Goal: Task Accomplishment & Management: Manage account settings

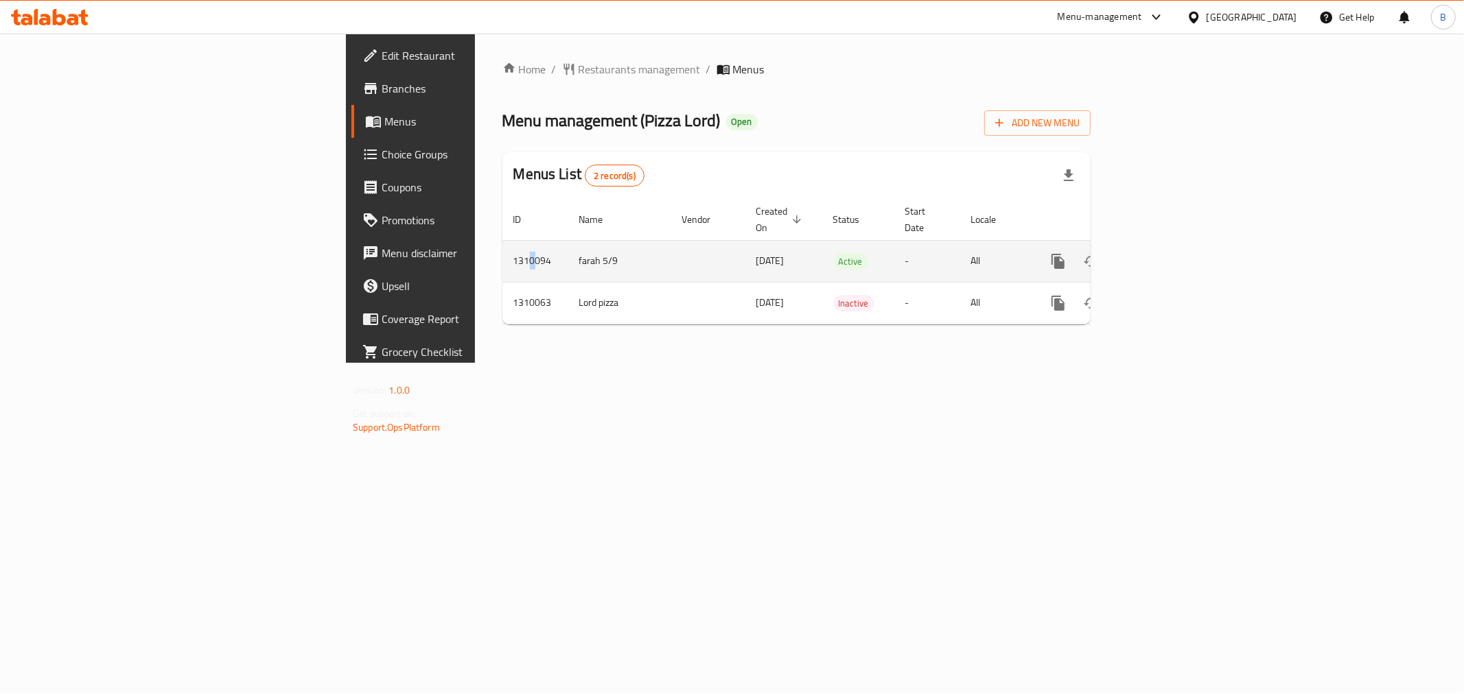
drag, startPoint x: 301, startPoint y: 224, endPoint x: 305, endPoint y: 235, distance: 12.0
click at [502, 240] on td "1310094" at bounding box center [535, 261] width 66 height 42
click at [502, 248] on td "1310094" at bounding box center [535, 261] width 66 height 42
click at [502, 246] on td "1310094" at bounding box center [535, 261] width 66 height 42
click at [502, 244] on td "1310094" at bounding box center [535, 261] width 66 height 42
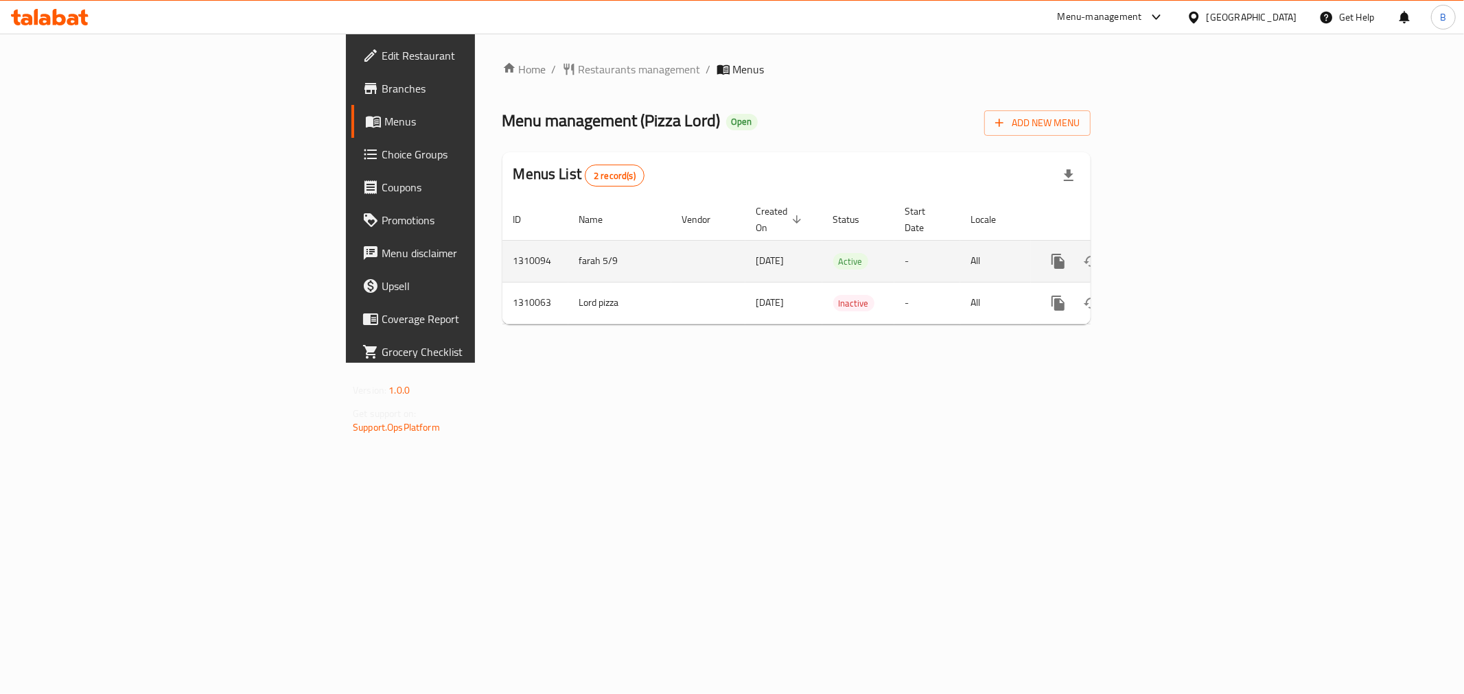
click at [502, 240] on td "1310094" at bounding box center [535, 261] width 66 height 42
copy td "1310094"
click at [1165, 253] on icon "enhanced table" at bounding box center [1157, 261] width 16 height 16
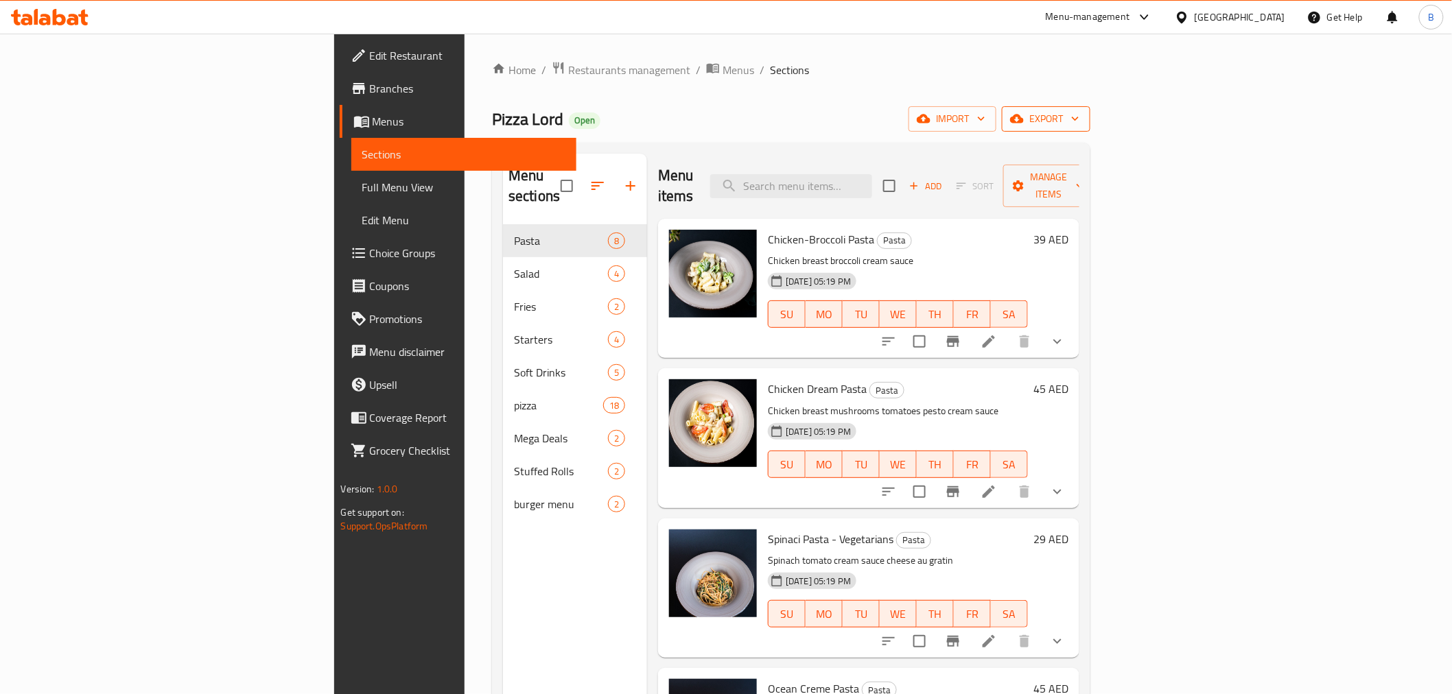
click at [1079, 119] on span "export" at bounding box center [1046, 118] width 67 height 17
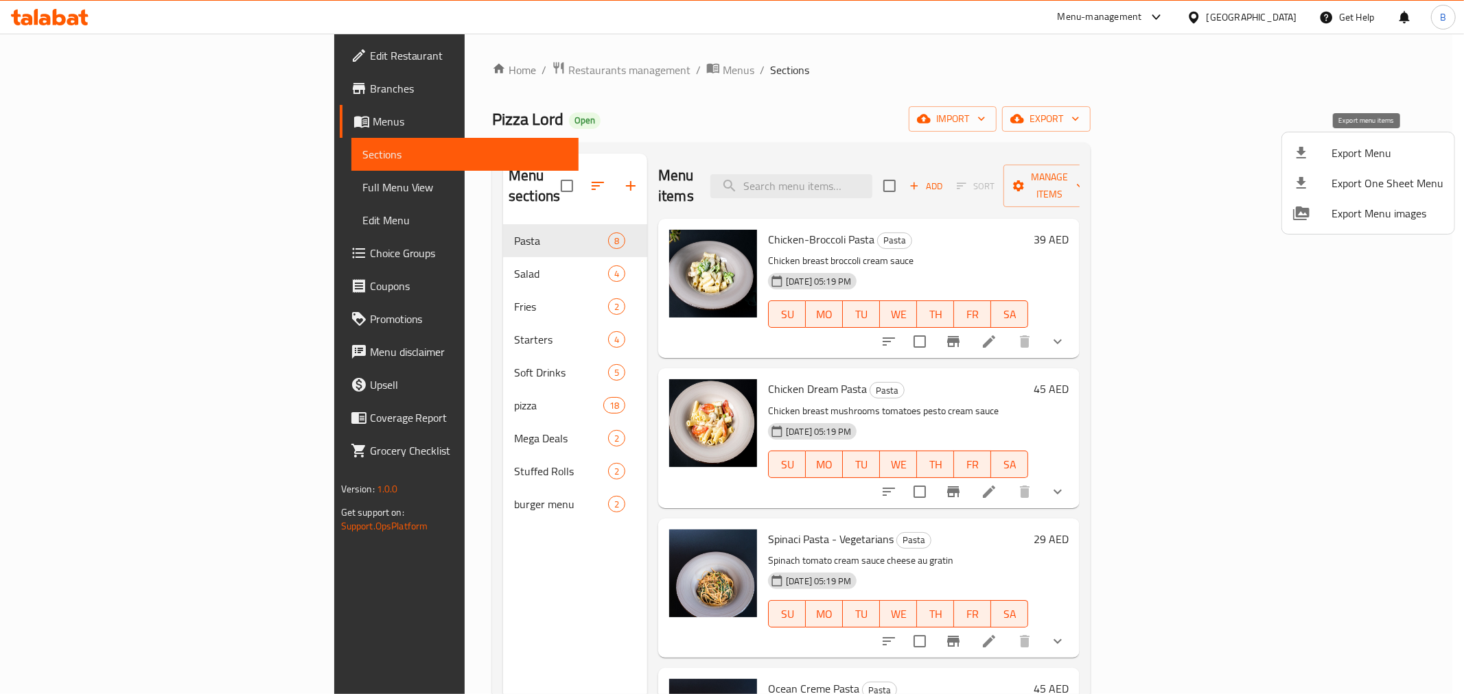
click at [1355, 146] on span "Export Menu" at bounding box center [1387, 153] width 112 height 16
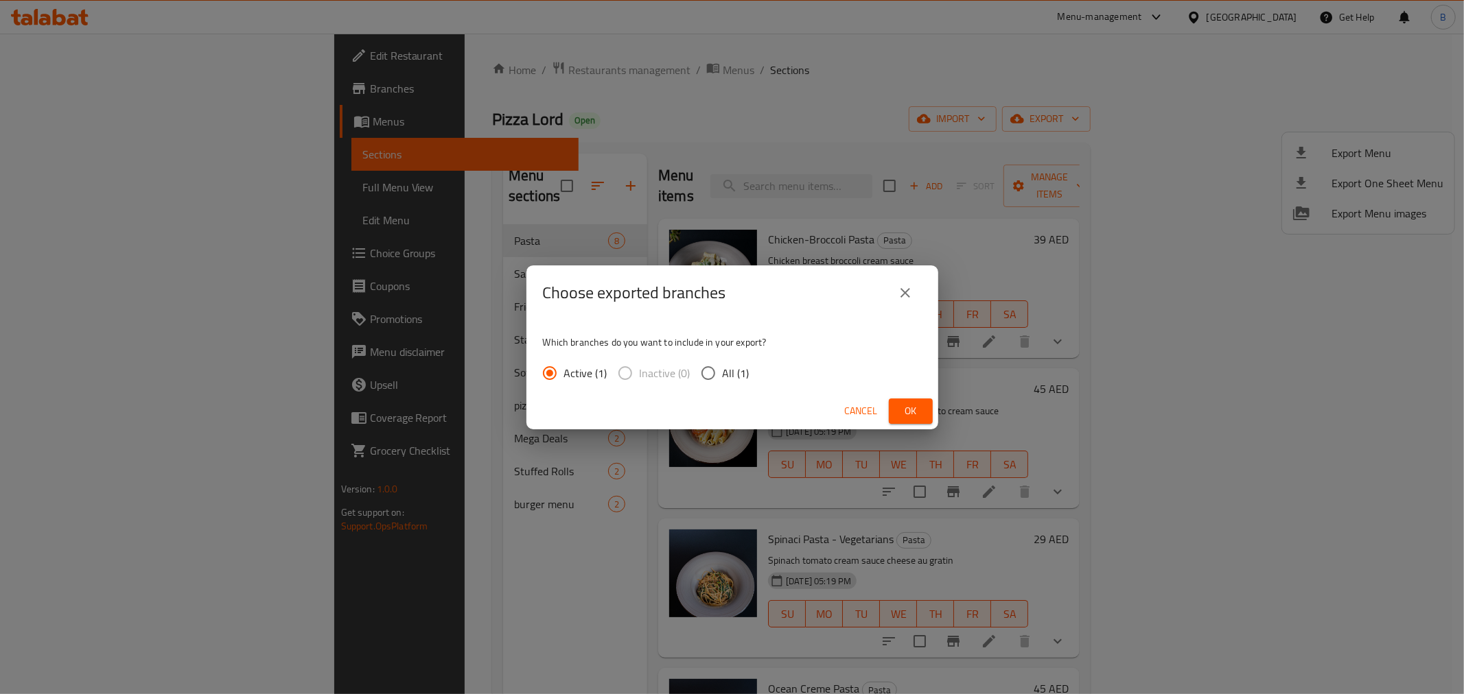
click at [736, 378] on span "All (1)" at bounding box center [736, 373] width 27 height 16
click at [723, 378] on input "All (1)" at bounding box center [708, 373] width 29 height 29
radio input "true"
click at [920, 406] on span "Ok" at bounding box center [911, 411] width 22 height 17
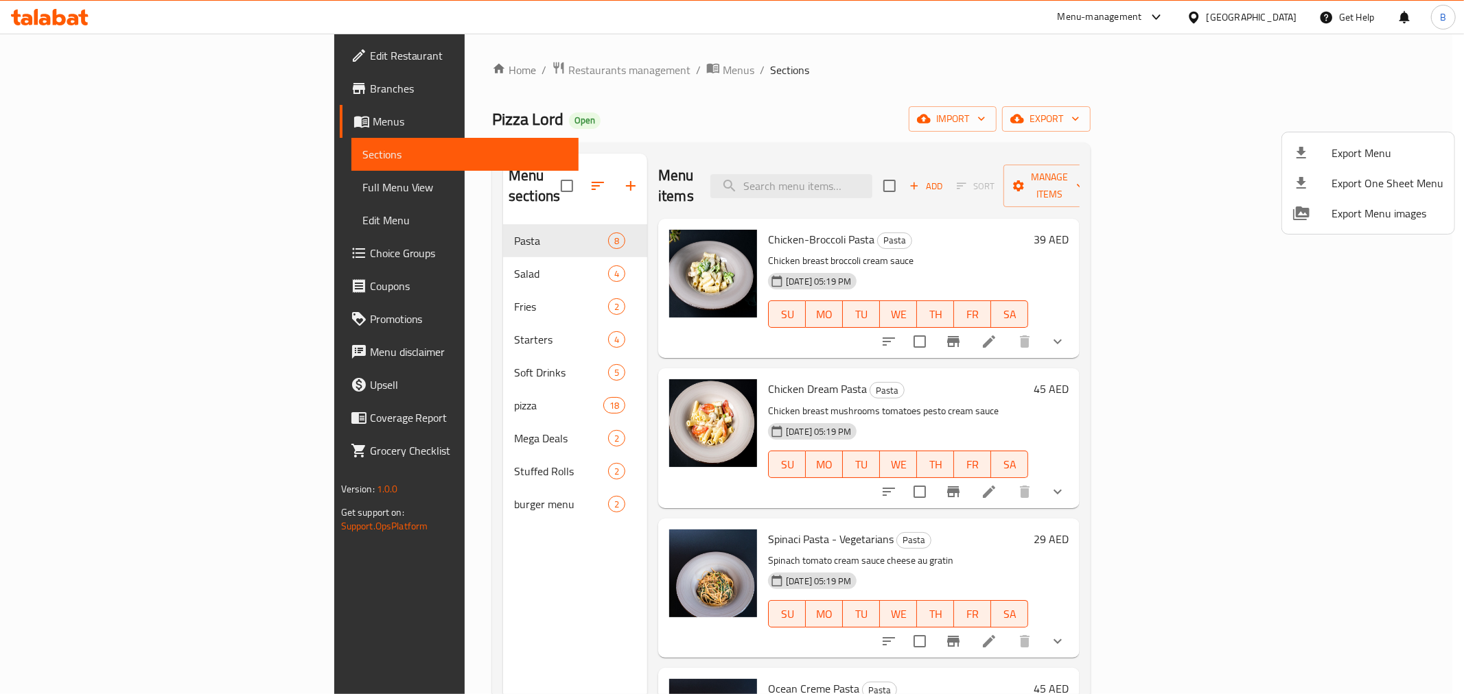
click at [401, 385] on div at bounding box center [732, 347] width 1464 height 694
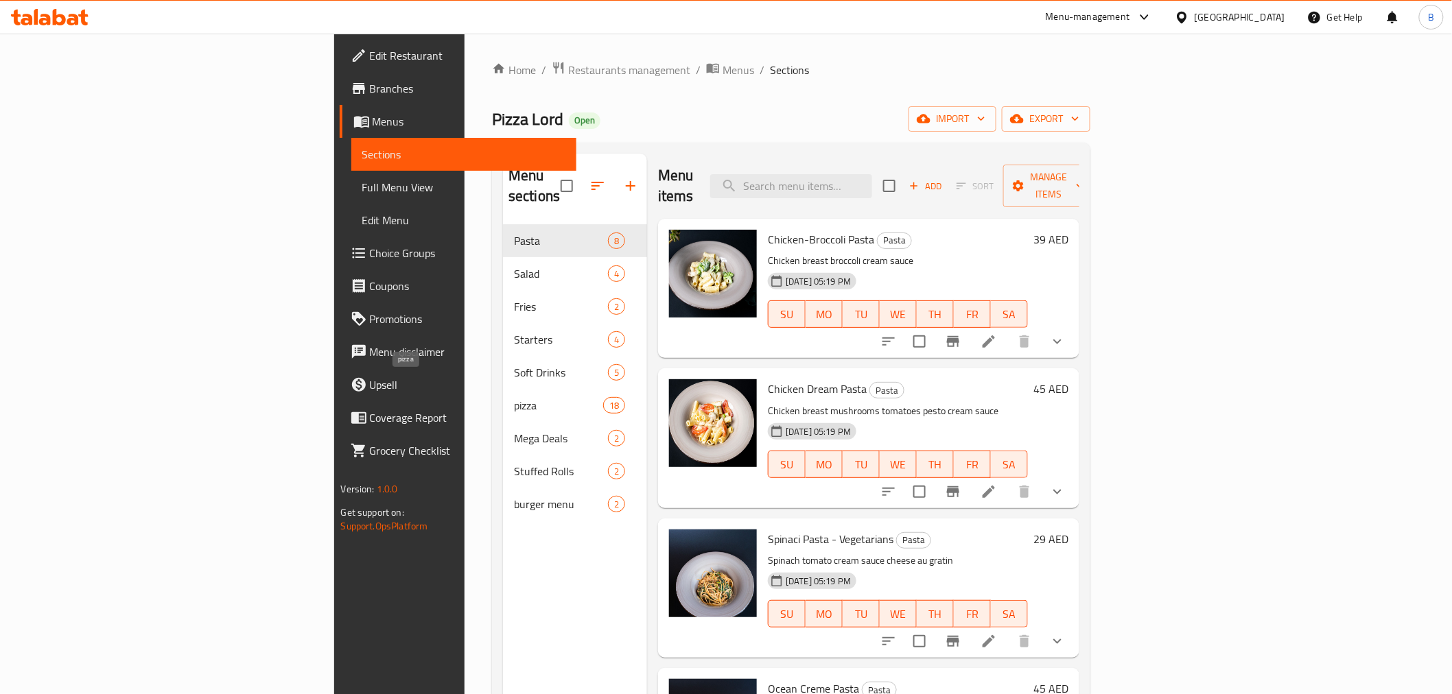
click at [514, 397] on span "pizza" at bounding box center [558, 405] width 89 height 16
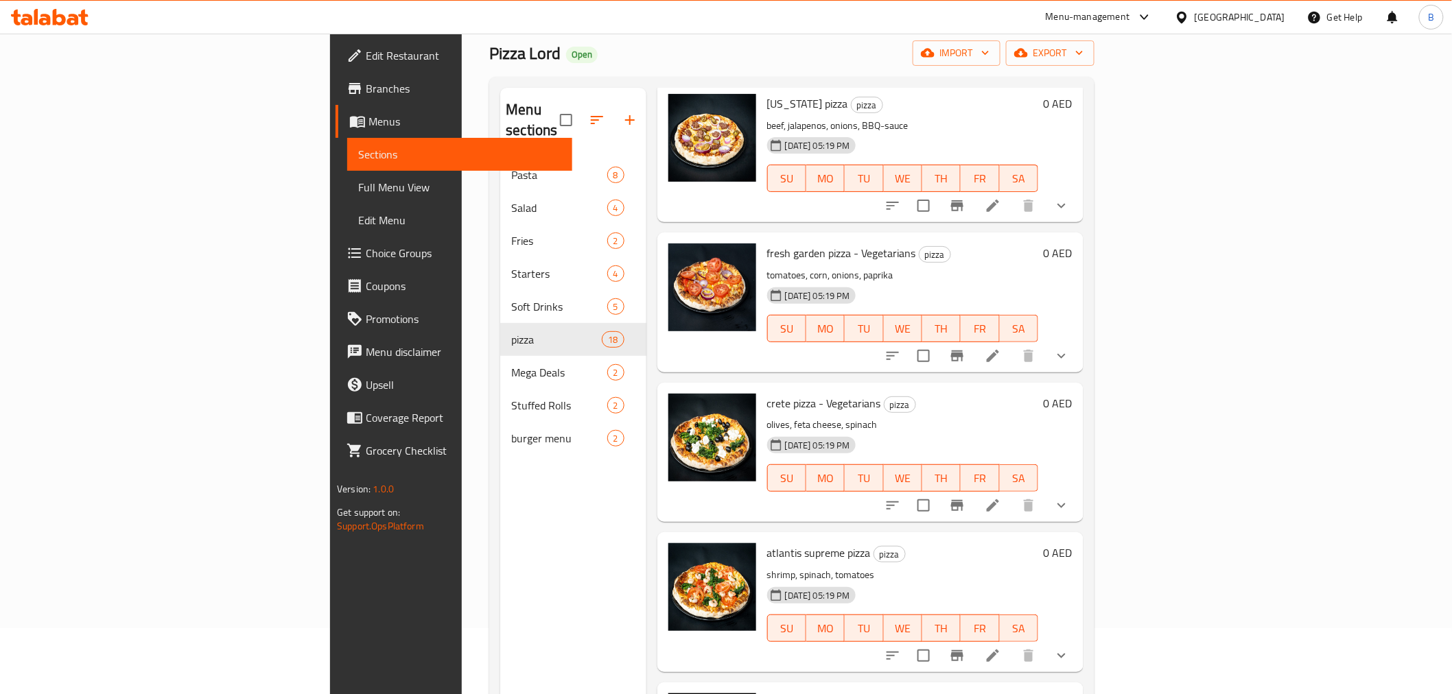
scroll to position [192, 0]
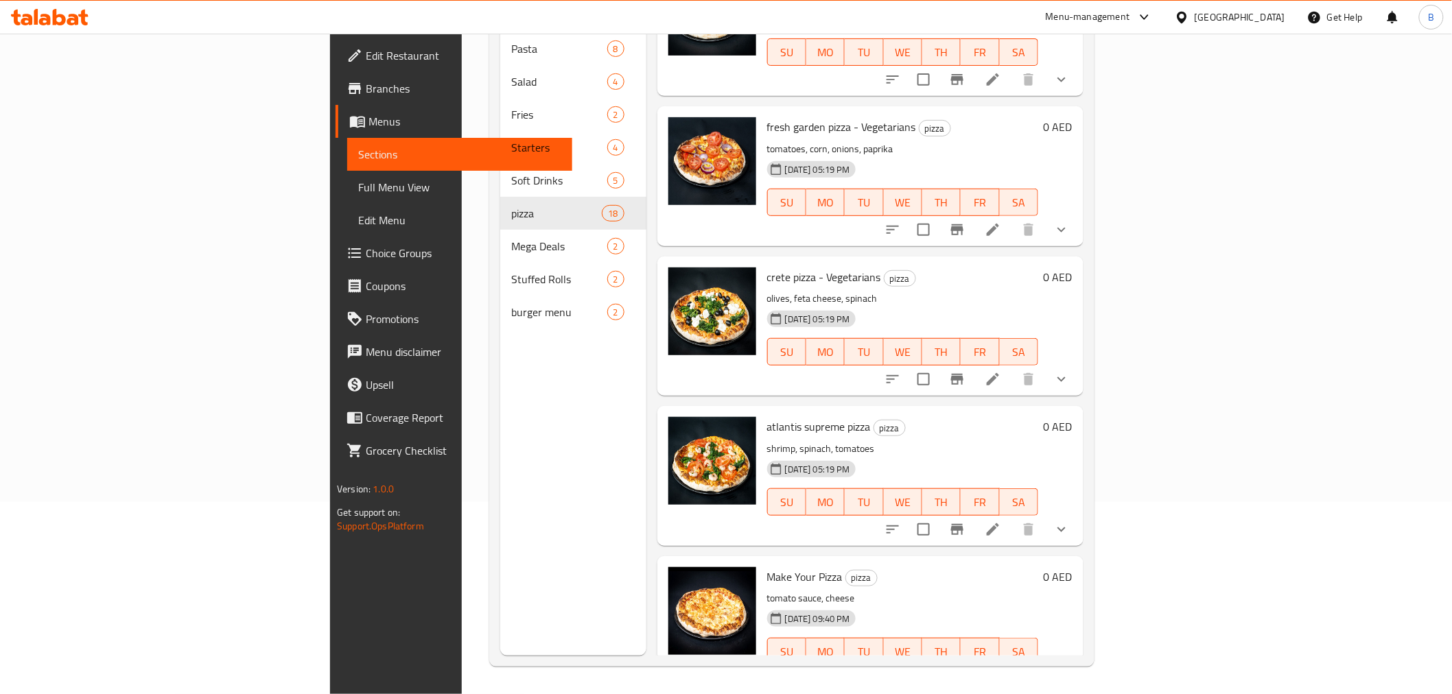
click at [1070, 671] on icon "show more" at bounding box center [1061, 679] width 16 height 16
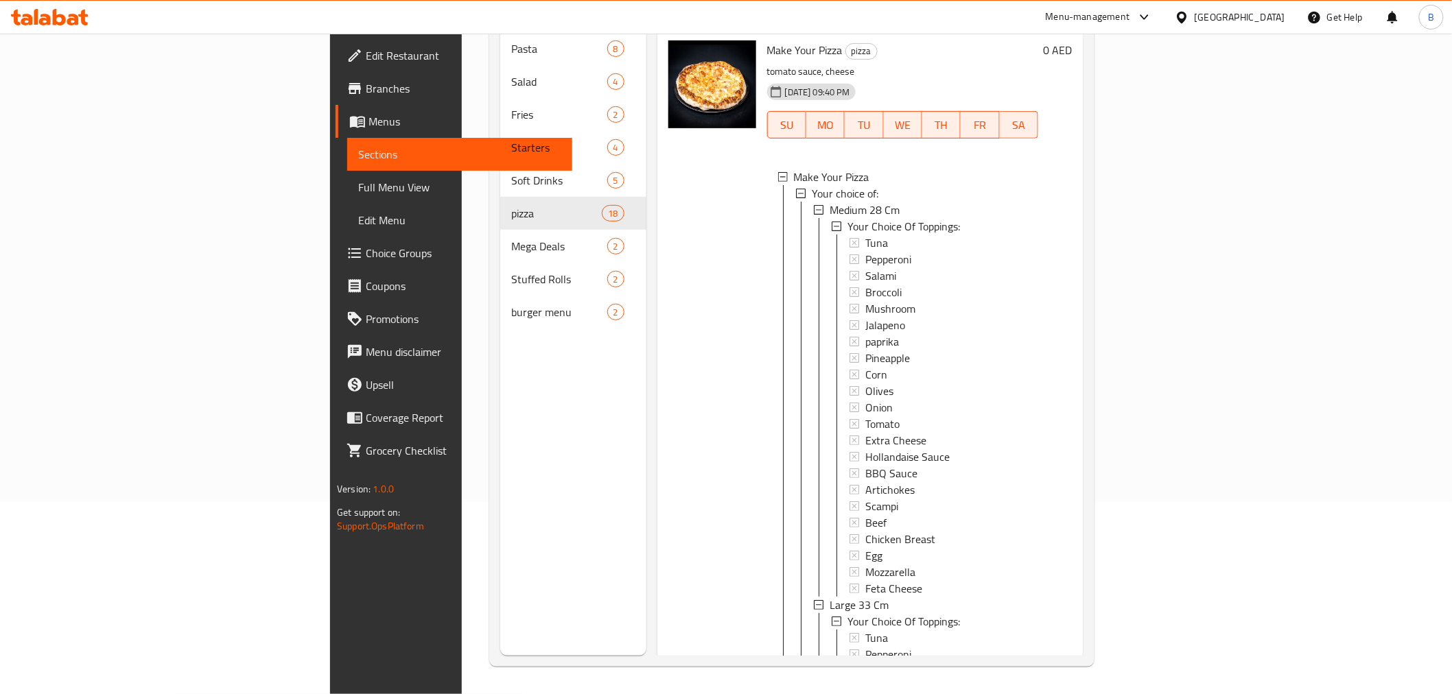
scroll to position [2453, 0]
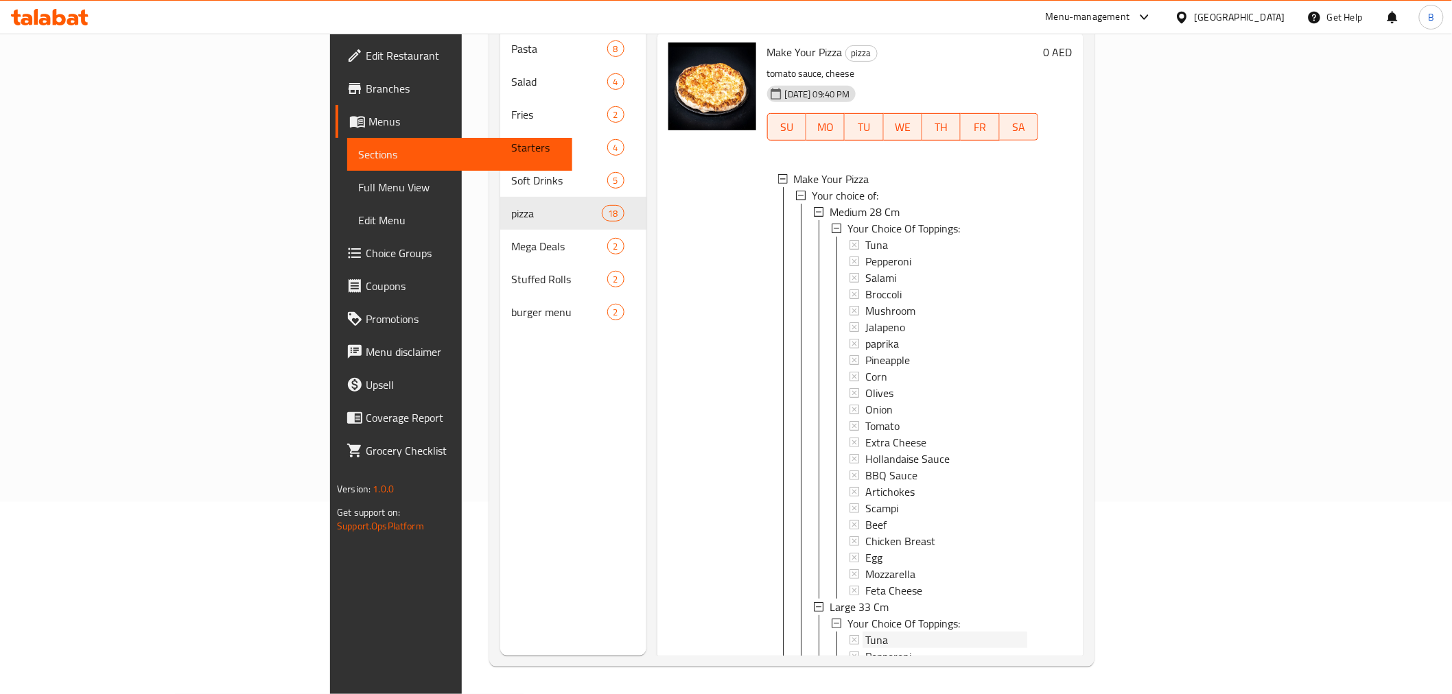
scroll to position [2472, 0]
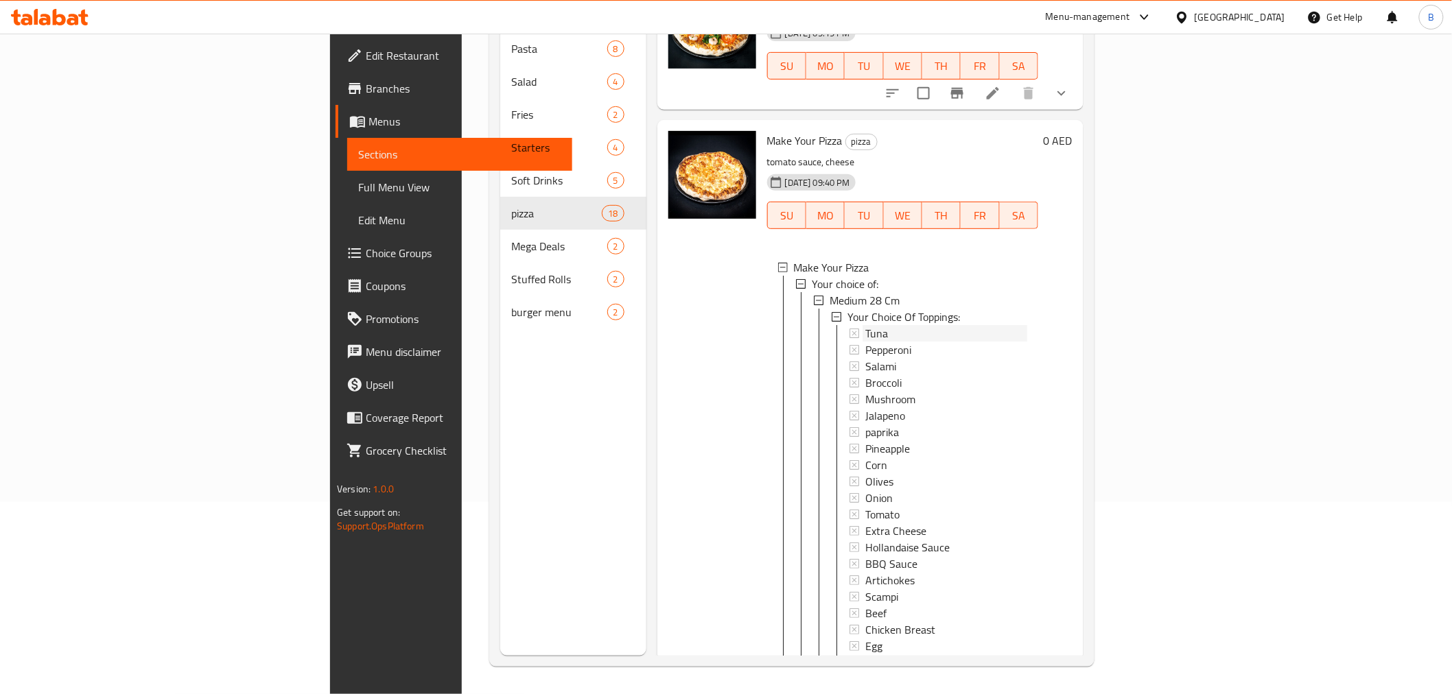
click at [865, 325] on span "Tuna" at bounding box center [876, 333] width 23 height 16
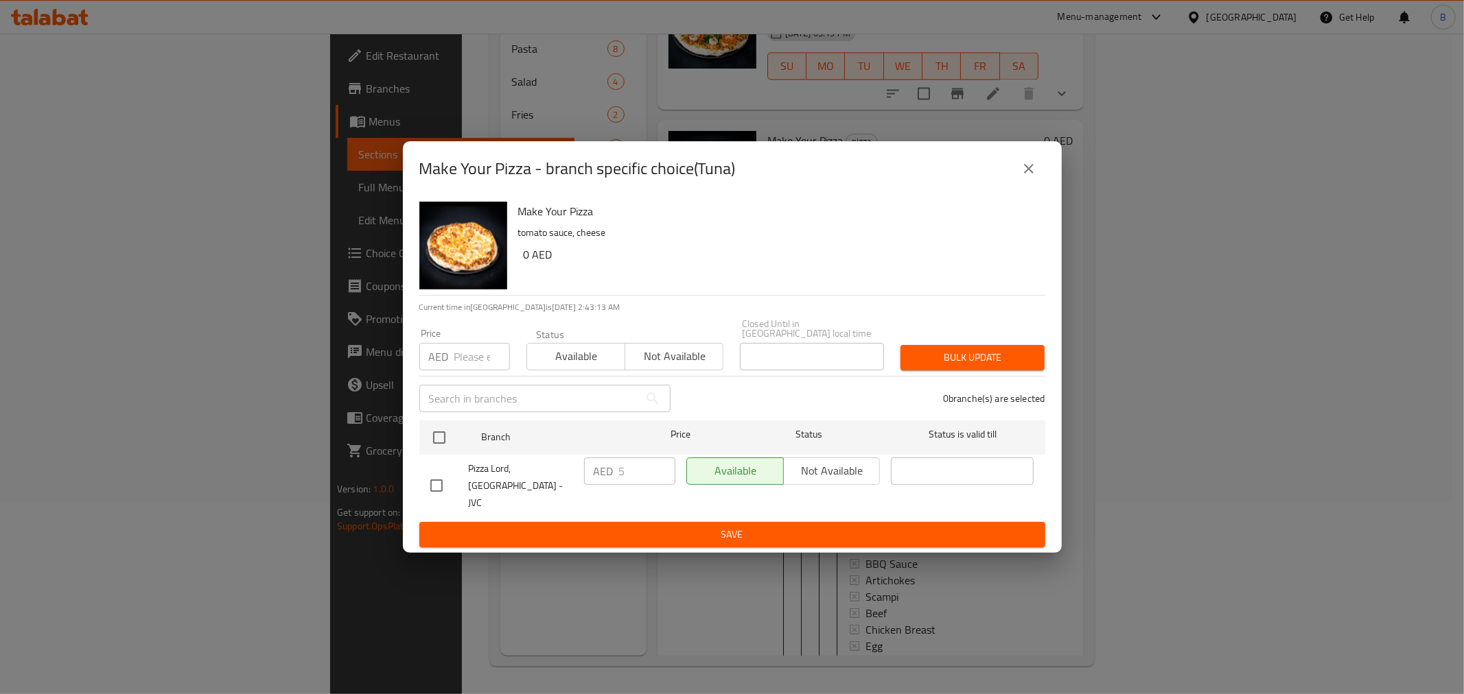
click at [1038, 183] on button "close" at bounding box center [1028, 168] width 33 height 33
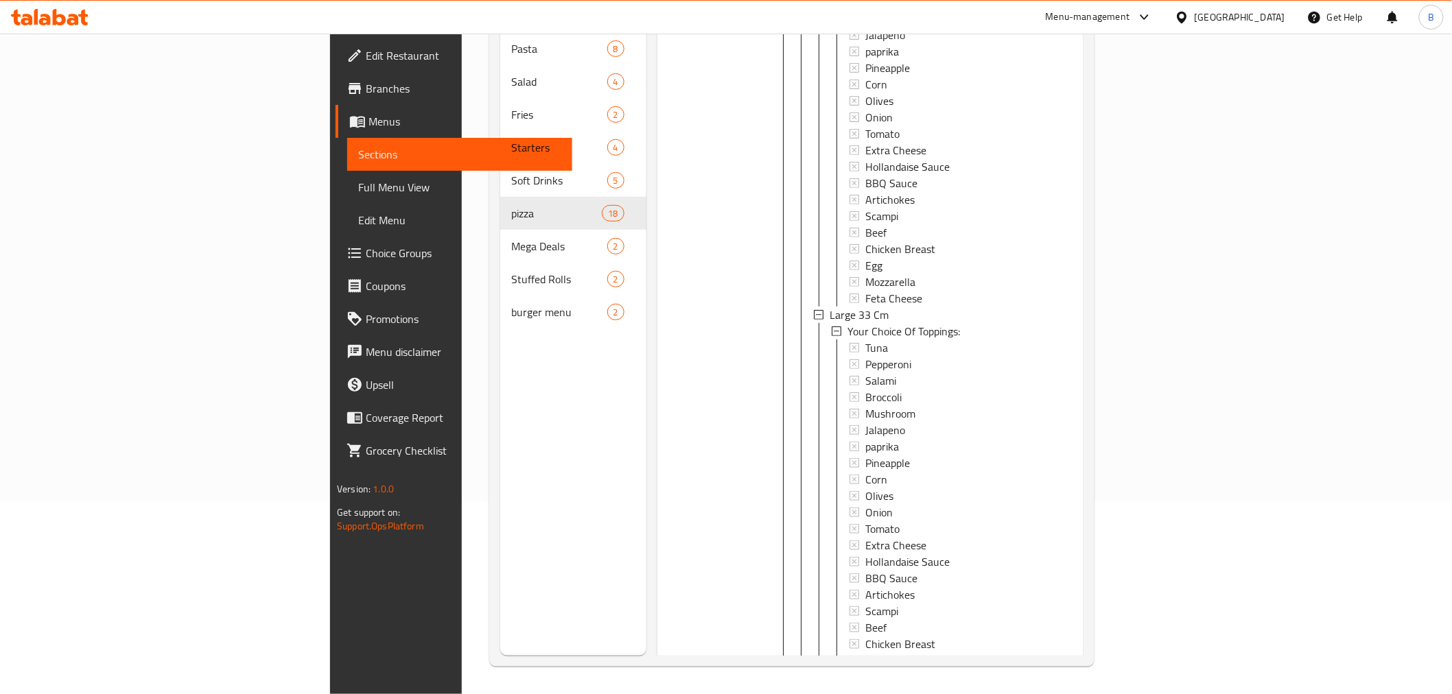
scroll to position [2910, 0]
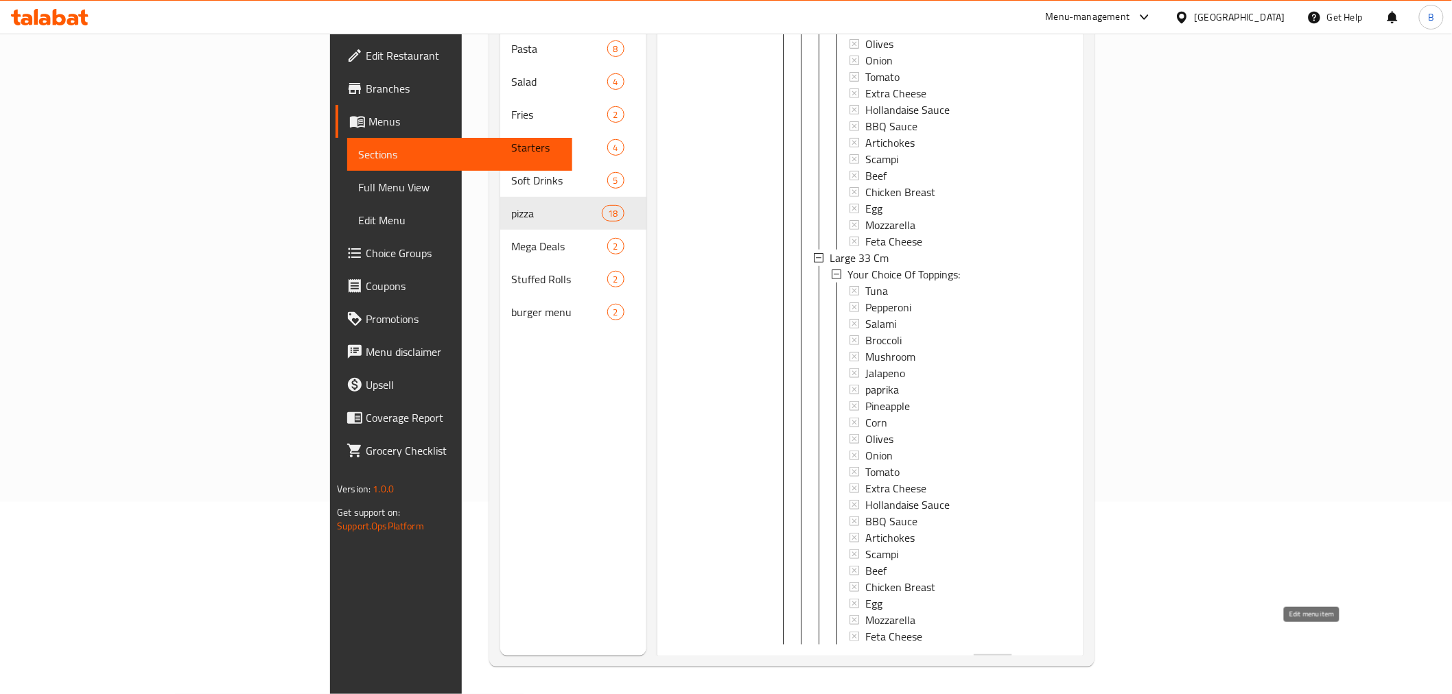
click at [999, 661] on icon at bounding box center [993, 667] width 12 height 12
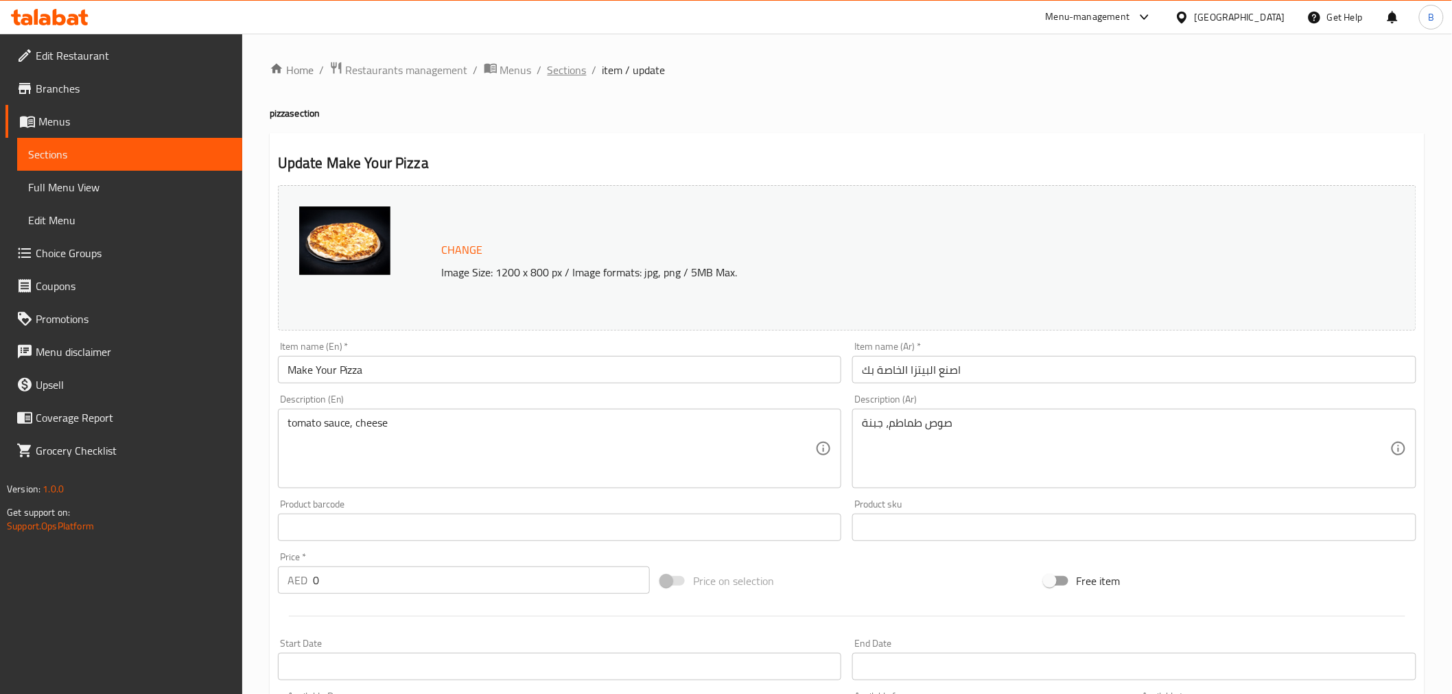
click at [563, 73] on span "Sections" at bounding box center [567, 70] width 39 height 16
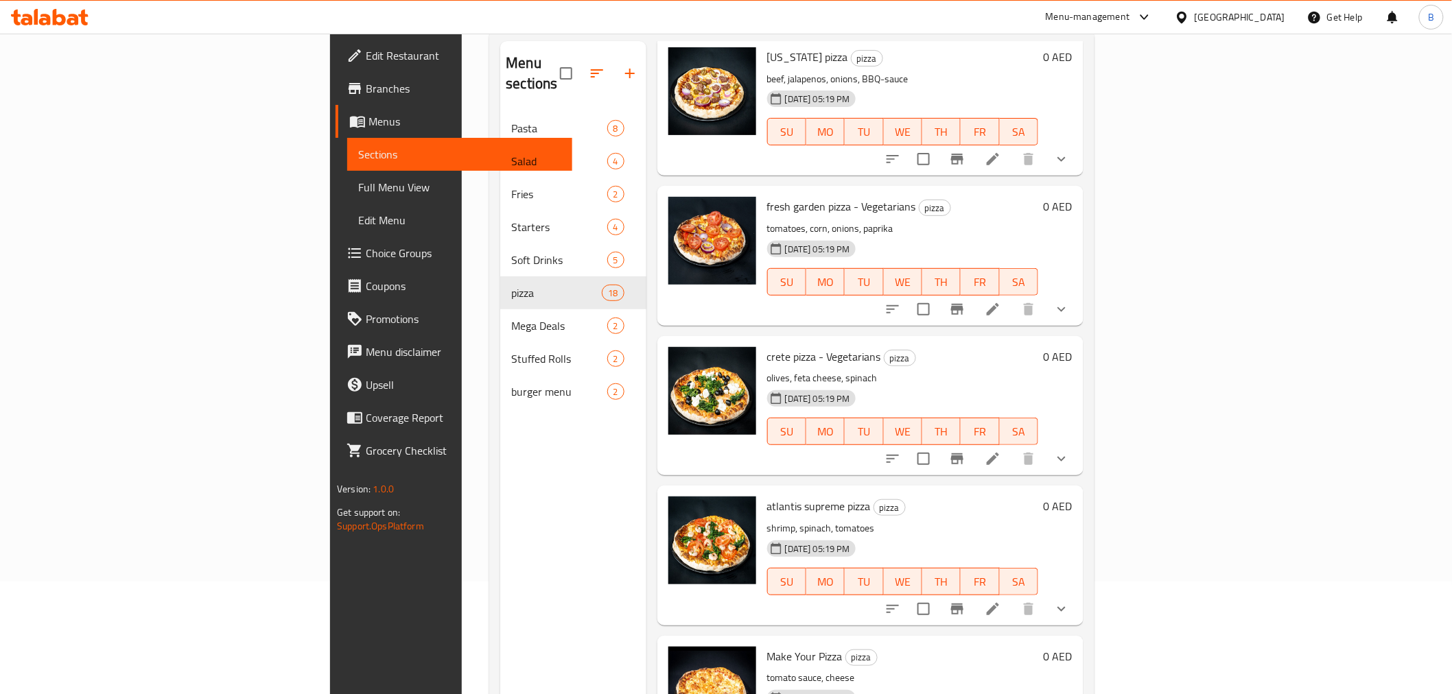
scroll to position [192, 0]
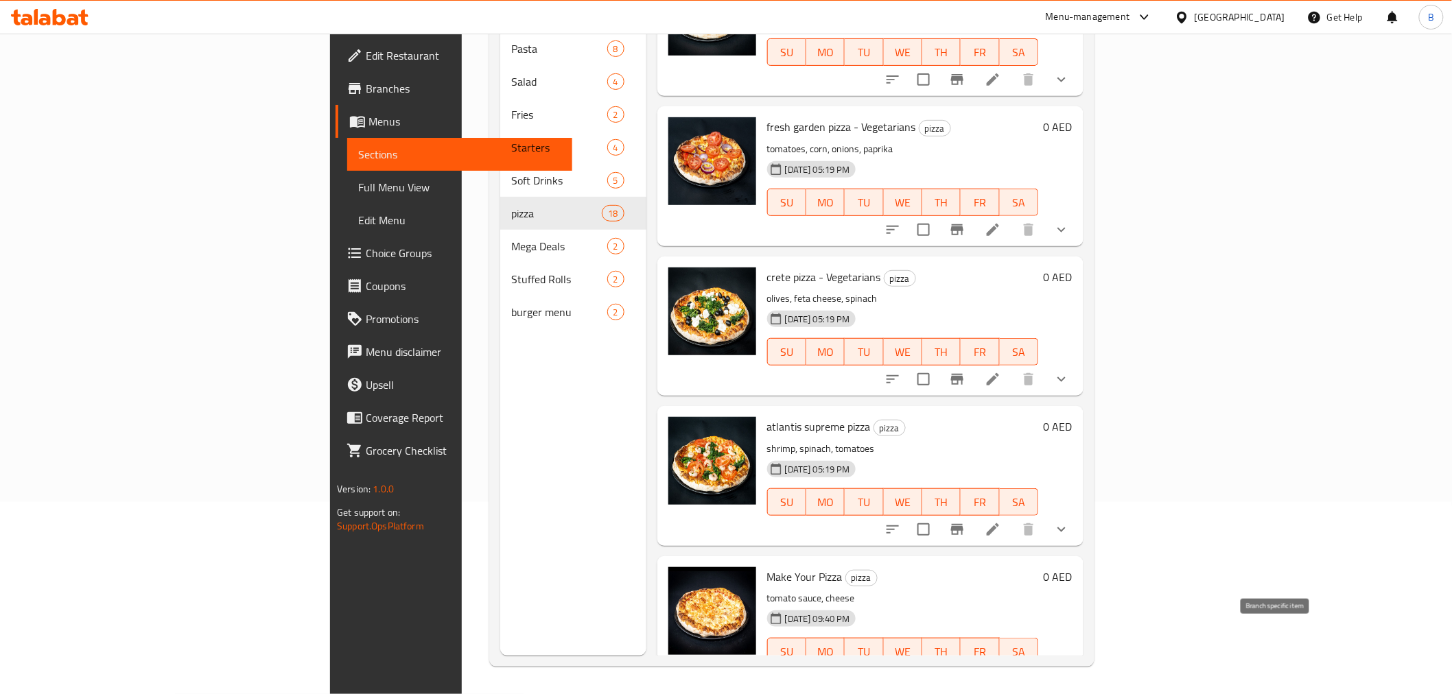
click at [966, 671] on icon "Branch-specific-item" at bounding box center [957, 679] width 16 height 16
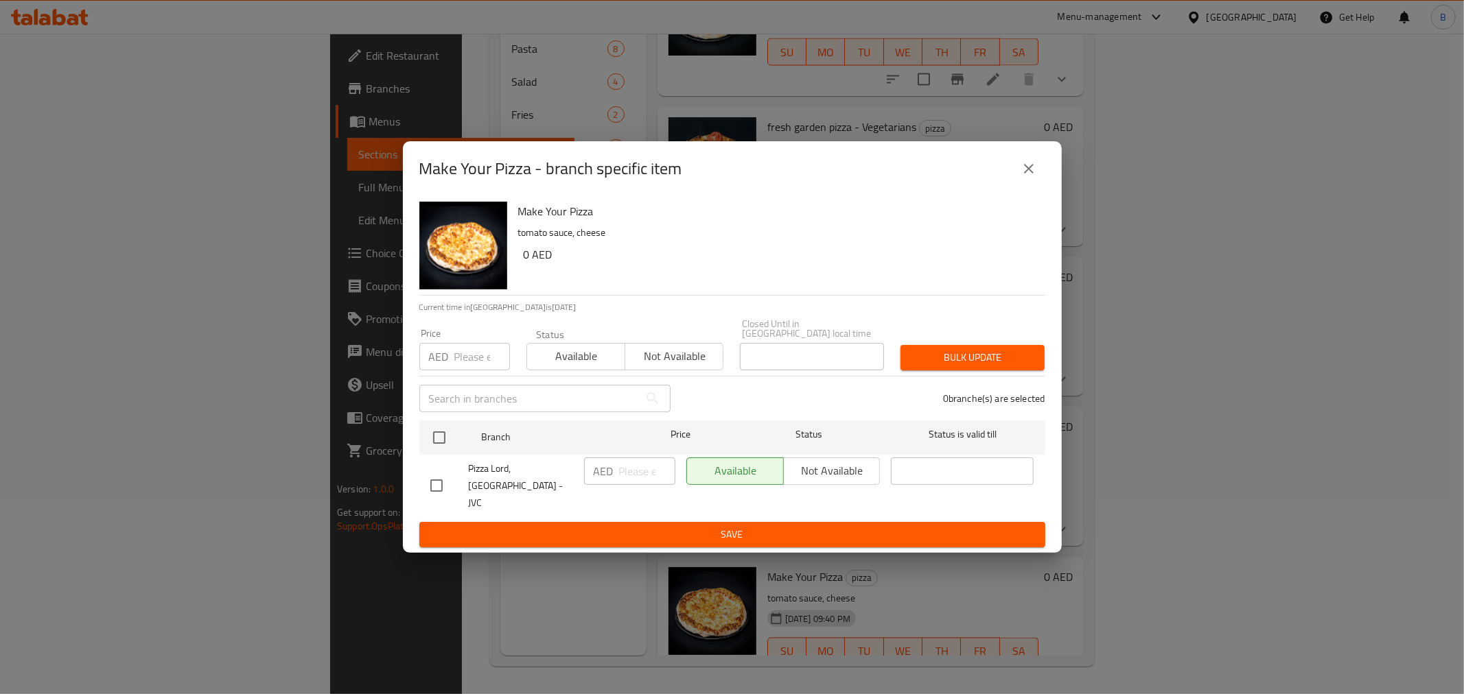
click at [1305, 639] on div "Make Your Pizza - branch specific item Make Your Pizza tomato sauce, cheese 0 A…" at bounding box center [732, 347] width 1464 height 694
click at [1030, 185] on button "close" at bounding box center [1028, 168] width 33 height 33
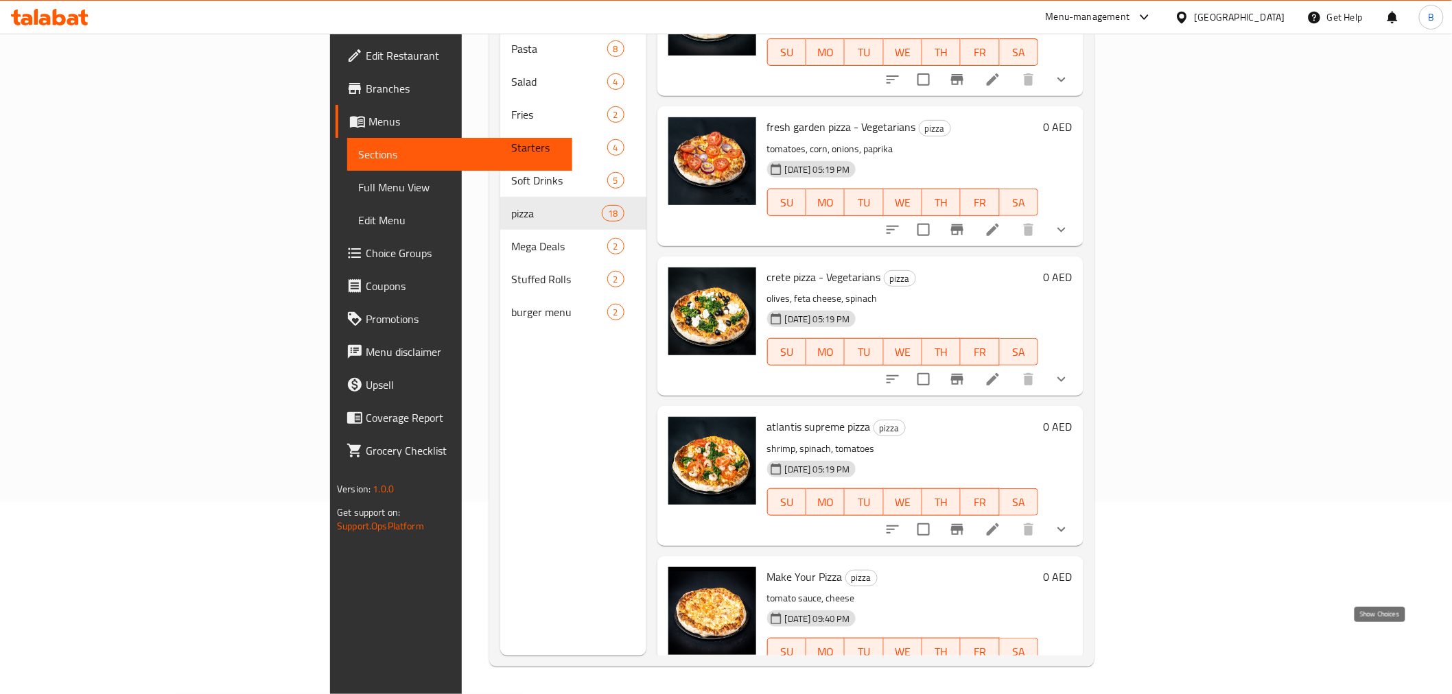
click at [1070, 671] on icon "show more" at bounding box center [1061, 679] width 16 height 16
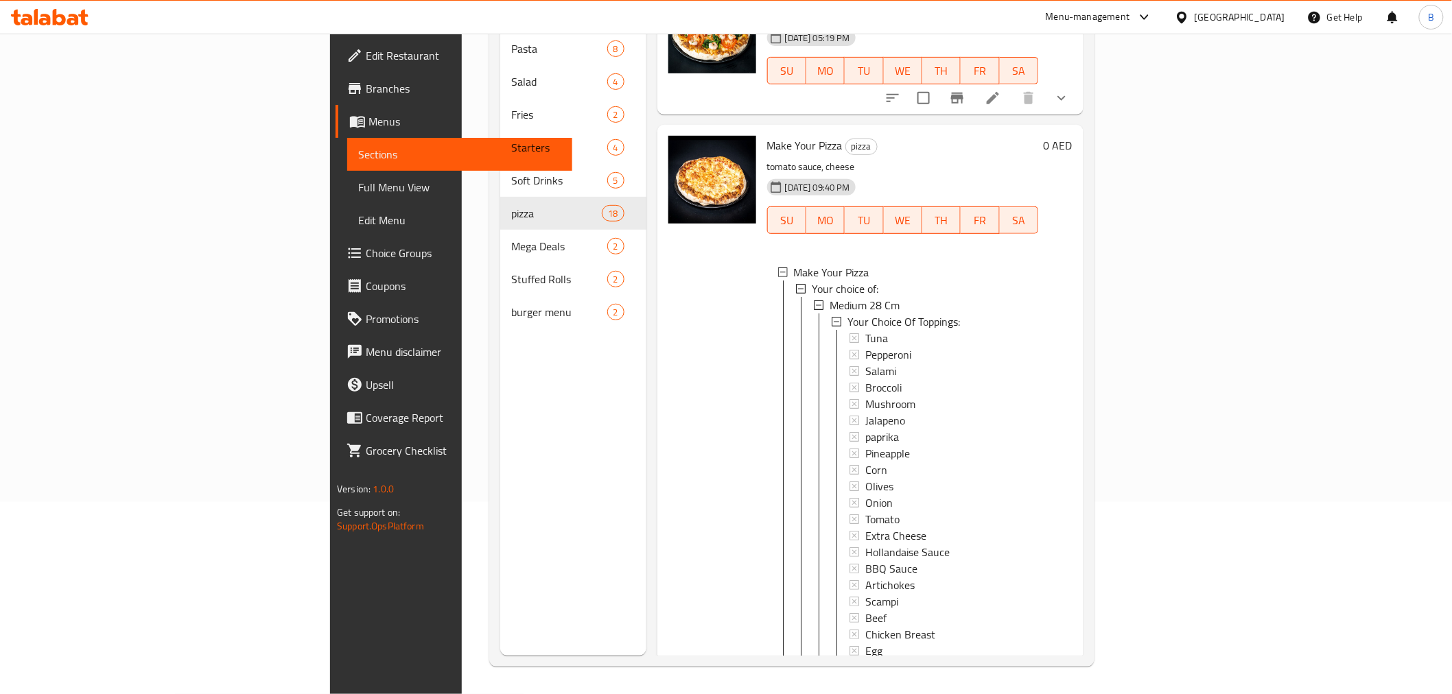
scroll to position [2265, 0]
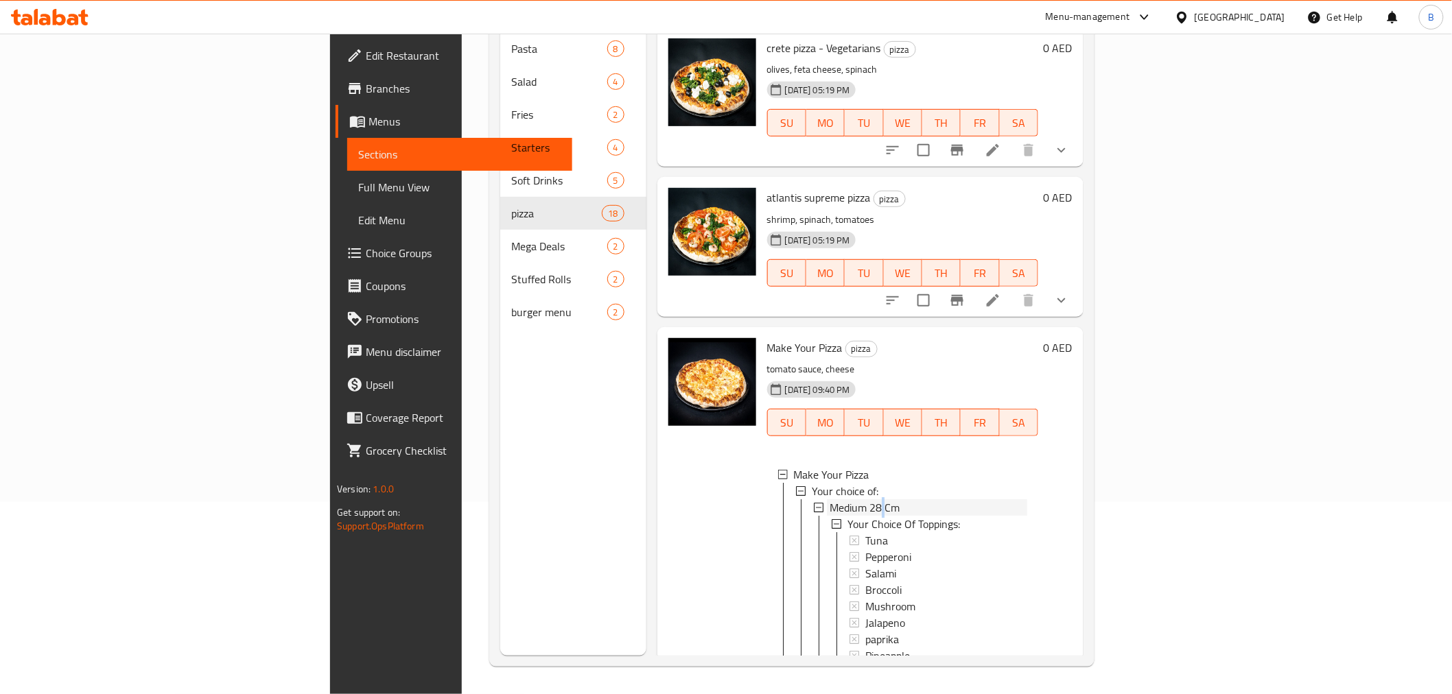
click at [830, 500] on span "Medium 28 Cm" at bounding box center [865, 508] width 70 height 16
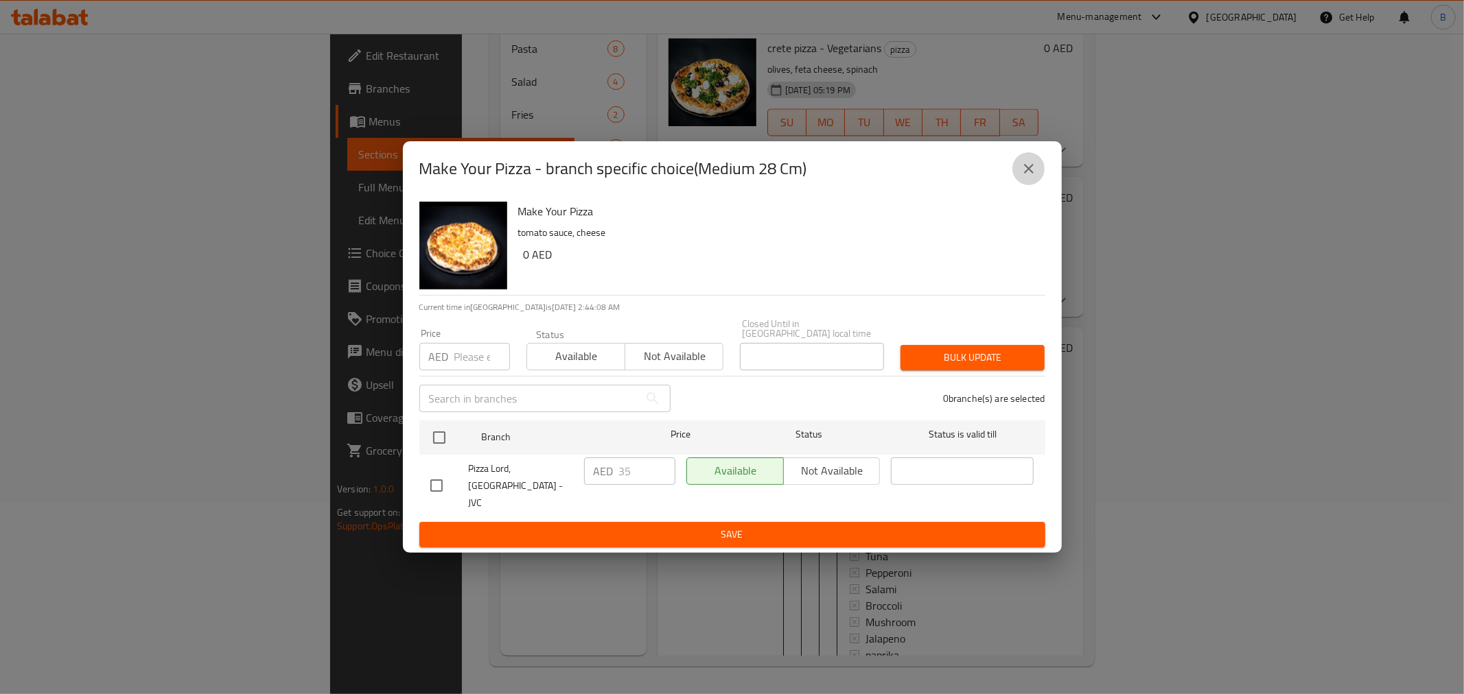
click at [1022, 176] on icon "close" at bounding box center [1028, 169] width 16 height 16
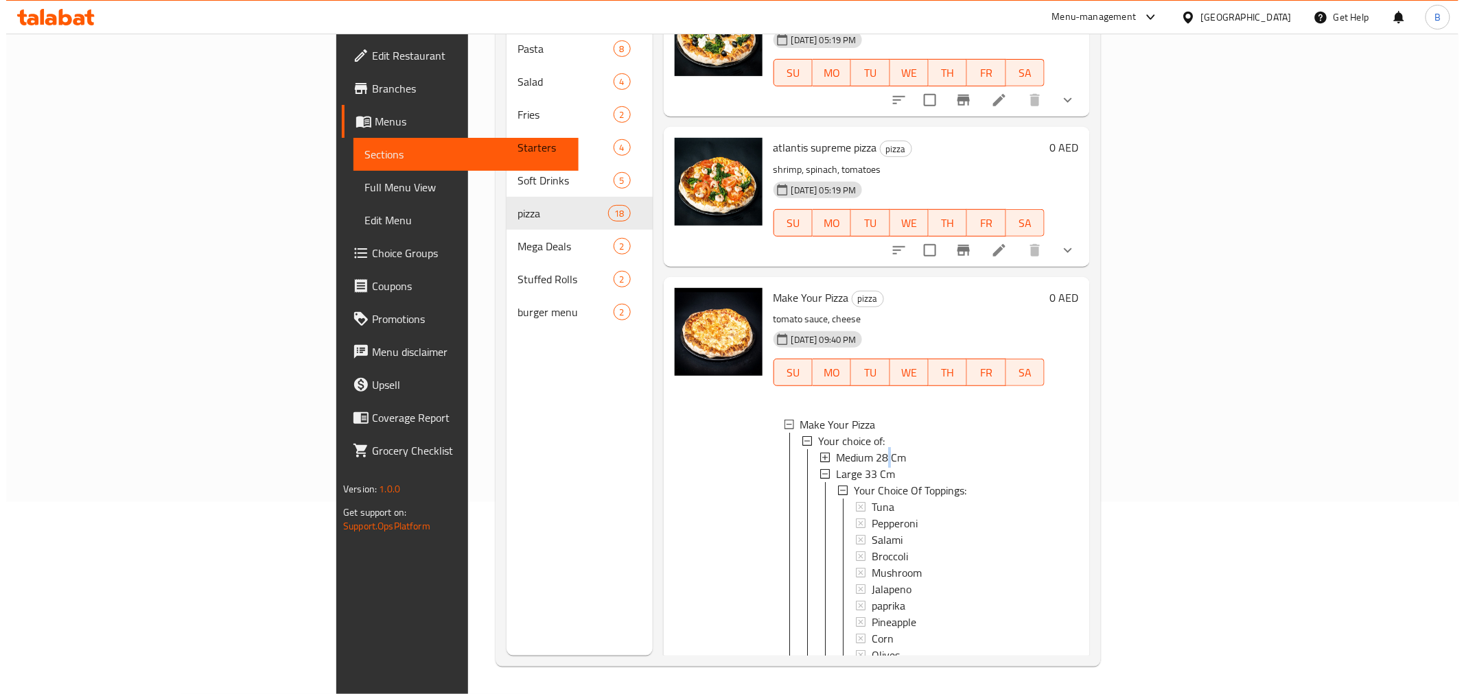
scroll to position [2341, 0]
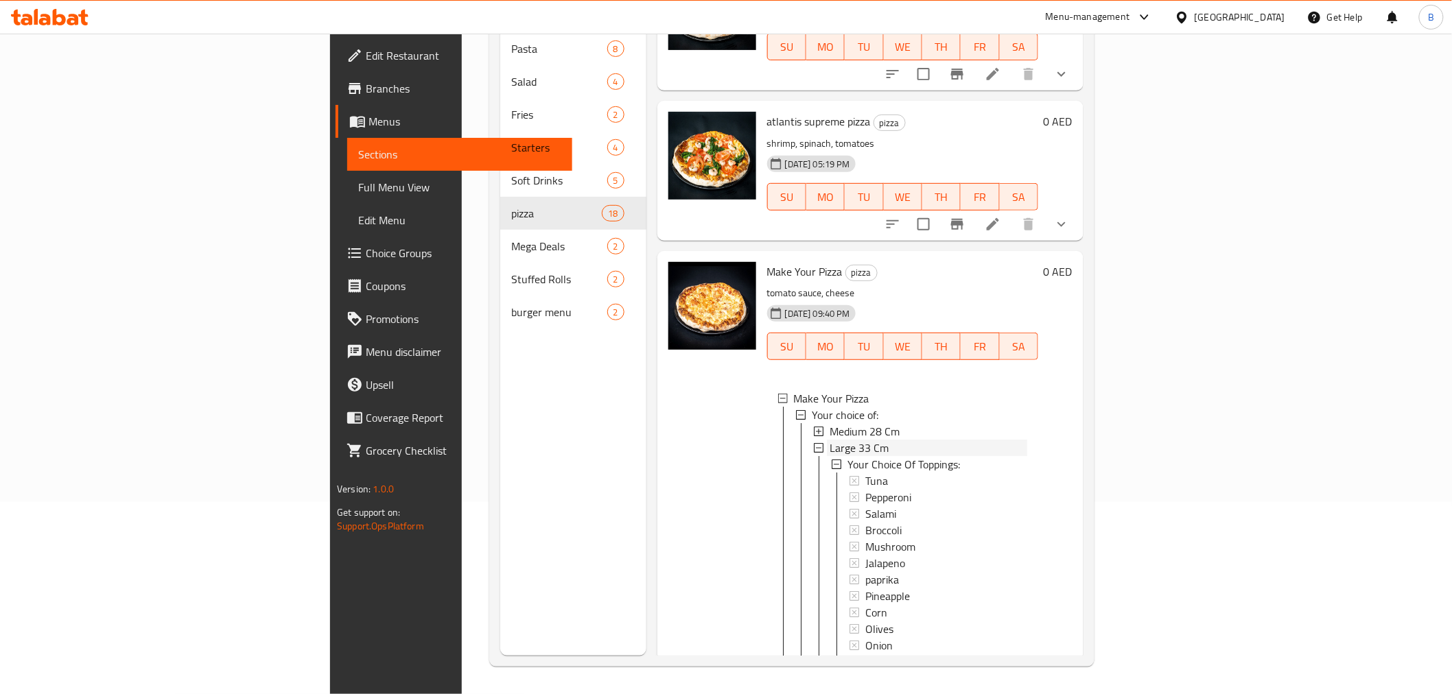
click at [830, 440] on span "Large 33 Cm" at bounding box center [859, 448] width 59 height 16
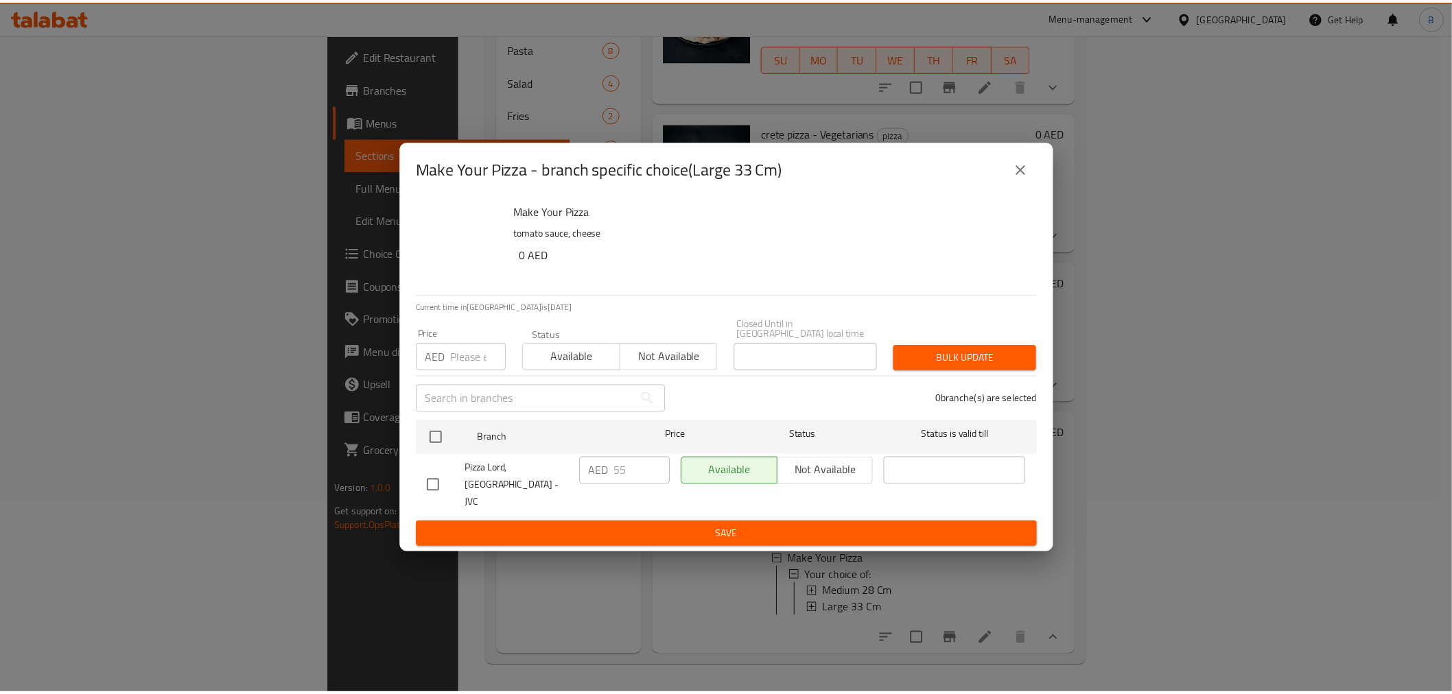
scroll to position [2152, 0]
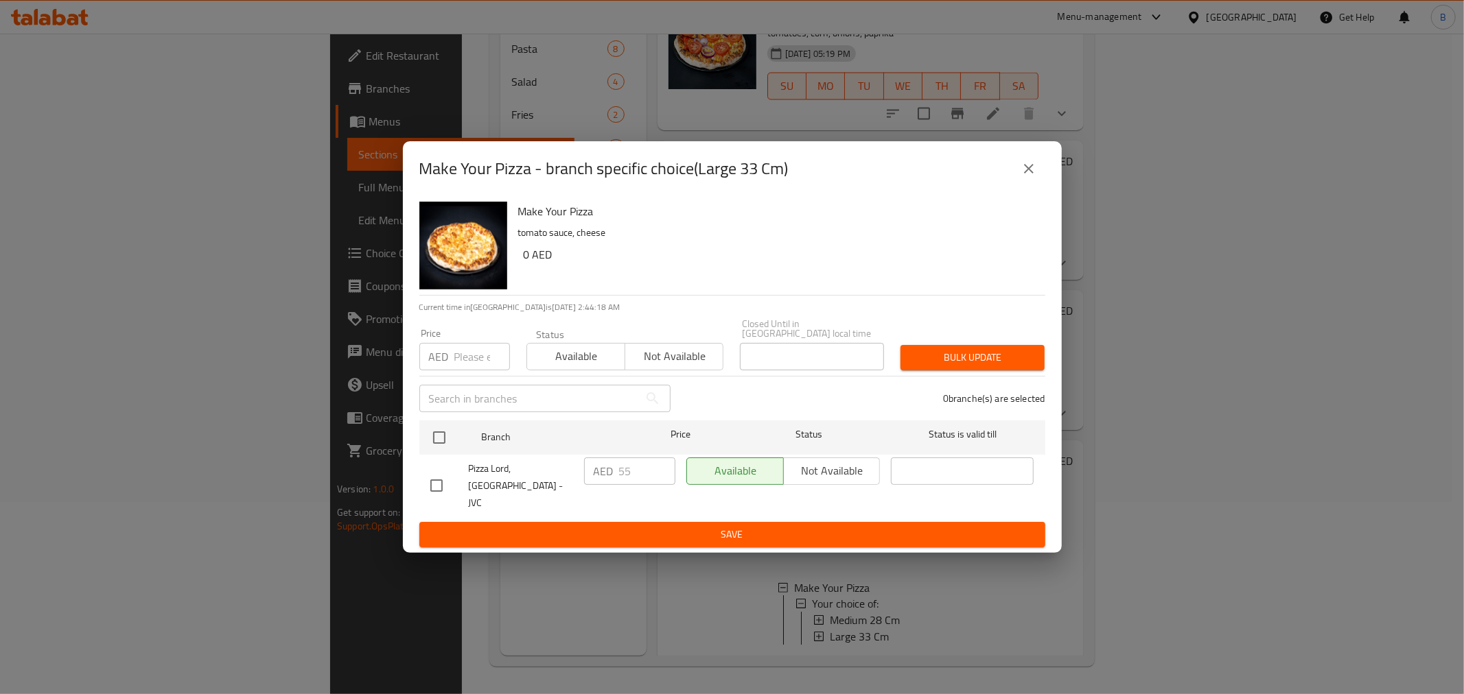
click at [1016, 185] on button "close" at bounding box center [1028, 168] width 33 height 33
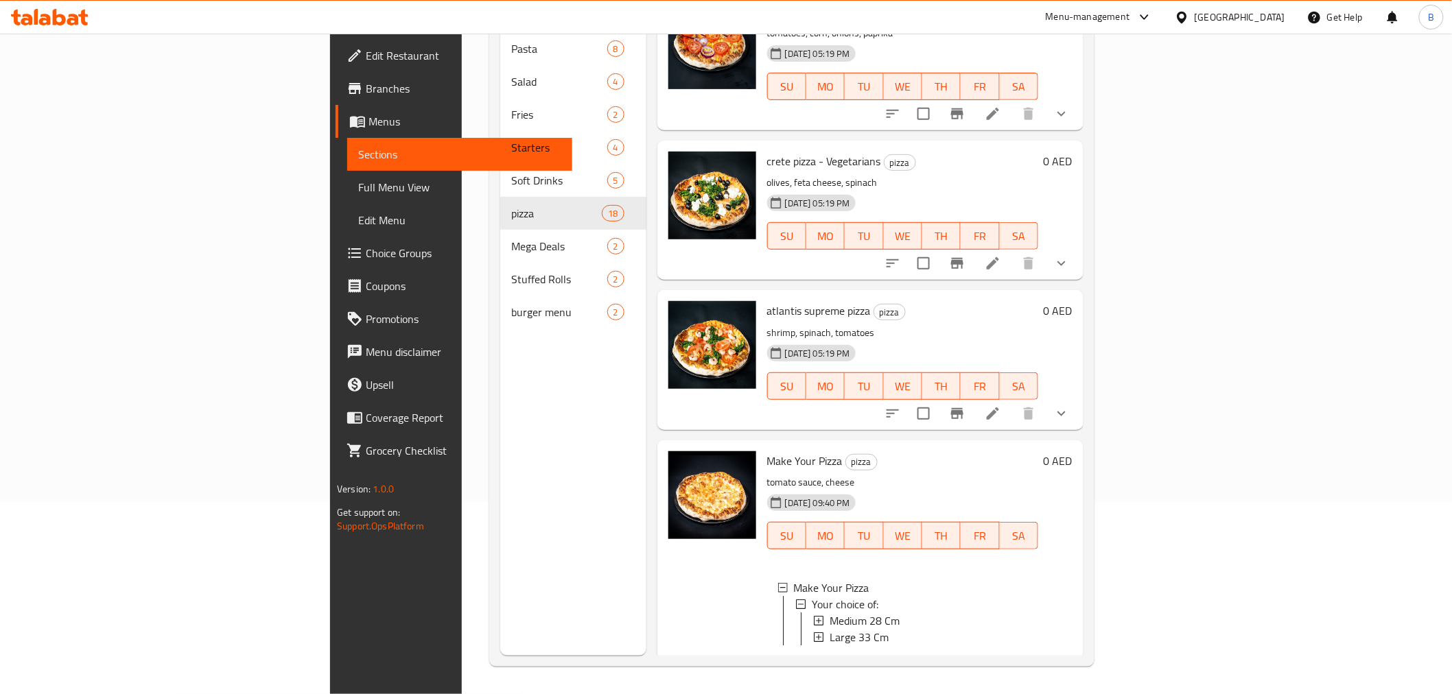
click at [1012, 655] on li at bounding box center [993, 667] width 38 height 25
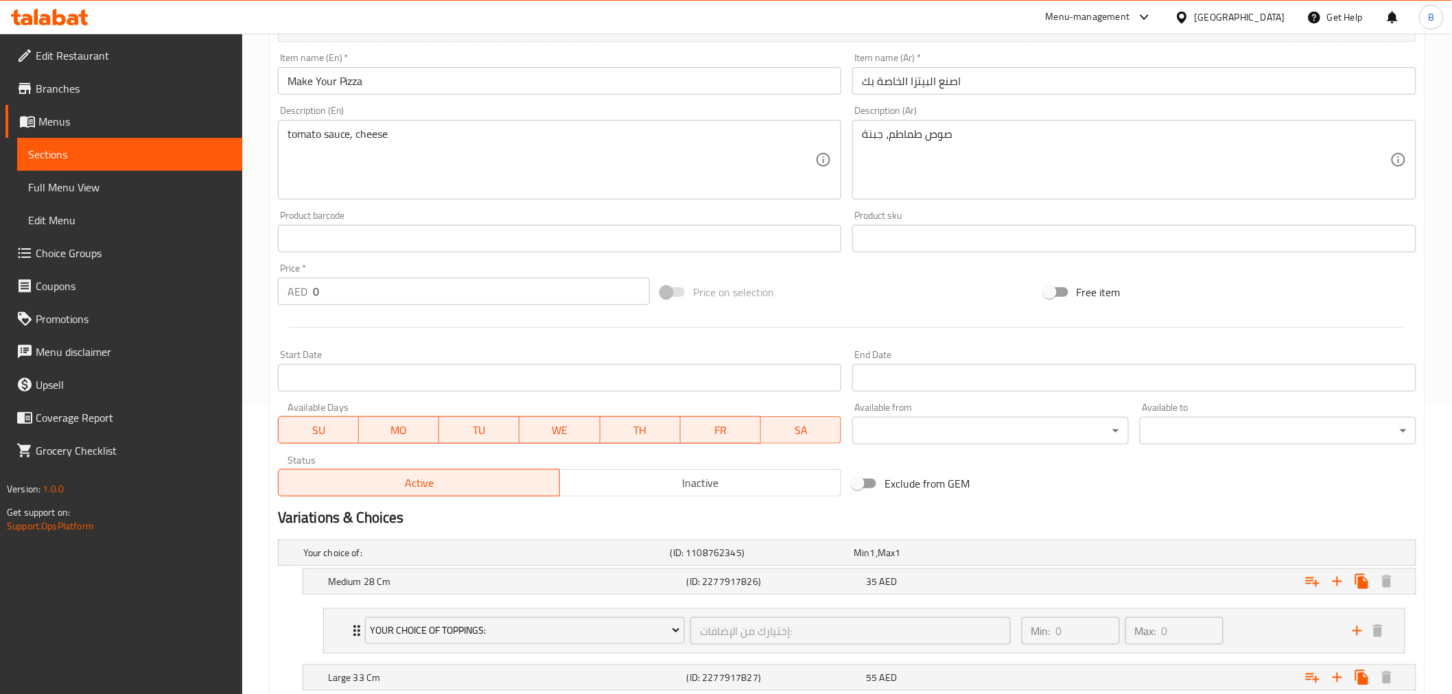
scroll to position [438, 0]
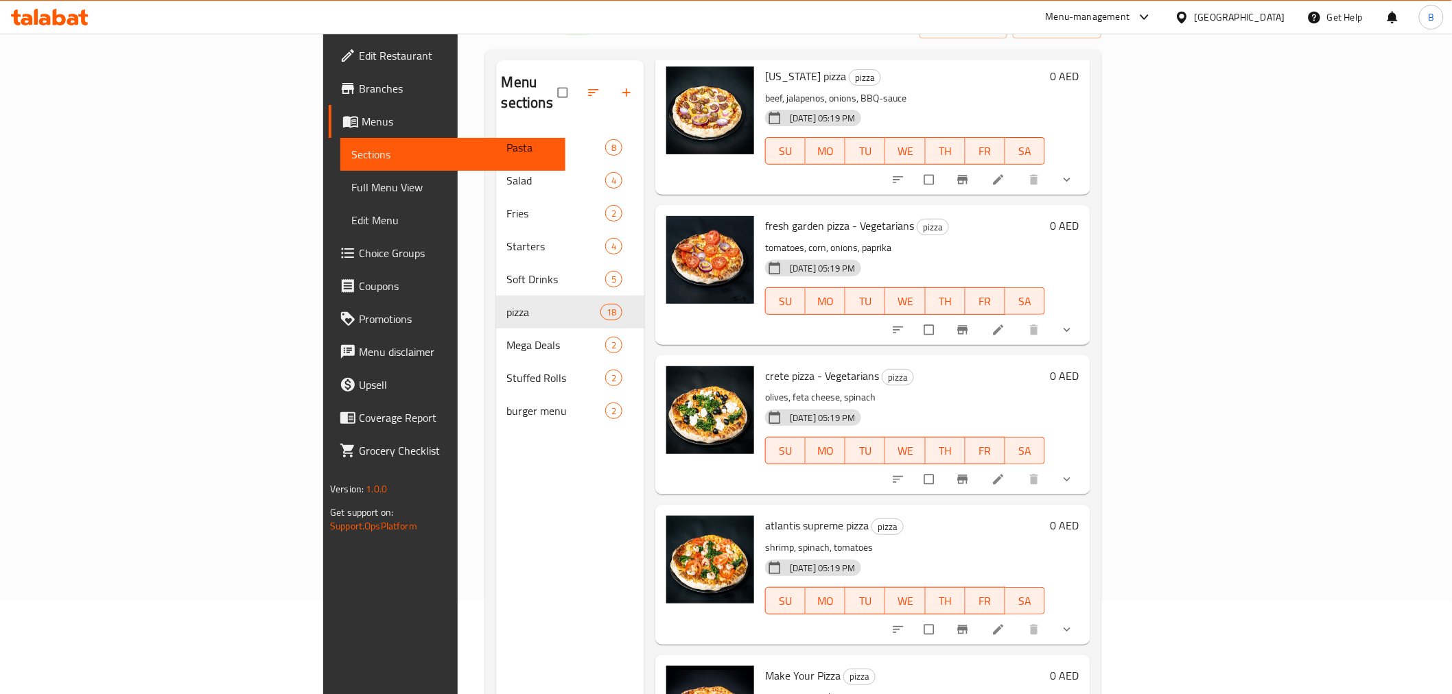
scroll to position [192, 0]
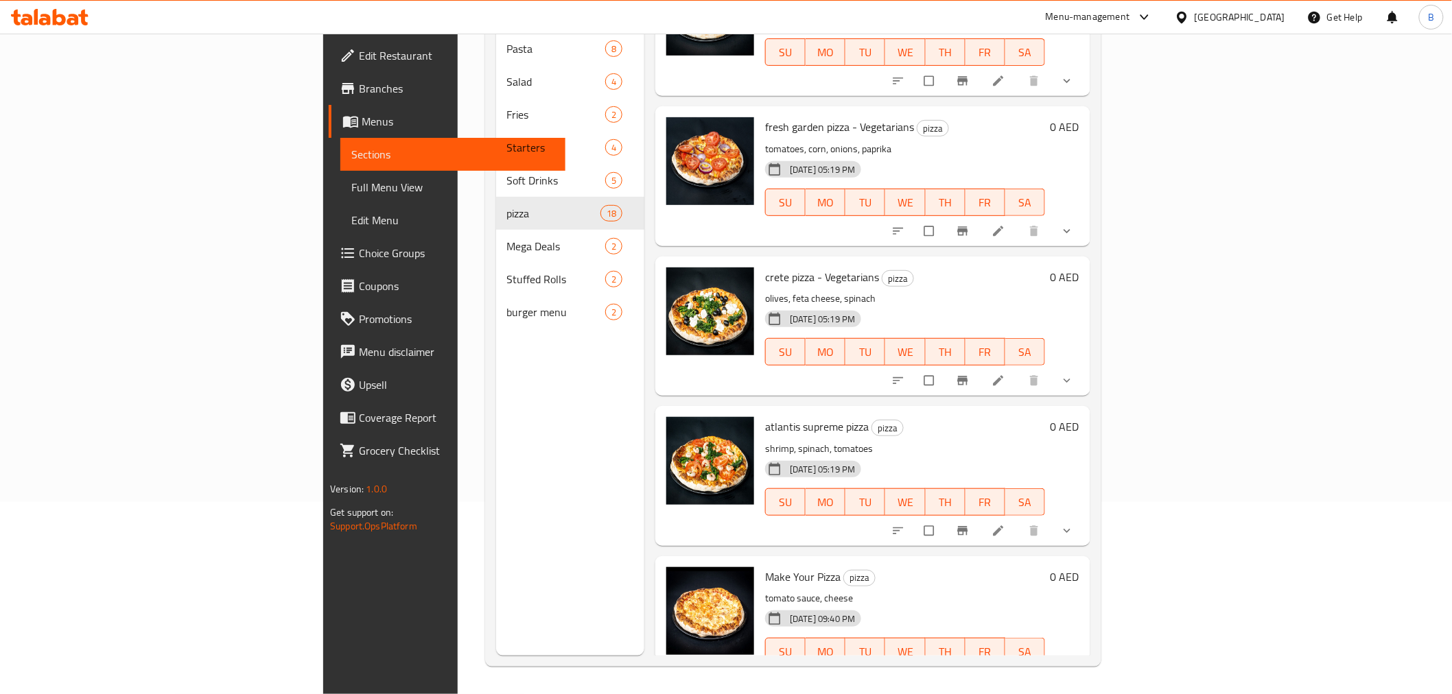
click at [1085, 666] on button "show more" at bounding box center [1068, 681] width 33 height 30
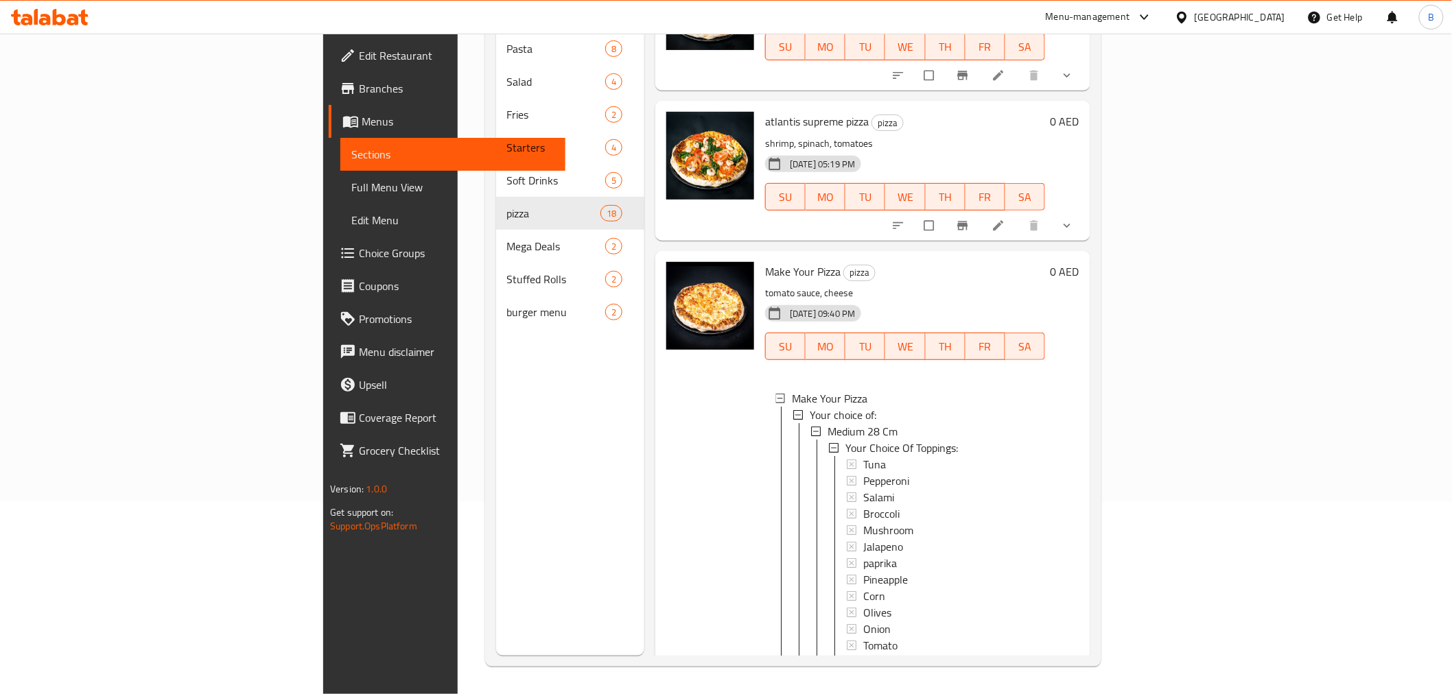
scroll to position [1, 0]
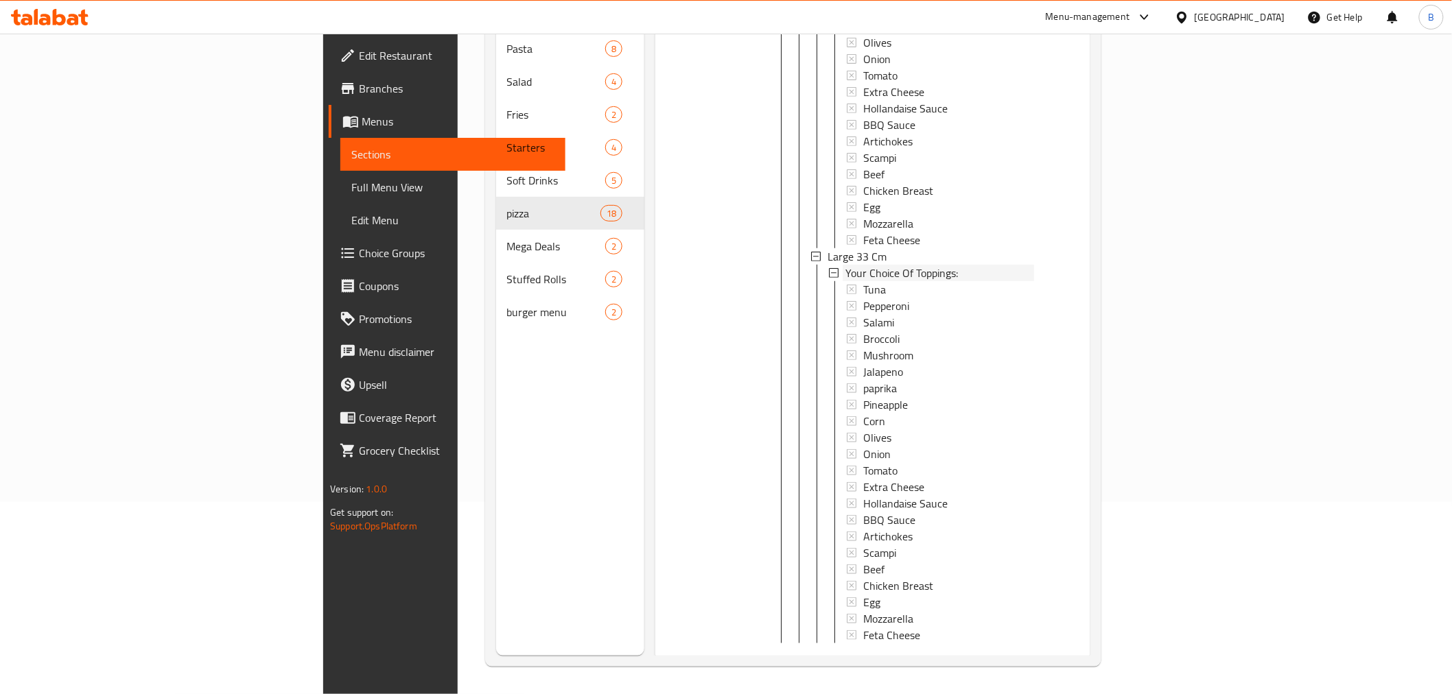
click at [812, 396] on div "Medium 28 Cm Your Choice Of Toppings: Tuna Pepperoni Salami Broccoli Mushroom J…" at bounding box center [923, 248] width 222 height 791
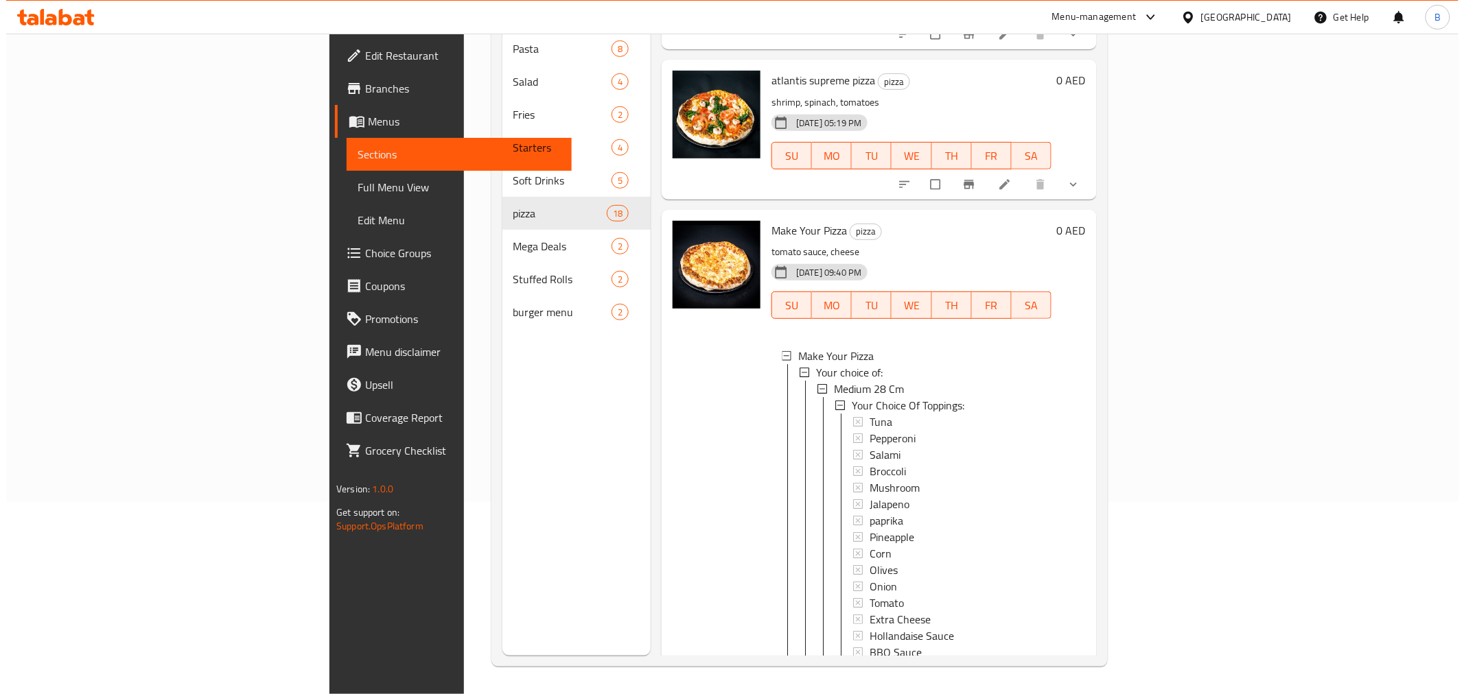
scroll to position [2376, 0]
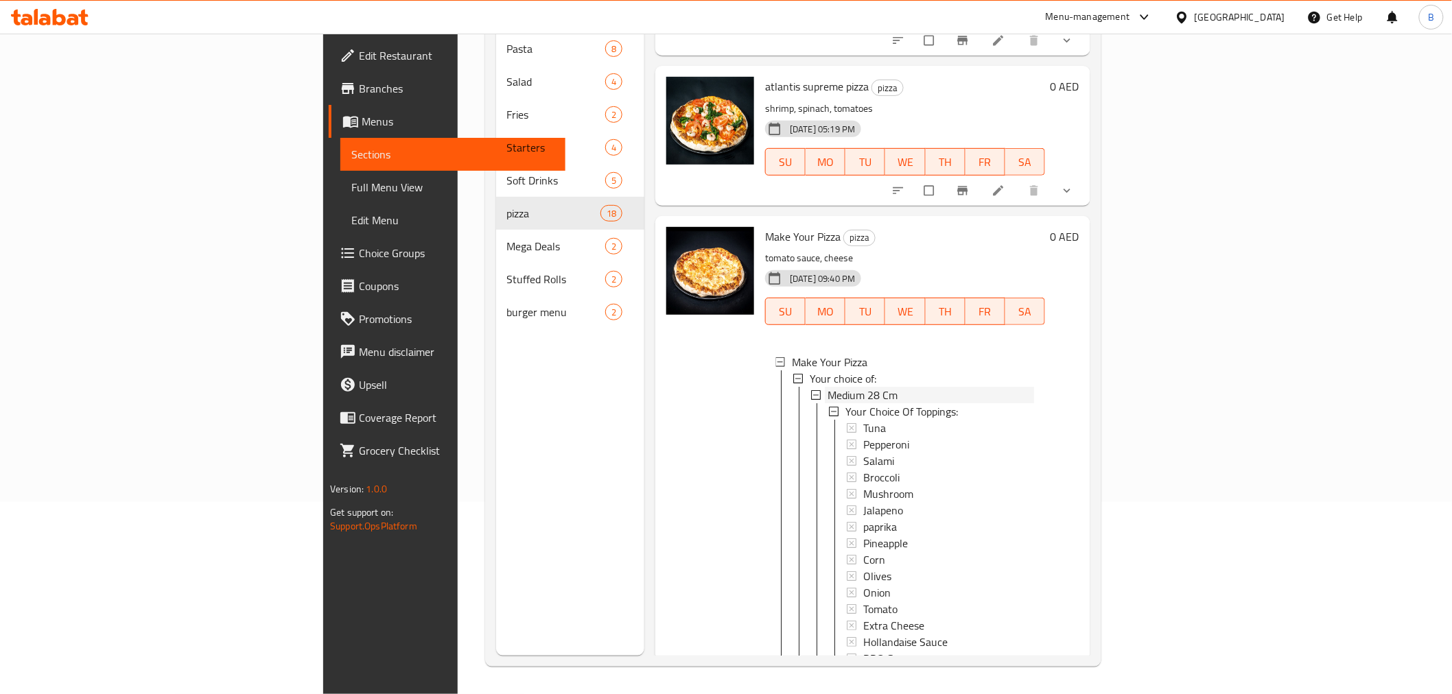
click at [828, 387] on span "Medium 28 Cm" at bounding box center [863, 395] width 70 height 16
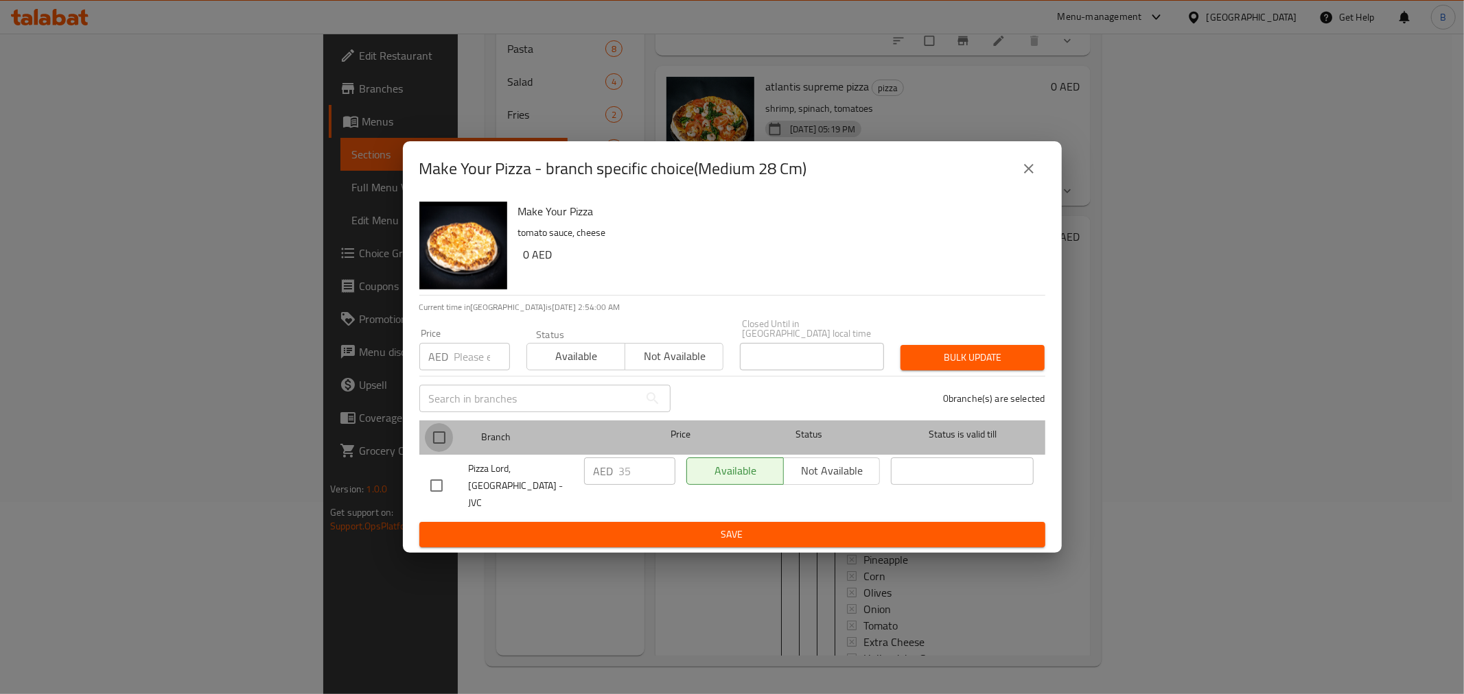
click at [451, 437] on input "checkbox" at bounding box center [439, 437] width 29 height 29
checkbox input "true"
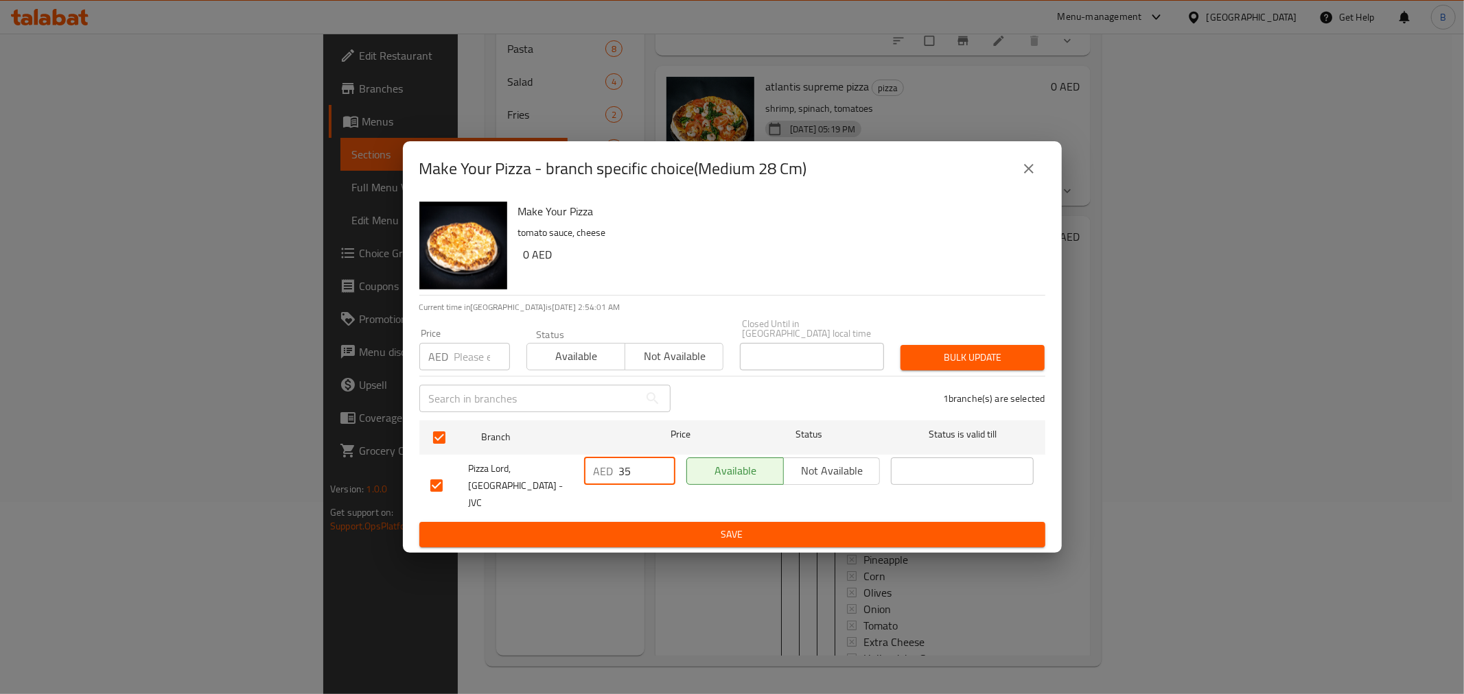
click at [620, 484] on input "35" at bounding box center [647, 471] width 56 height 27
click at [620, 483] on input "35" at bounding box center [647, 471] width 56 height 27
type input "29"
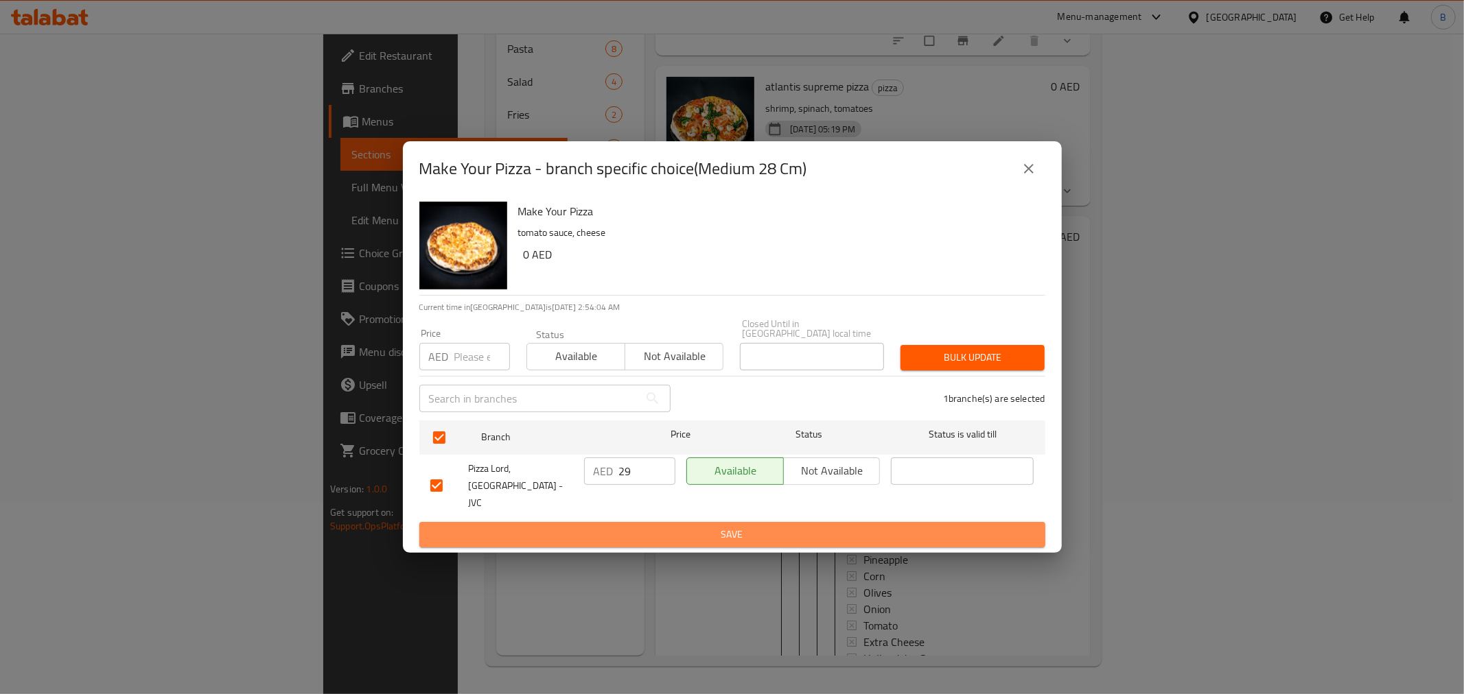
click at [651, 530] on span "Save" at bounding box center [732, 534] width 604 height 17
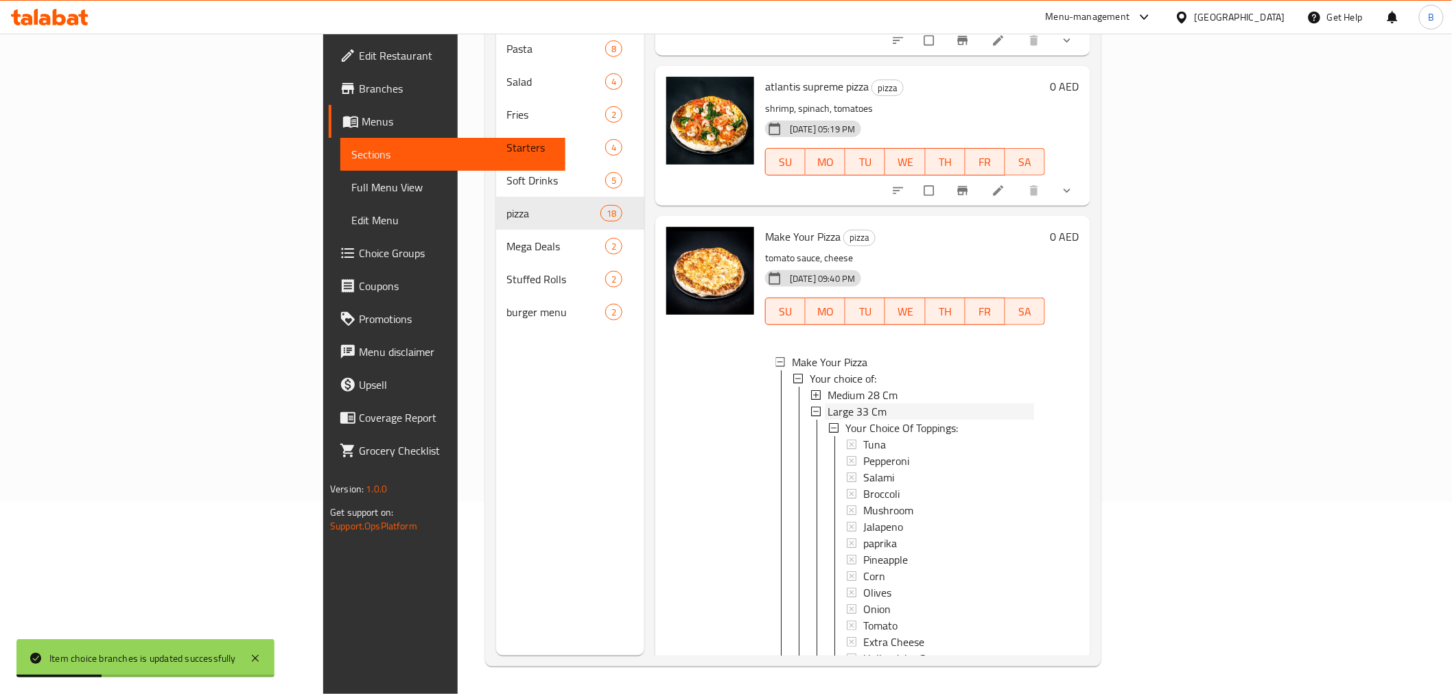
click at [828, 404] on span "Large 33 Cm" at bounding box center [857, 412] width 59 height 16
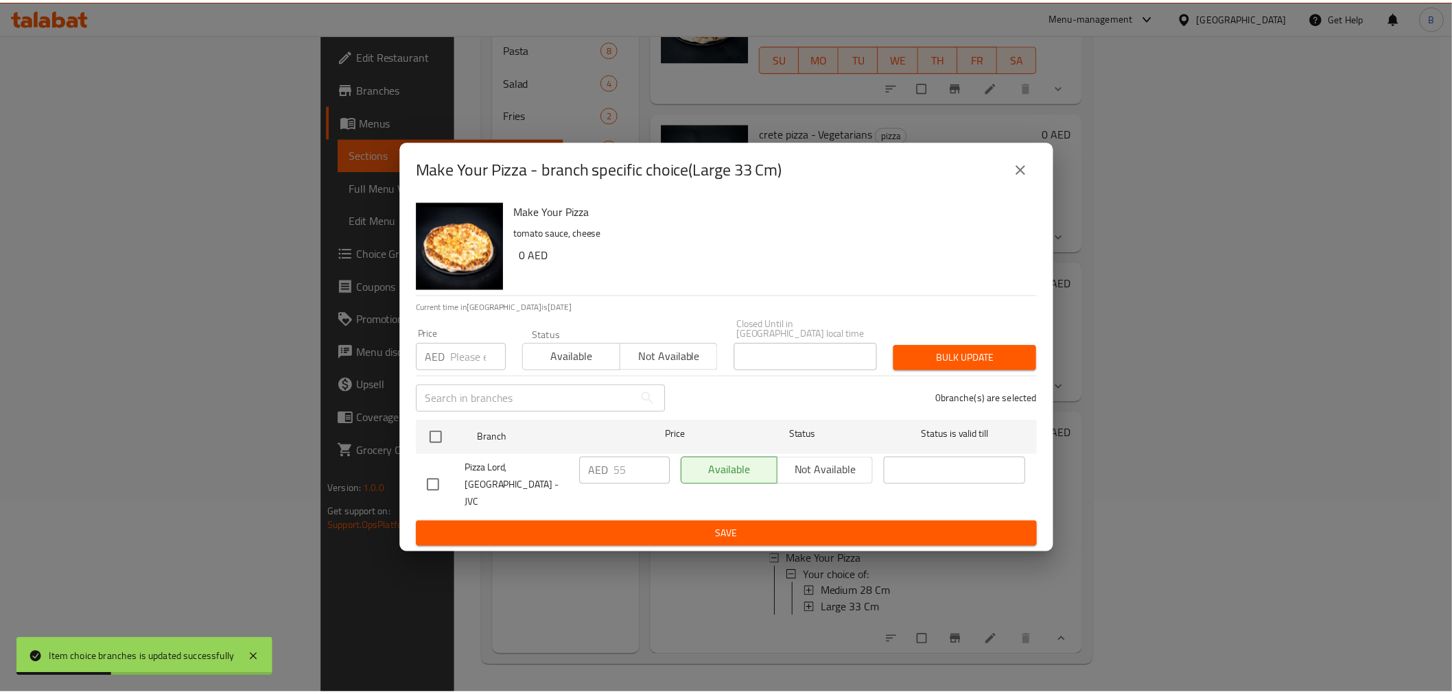
scroll to position [2152, 0]
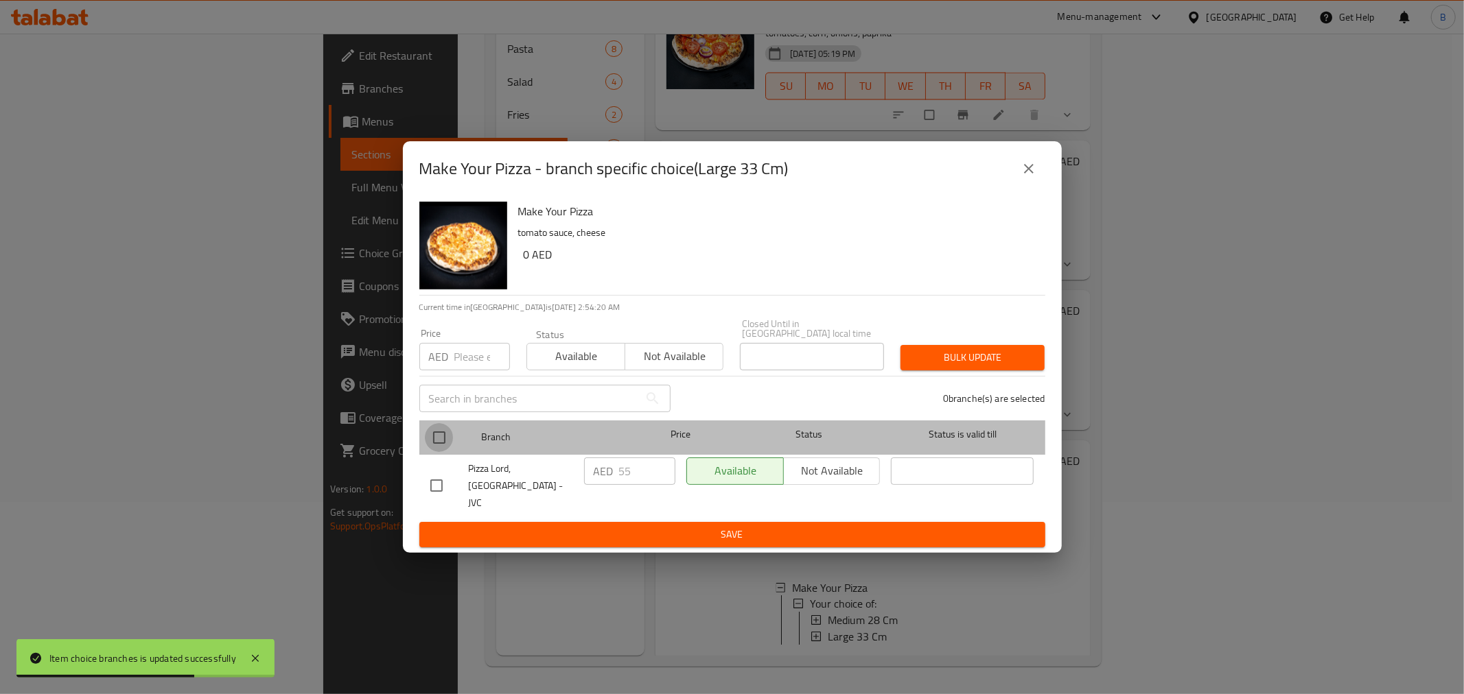
click at [436, 442] on input "checkbox" at bounding box center [439, 437] width 29 height 29
checkbox input "true"
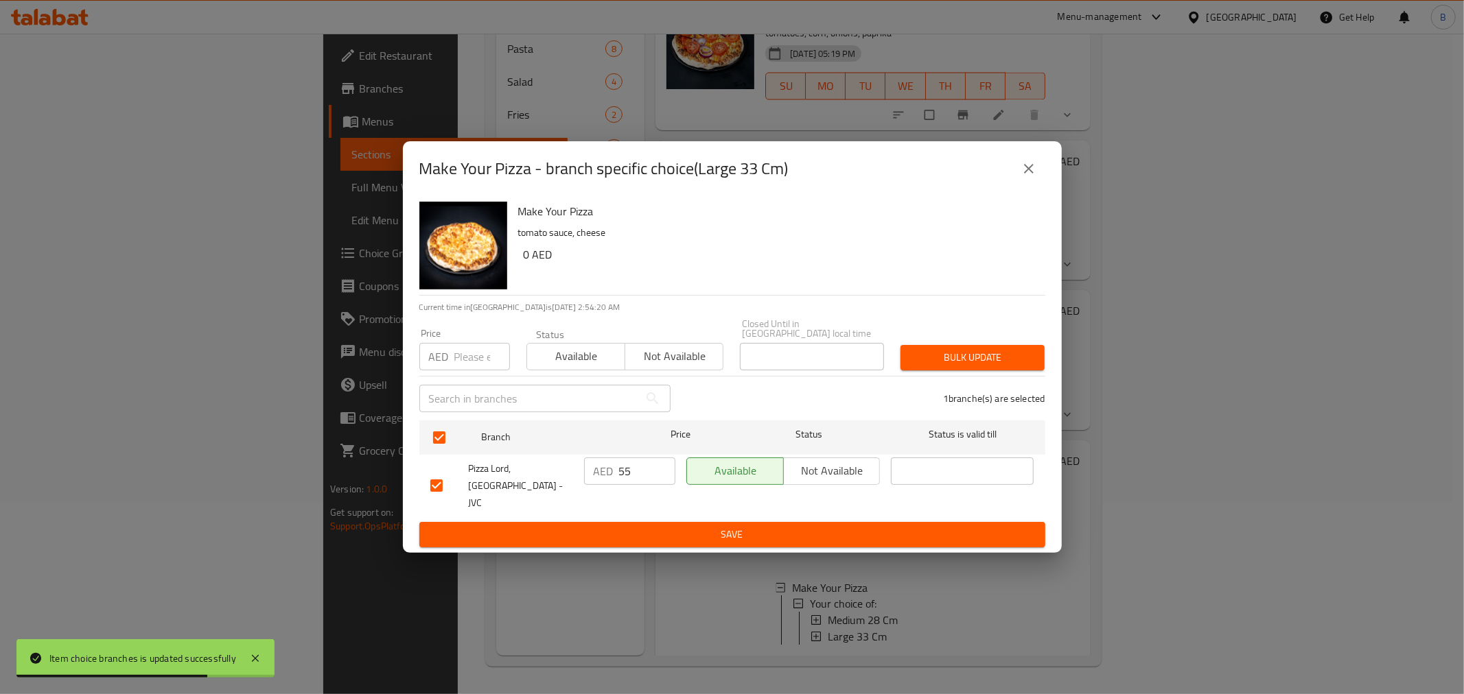
click at [480, 366] on input "number" at bounding box center [482, 356] width 56 height 27
type input "39"
click at [974, 362] on span "Bulk update" at bounding box center [972, 357] width 122 height 17
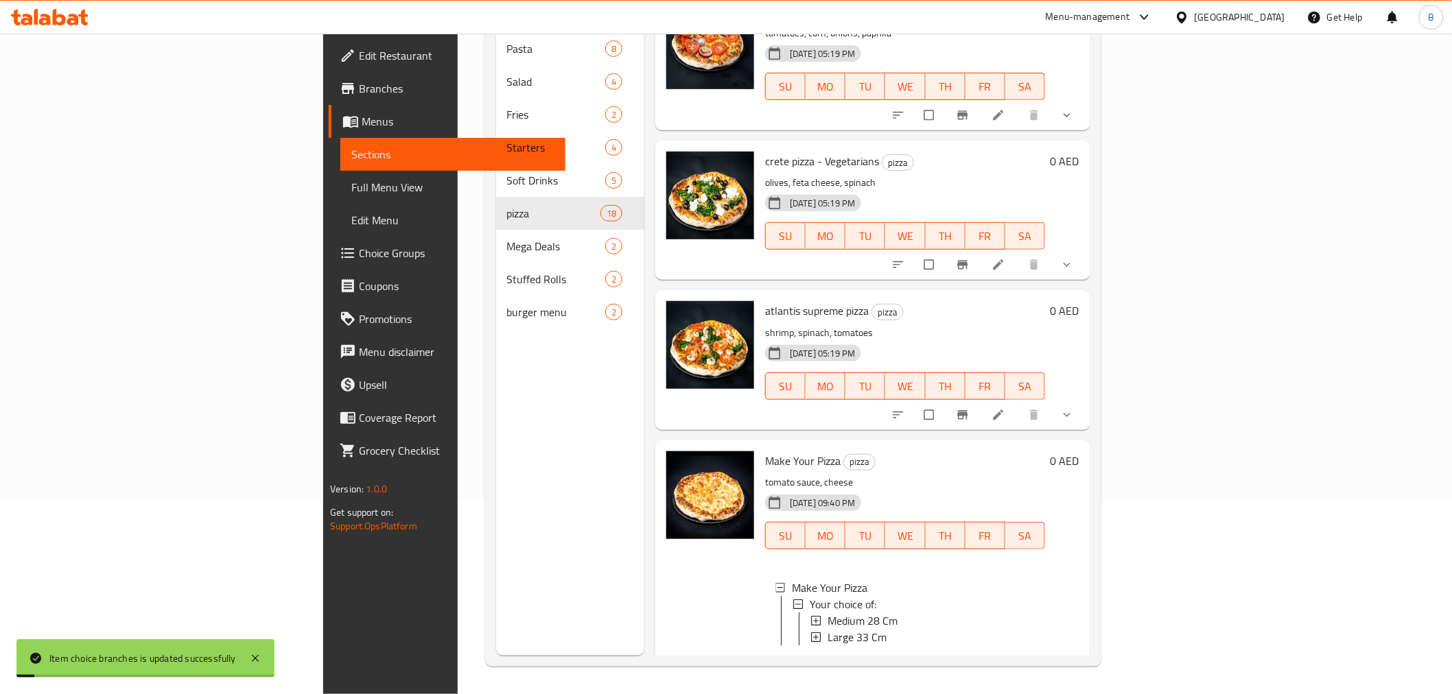
scroll to position [1, 0]
click at [834, 611] on div "Medium 28 Cm" at bounding box center [931, 619] width 207 height 16
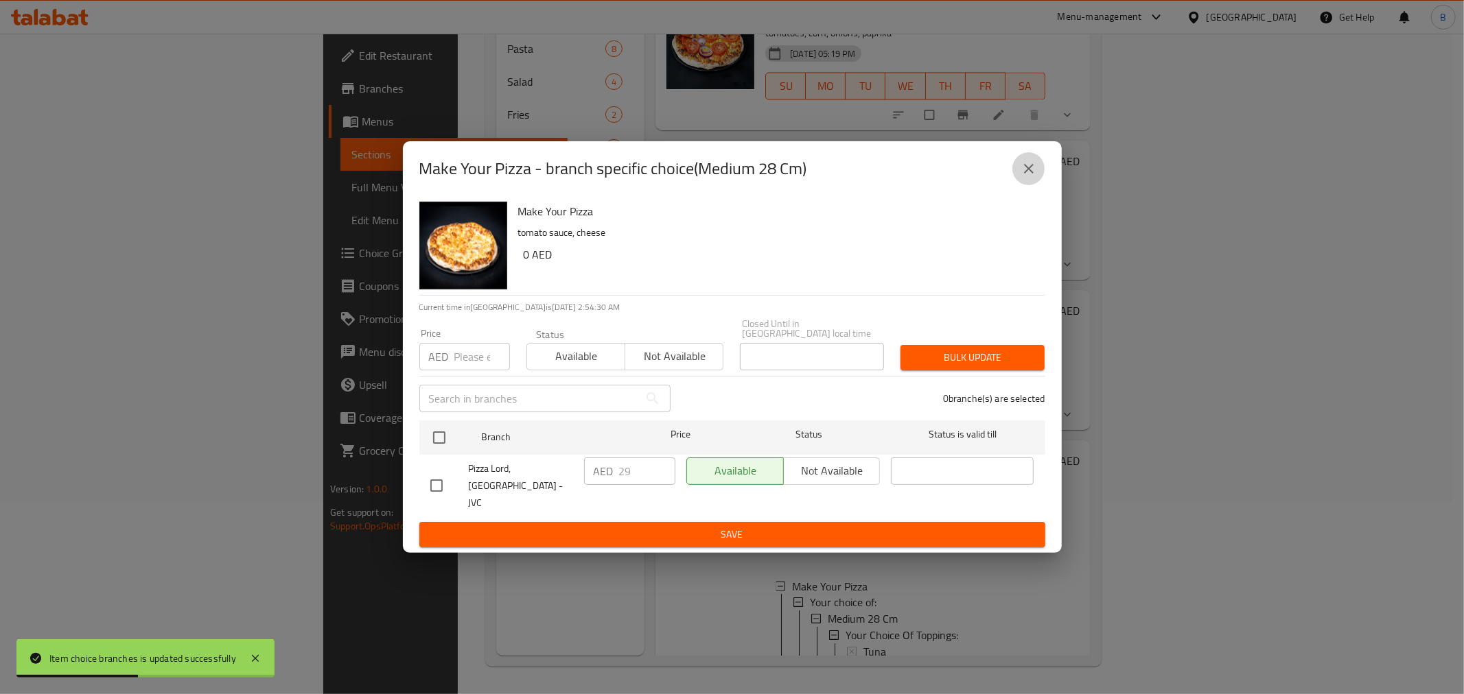
drag, startPoint x: 1022, startPoint y: 163, endPoint x: 1025, endPoint y: 172, distance: 8.7
click at [1024, 169] on button "close" at bounding box center [1028, 168] width 33 height 33
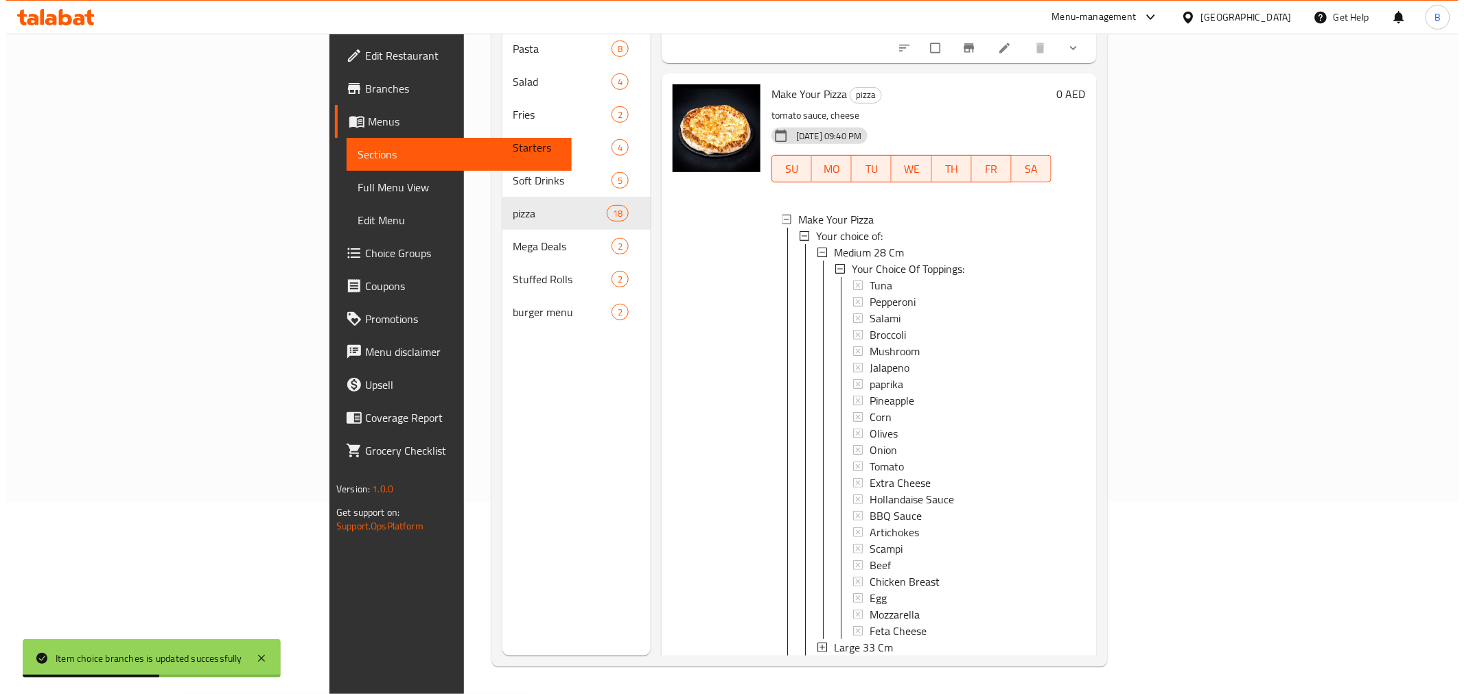
scroll to position [2531, 0]
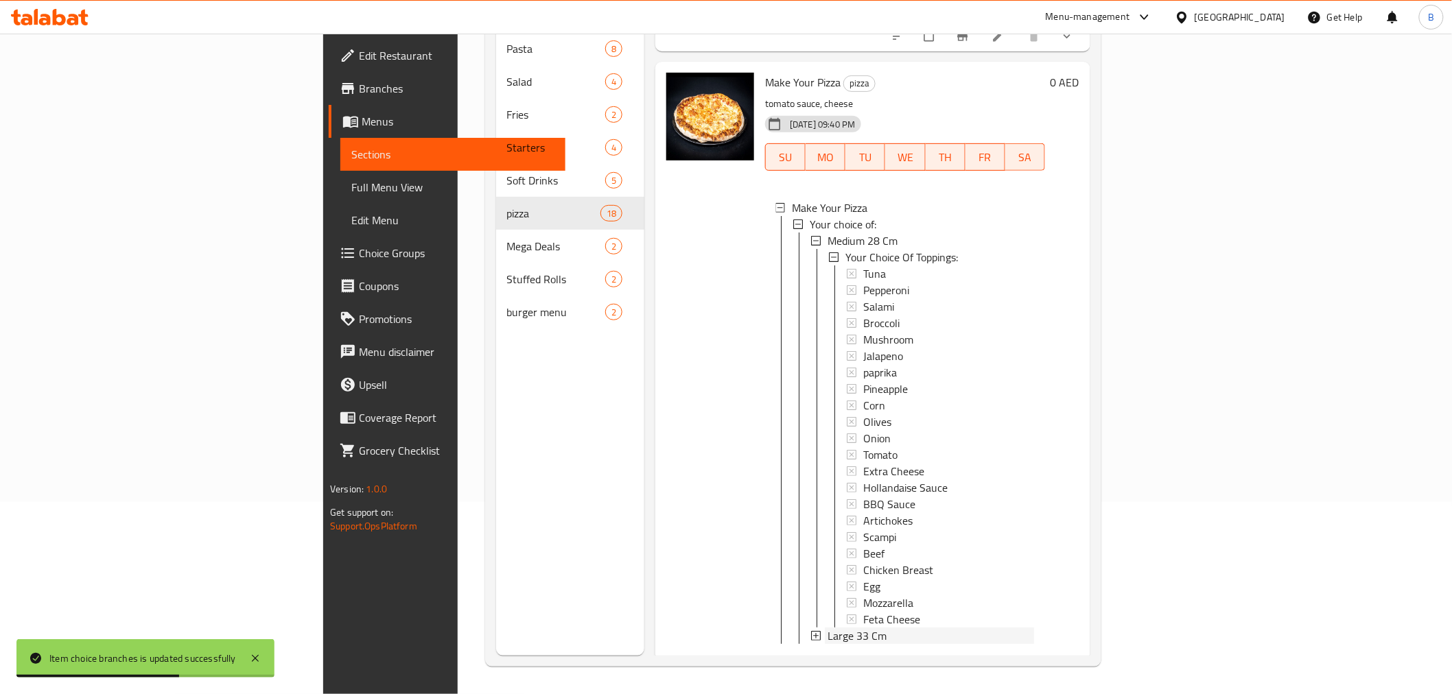
click at [828, 628] on span "Large 33 Cm" at bounding box center [857, 636] width 59 height 16
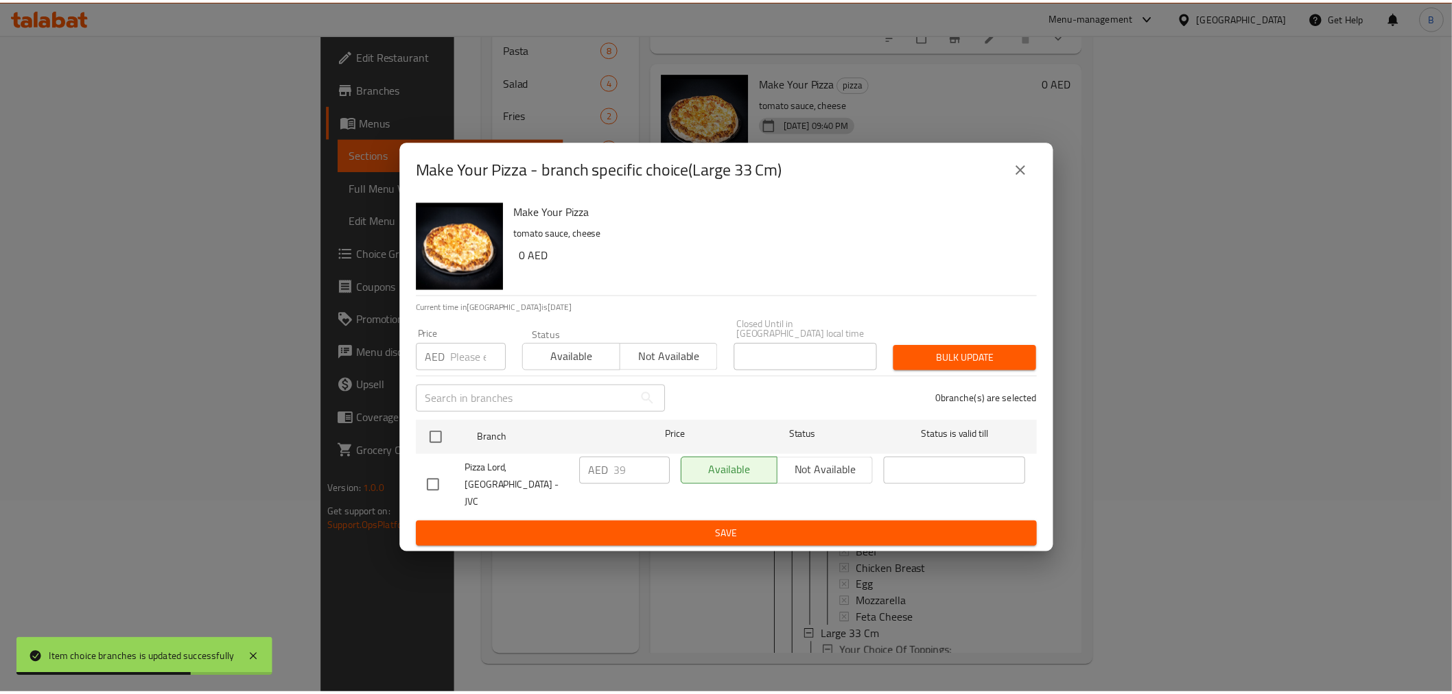
scroll to position [0, 0]
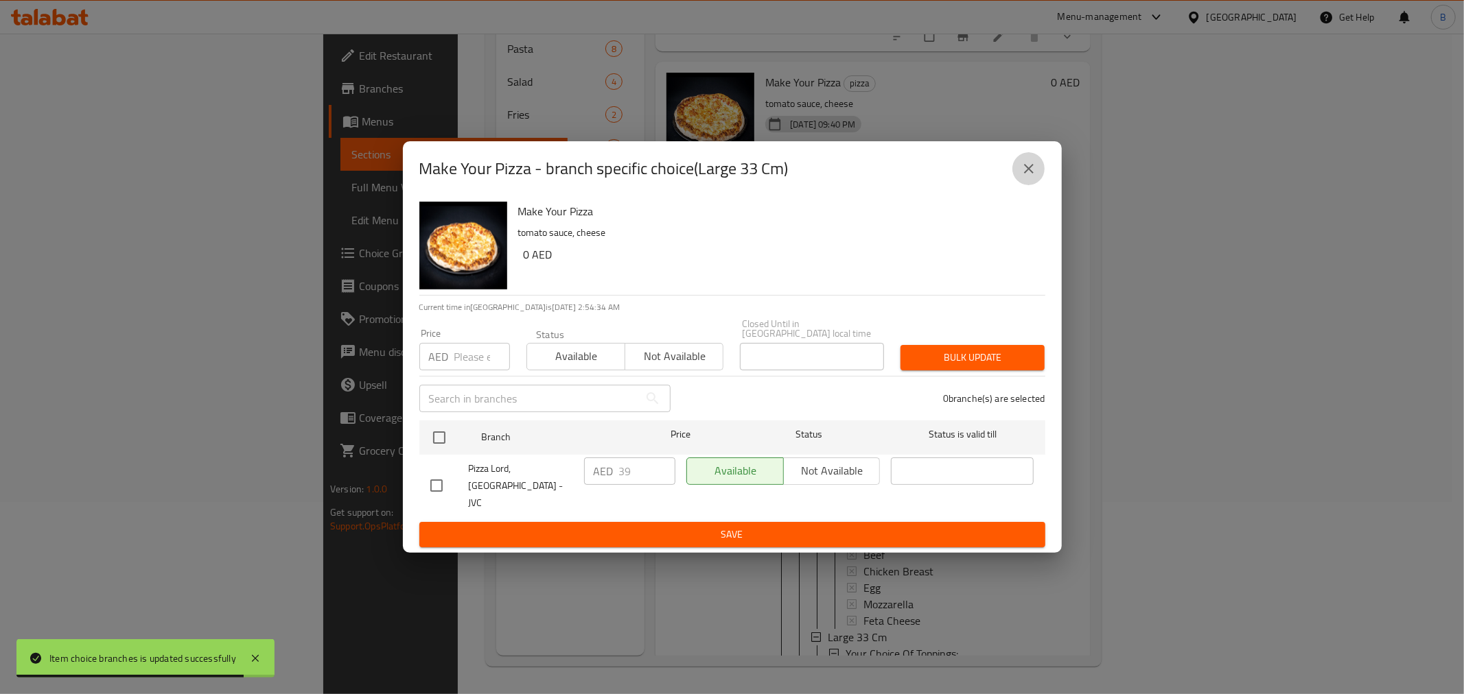
click at [1026, 172] on icon "close" at bounding box center [1028, 169] width 16 height 16
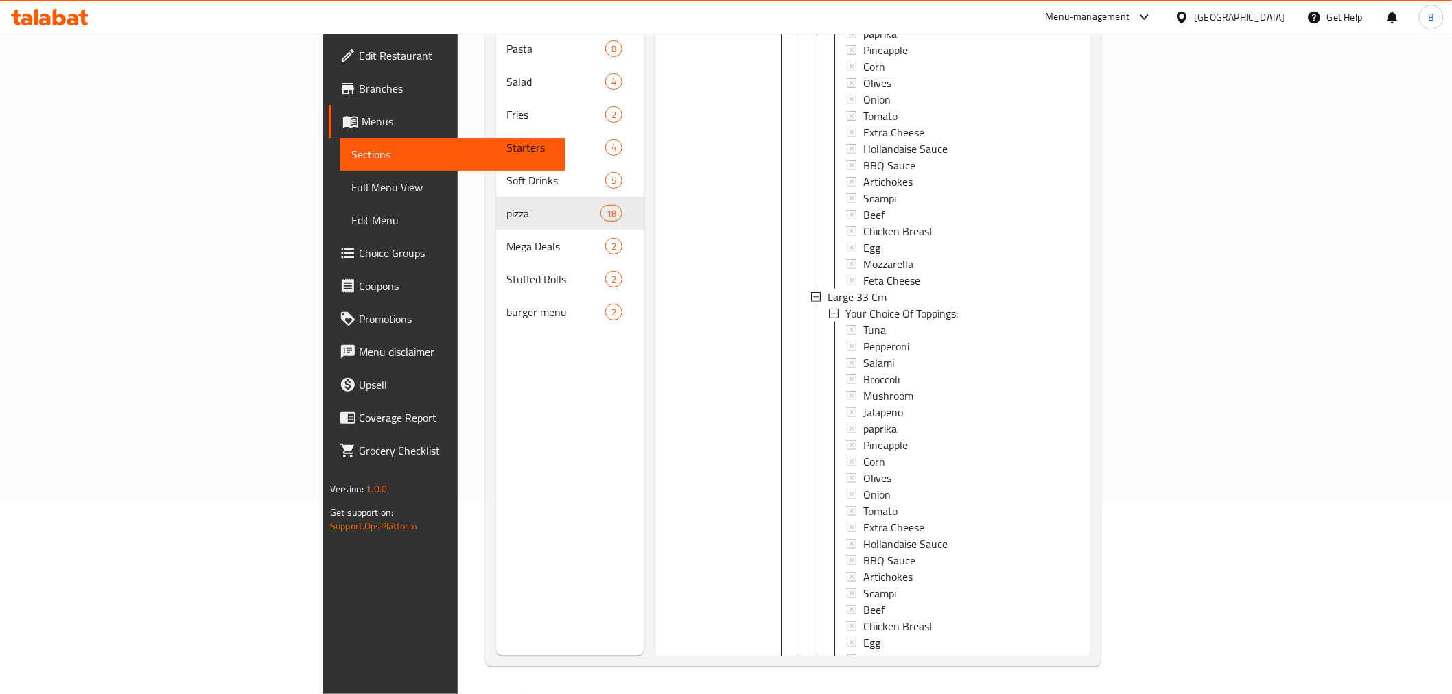
scroll to position [2910, 0]
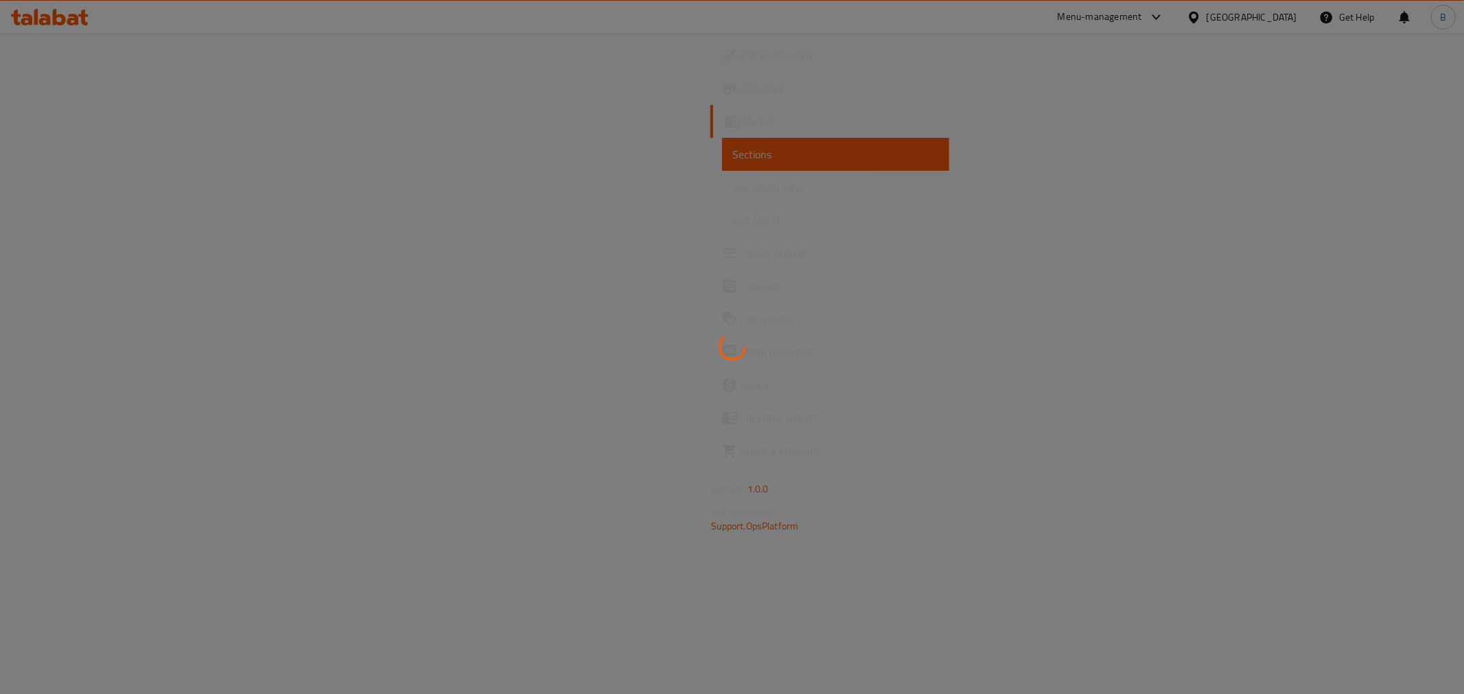
click at [84, 266] on div at bounding box center [732, 347] width 1464 height 694
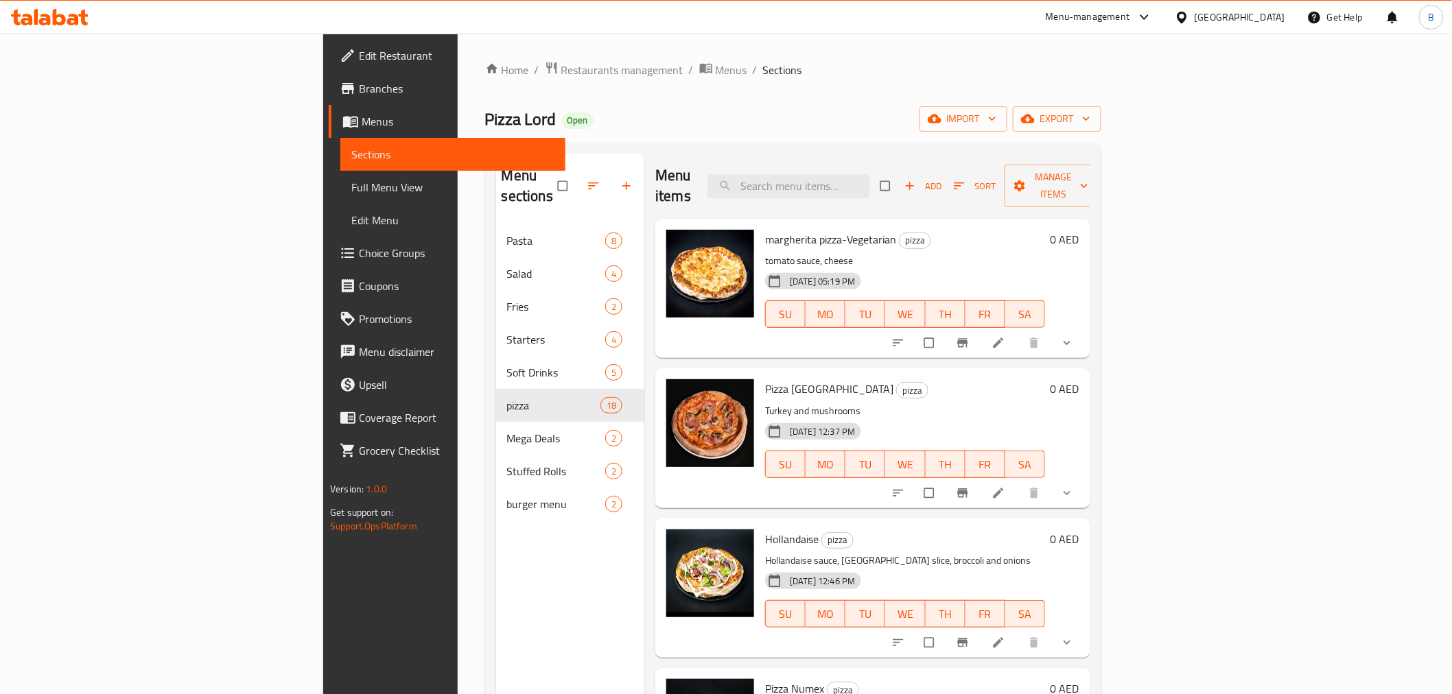
click at [359, 257] on span "Choice Groups" at bounding box center [457, 253] width 196 height 16
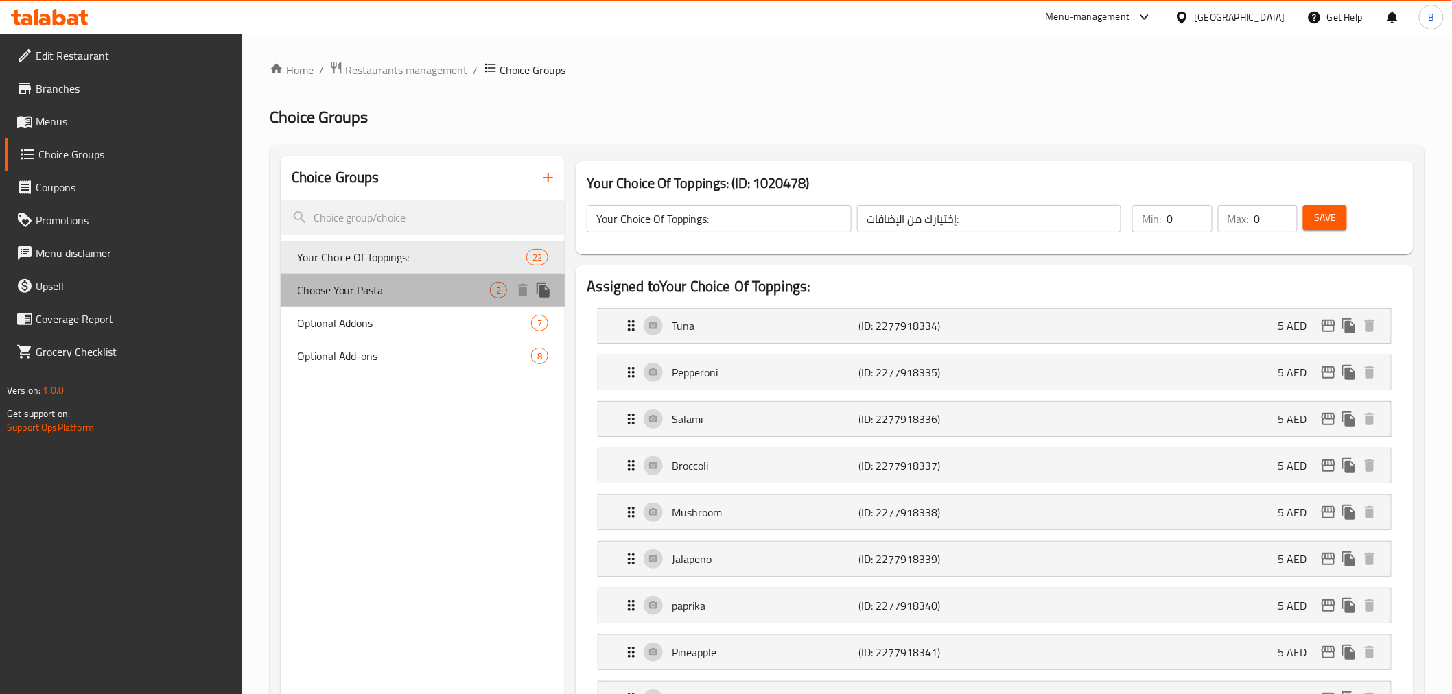
click at [387, 284] on span "Choose Your Pasta" at bounding box center [394, 290] width 194 height 16
type input "Choose Your Pasta"
type input "اختر المكرونة الخاصة بك"
type input "1"
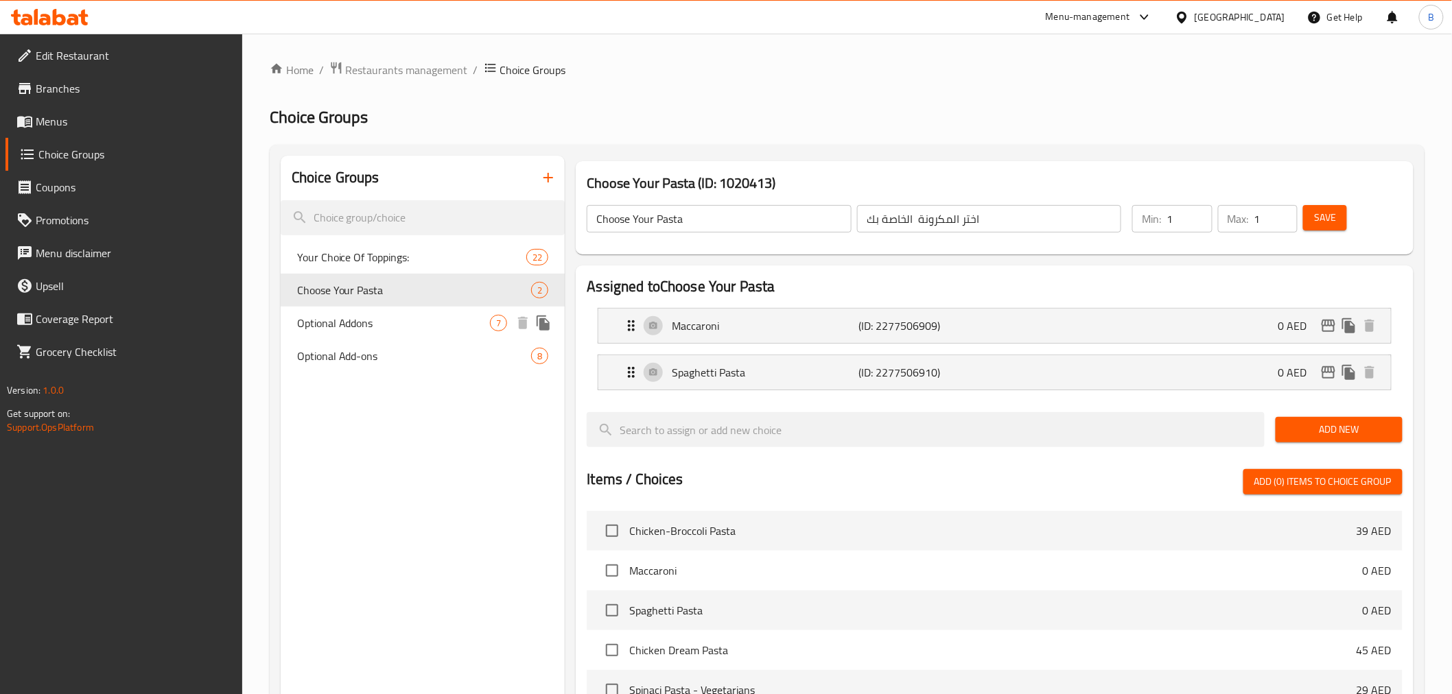
click at [397, 323] on span "Optional Addons" at bounding box center [394, 323] width 194 height 16
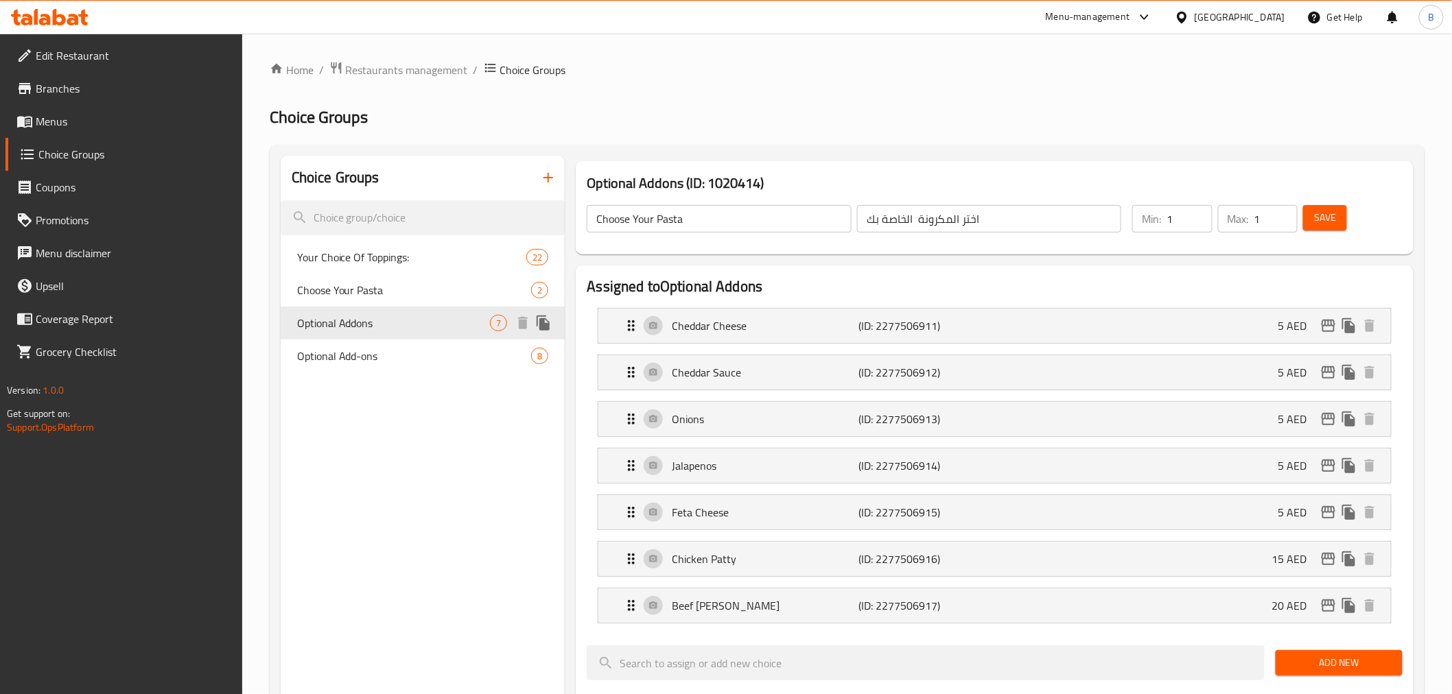
type input "Optional Addons"
type input "إضافات اختيارية"
type input "0"
type input "5"
click at [393, 328] on span "Optional Addons" at bounding box center [394, 323] width 194 height 16
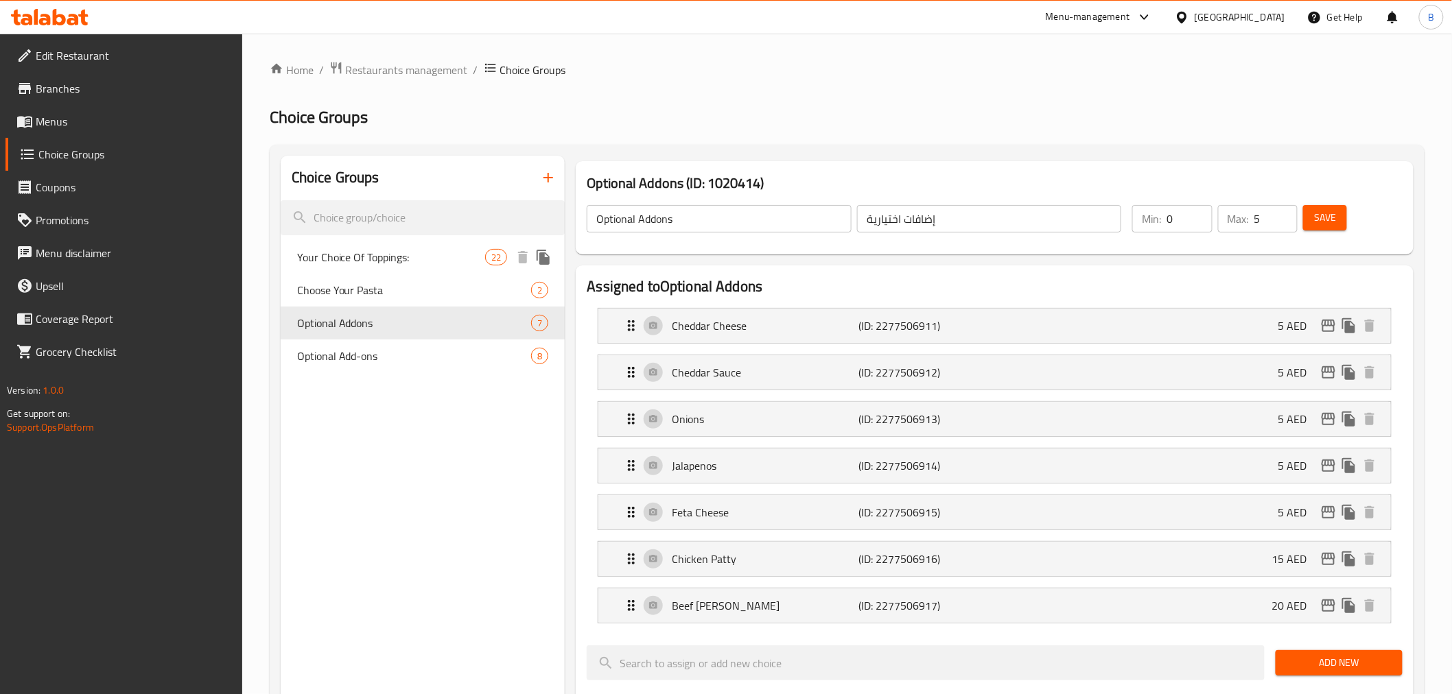
click at [417, 263] on span "Your Choice Of Toppings:" at bounding box center [391, 257] width 189 height 16
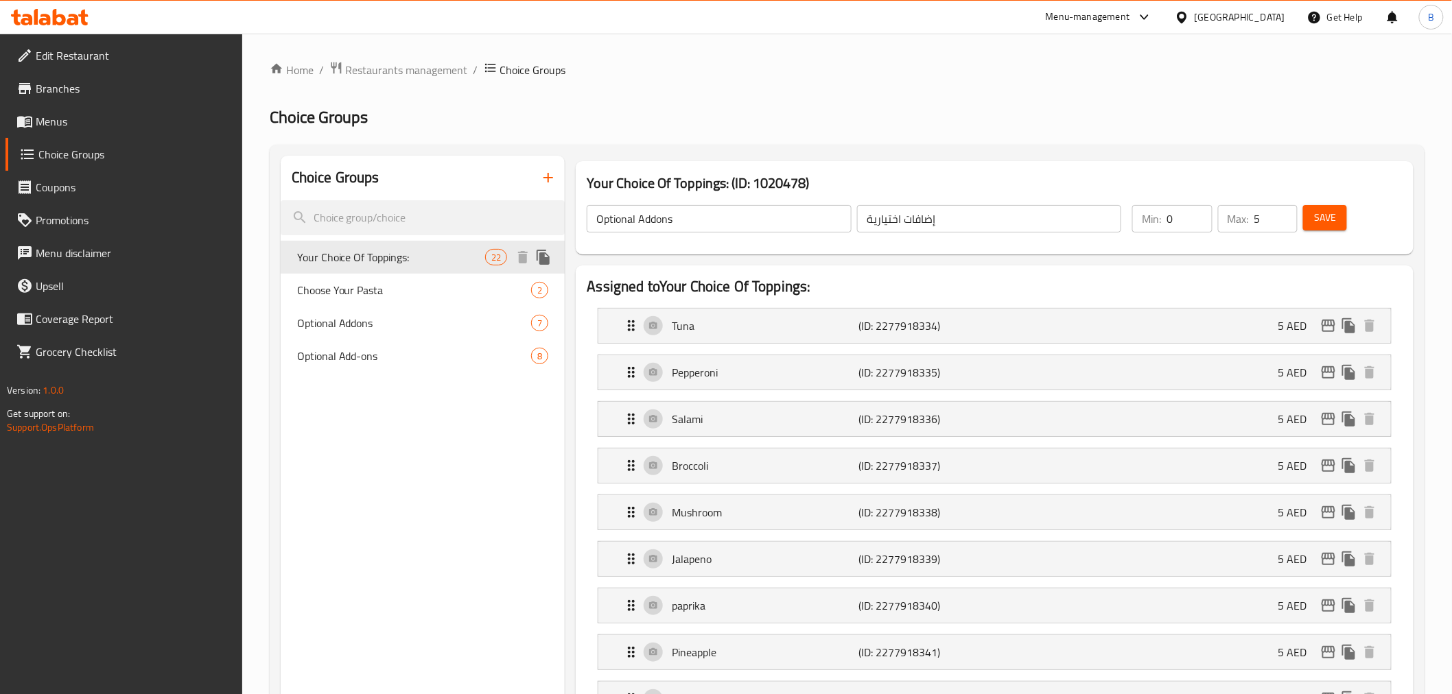
type input "Your Choice Of Toppings:"
type input "إختيارك من الإضافات:"
type input "0"
click at [675, 372] on p "Pepperoni" at bounding box center [765, 372] width 187 height 16
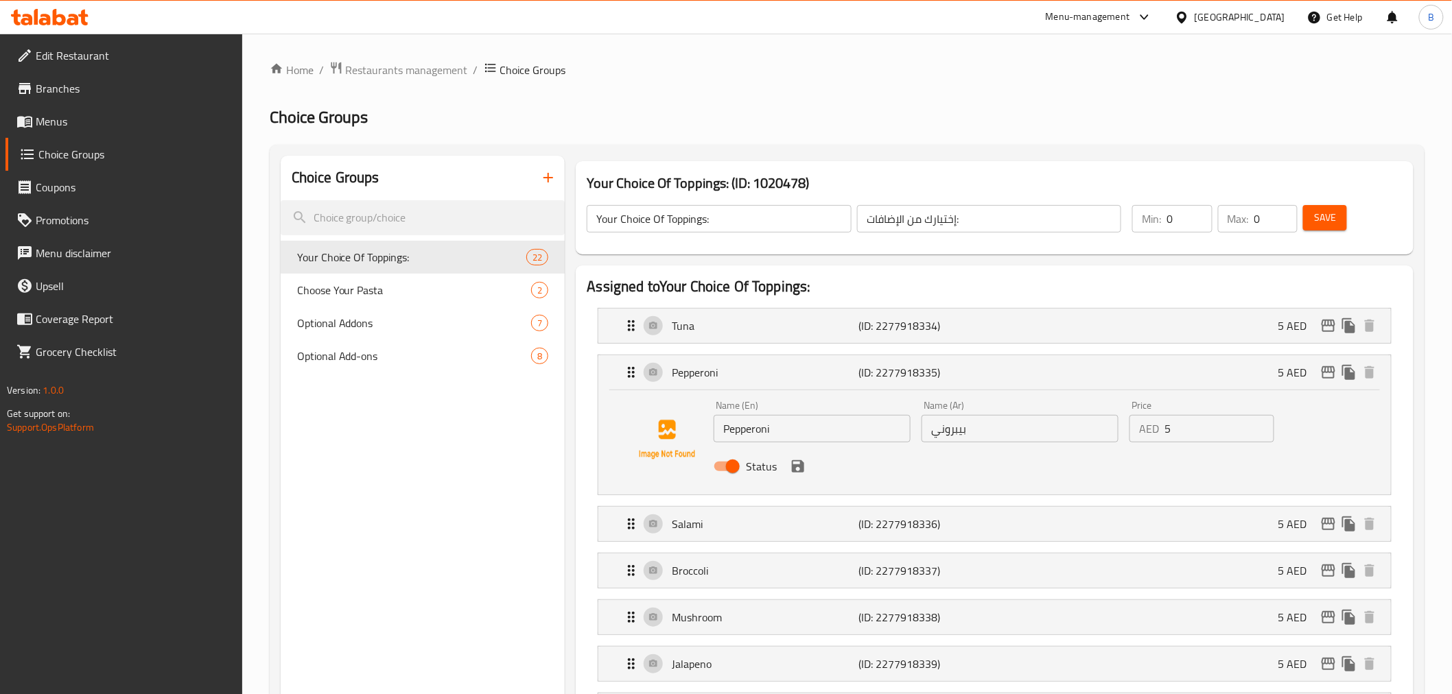
click at [723, 415] on input "Pepperoni" at bounding box center [812, 428] width 197 height 27
type input "Beef Pepperoni"
click at [1061, 439] on input "بيبروني" at bounding box center [1020, 428] width 197 height 27
type input "بيبروني لحم بقري"
click at [794, 476] on button "save" at bounding box center [798, 466] width 21 height 21
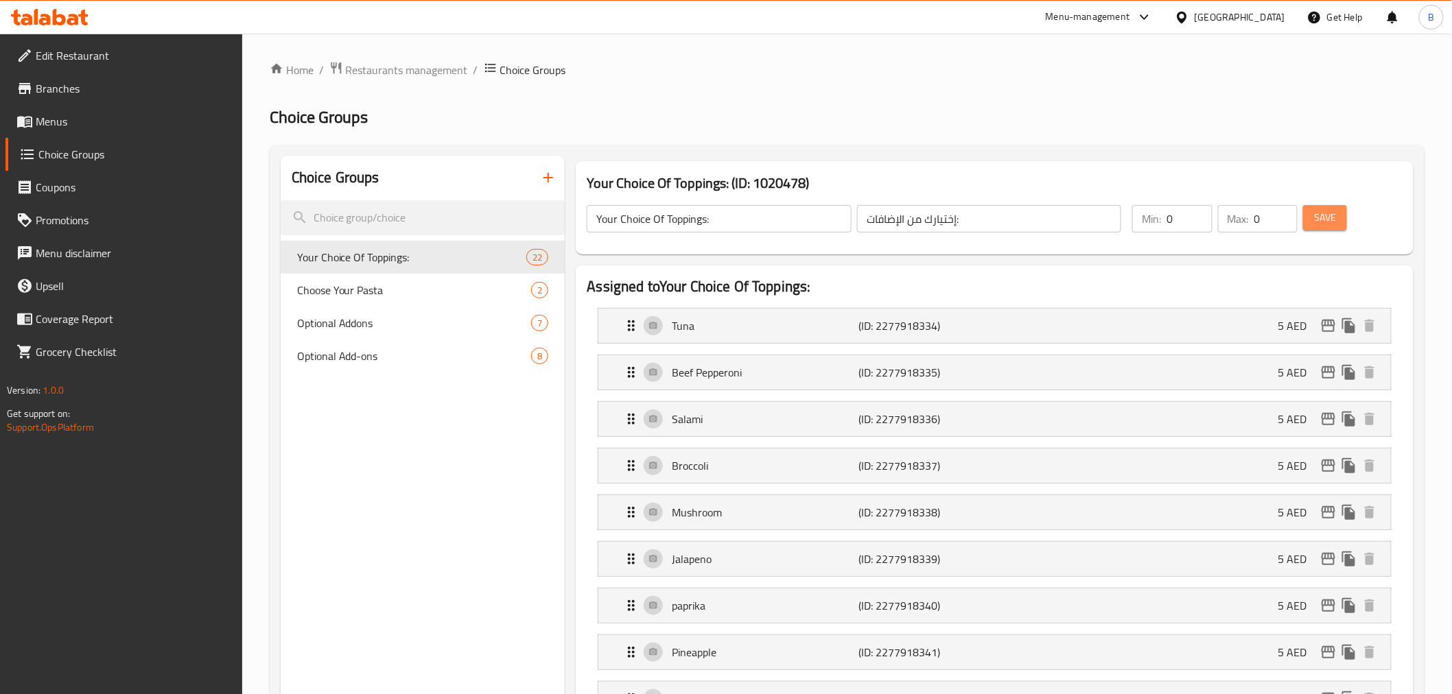
click at [1318, 223] on span "Save" at bounding box center [1325, 217] width 22 height 17
click at [995, 215] on input "إختيارك من الإضافات:" at bounding box center [989, 218] width 264 height 27
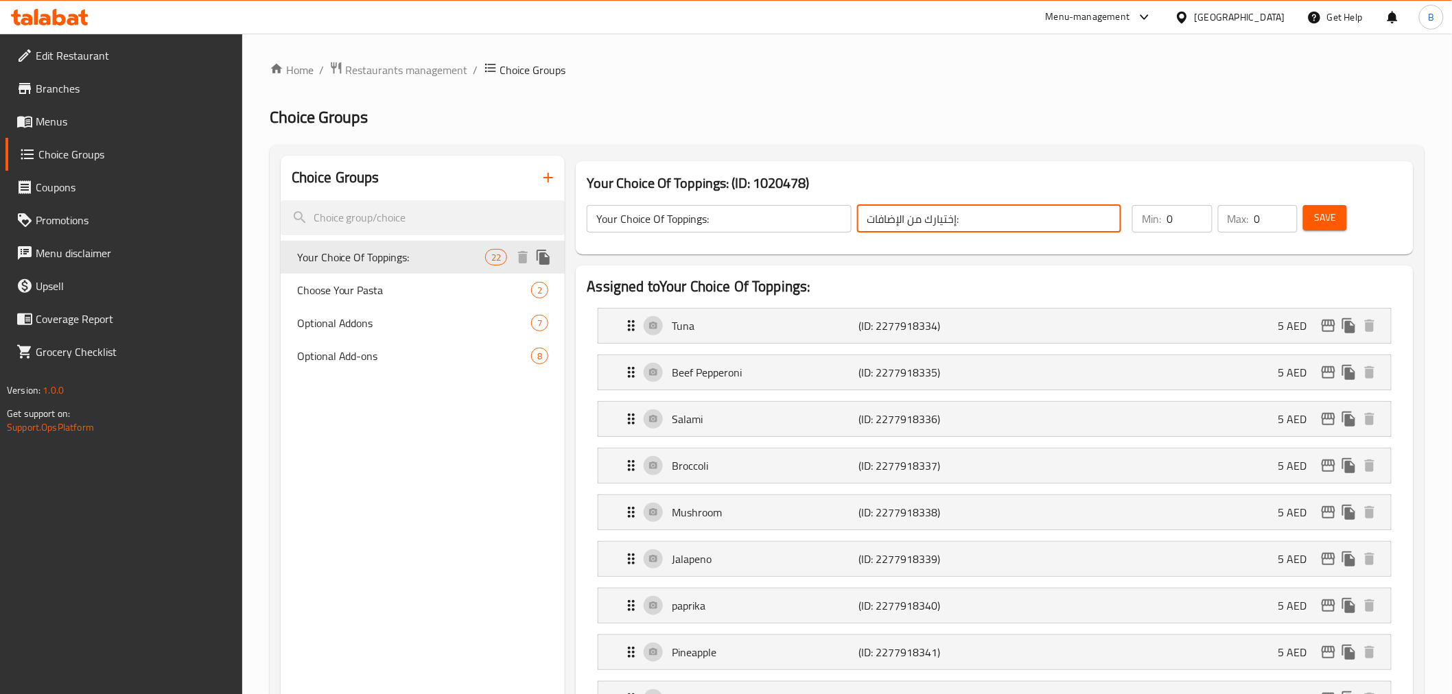
click at [549, 259] on icon "duplicate" at bounding box center [543, 257] width 13 height 15
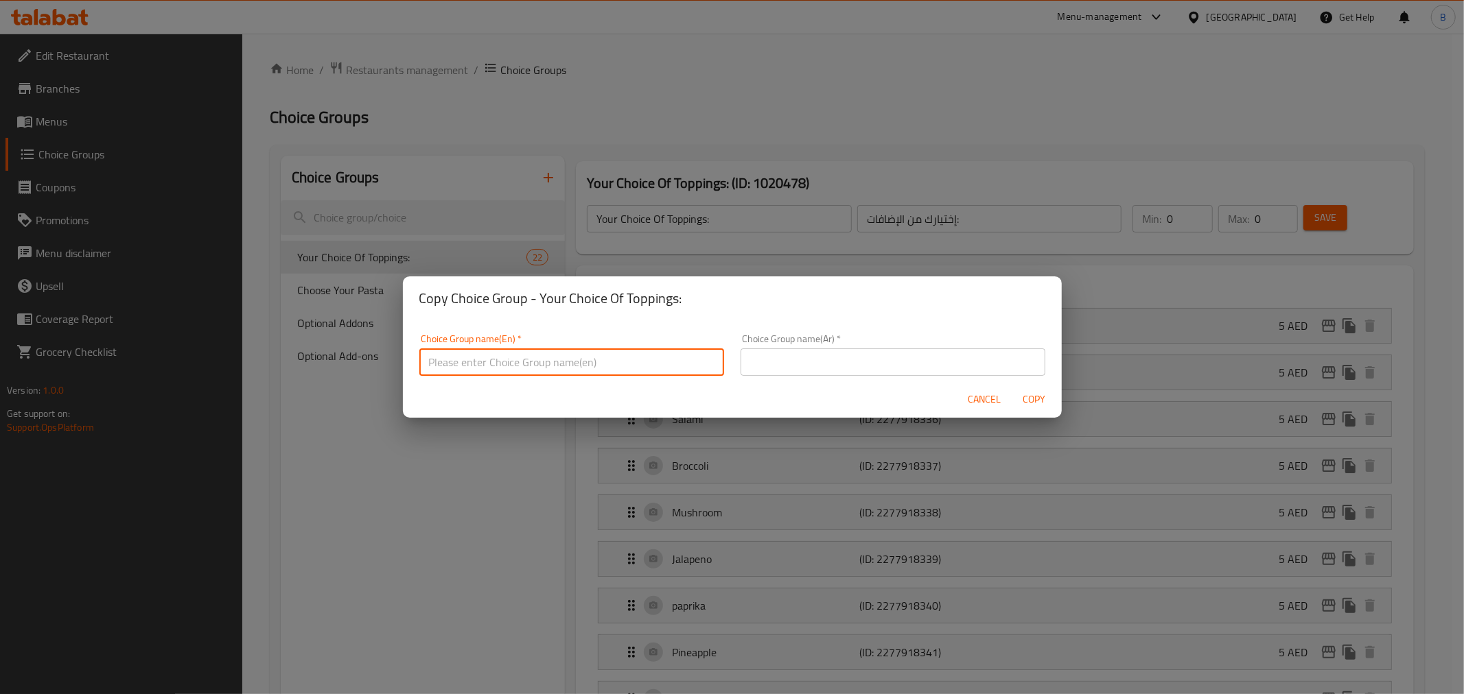
click at [578, 361] on input "text" at bounding box center [571, 362] width 305 height 27
paste input "إختيارك من الإضافات:"
type input "إختيارك من الإضافات:"
click at [786, 351] on div "Choice Group name(Ar)   * Choice Group name(Ar) *" at bounding box center [892, 355] width 305 height 42
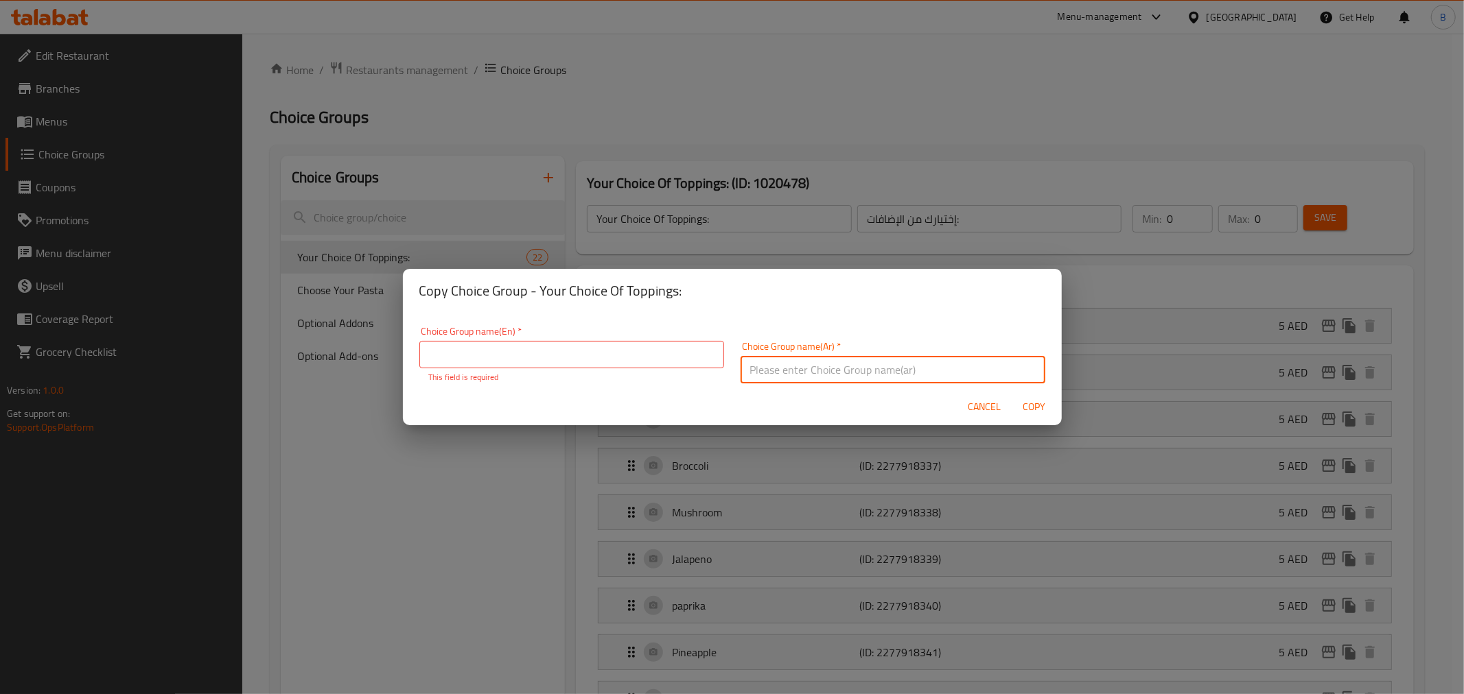
paste input "إختيارك من الإضافات:"
type input "إختيارك من الإضافات:"
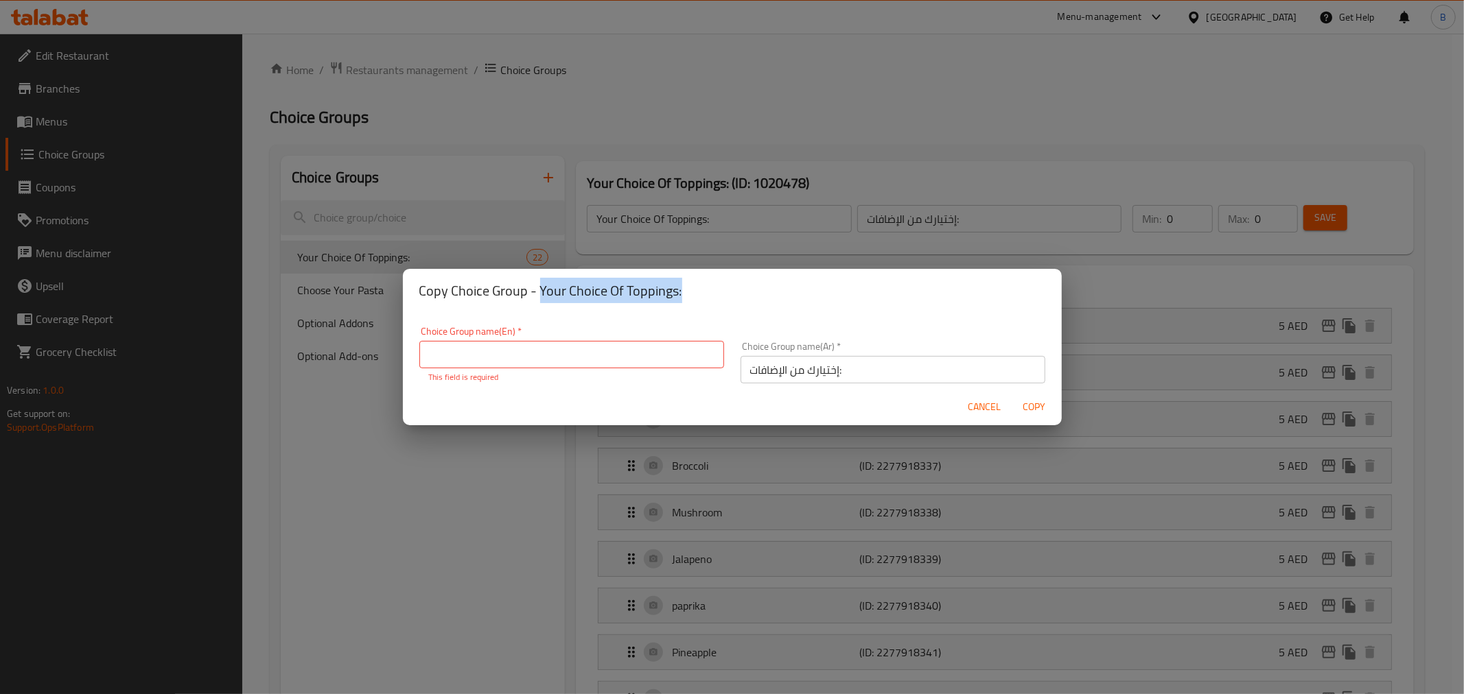
drag, startPoint x: 718, startPoint y: 304, endPoint x: 538, endPoint y: 305, distance: 180.5
click at [538, 305] on div "Copy Choice Group - Your Choice Of Toppings:" at bounding box center [732, 291] width 659 height 44
copy h2 "Your Choice Of Toppings:"
click at [527, 351] on input "text" at bounding box center [571, 354] width 305 height 27
paste input "Your Choice Of Toppings:"
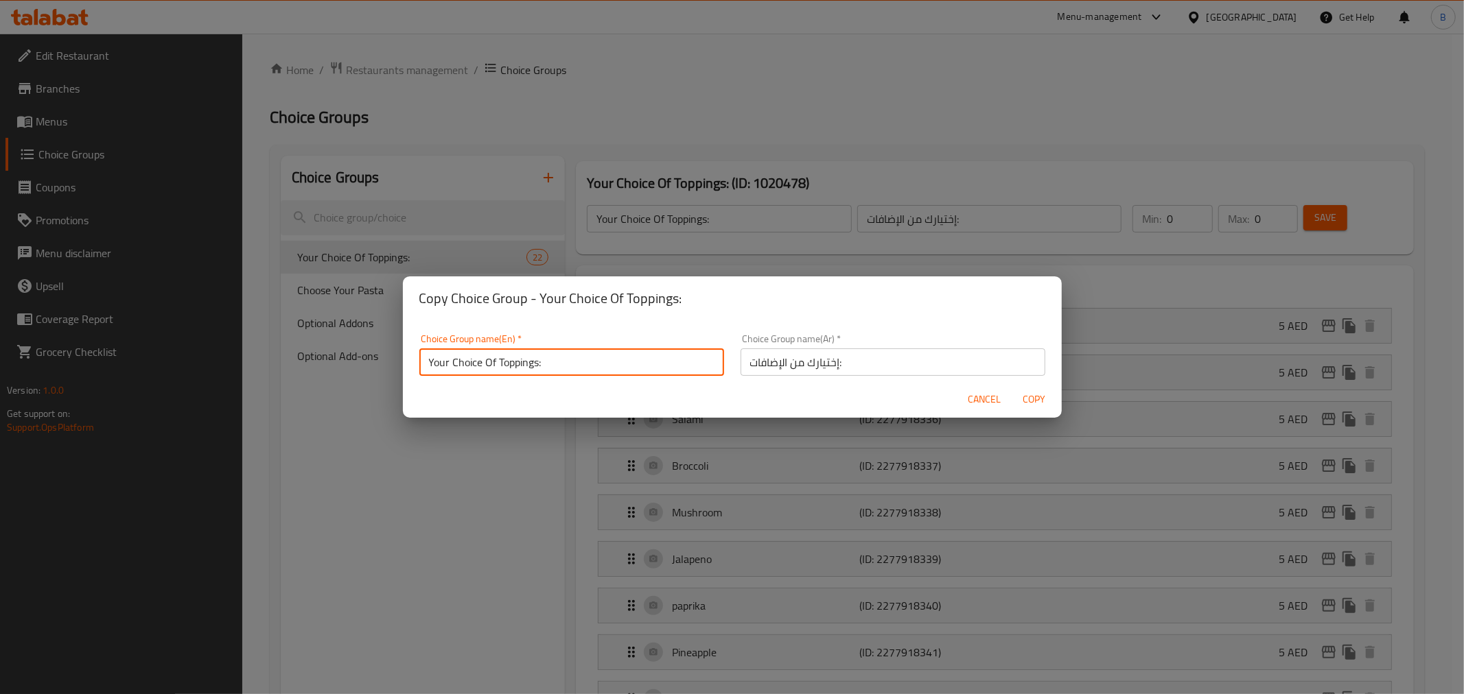
click at [499, 355] on input "Your Choice Of Toppings:" at bounding box center [571, 362] width 305 height 27
type input "Your Choice Of Medium Toppings:"
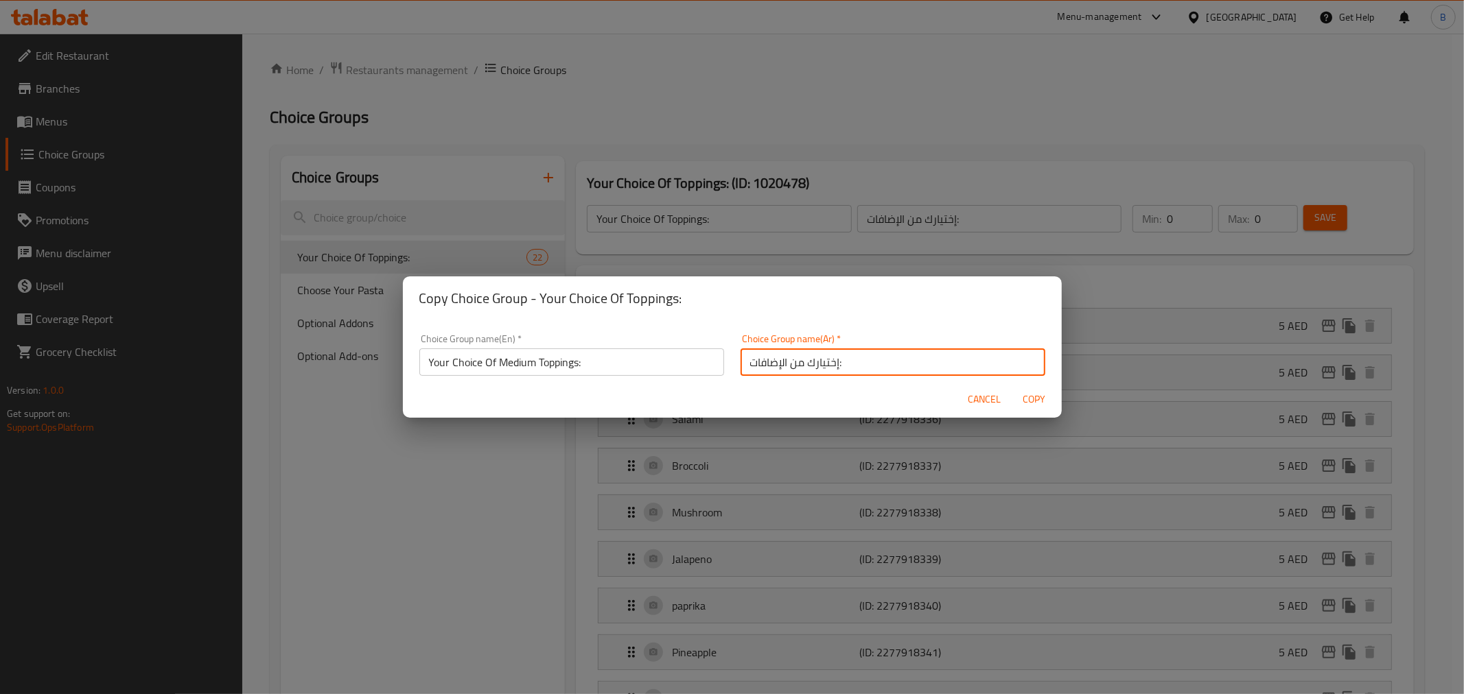
click at [873, 353] on input "إختيارك من الإضافات:" at bounding box center [892, 362] width 305 height 27
click at [931, 366] on input "إختيارك من الإضافات:" at bounding box center [892, 362] width 305 height 27
click at [935, 366] on input "إختيارك من الإضافات:" at bounding box center [892, 362] width 305 height 27
type input "إختيارك من الإضافات وسط:"
click at [1048, 393] on span "Copy" at bounding box center [1034, 399] width 33 height 17
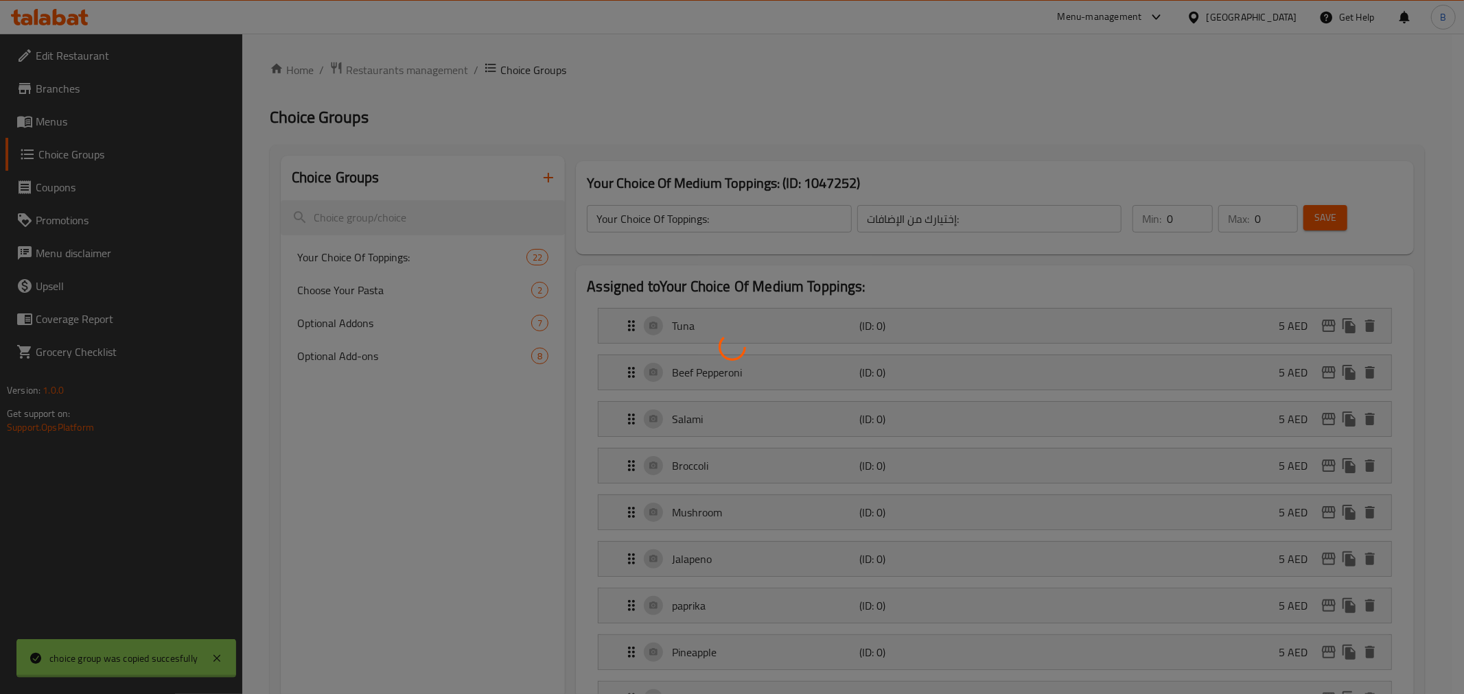
type input "Your Choice Of Medium Toppings:"
type input "إختيارك من الإضافات وسط:"
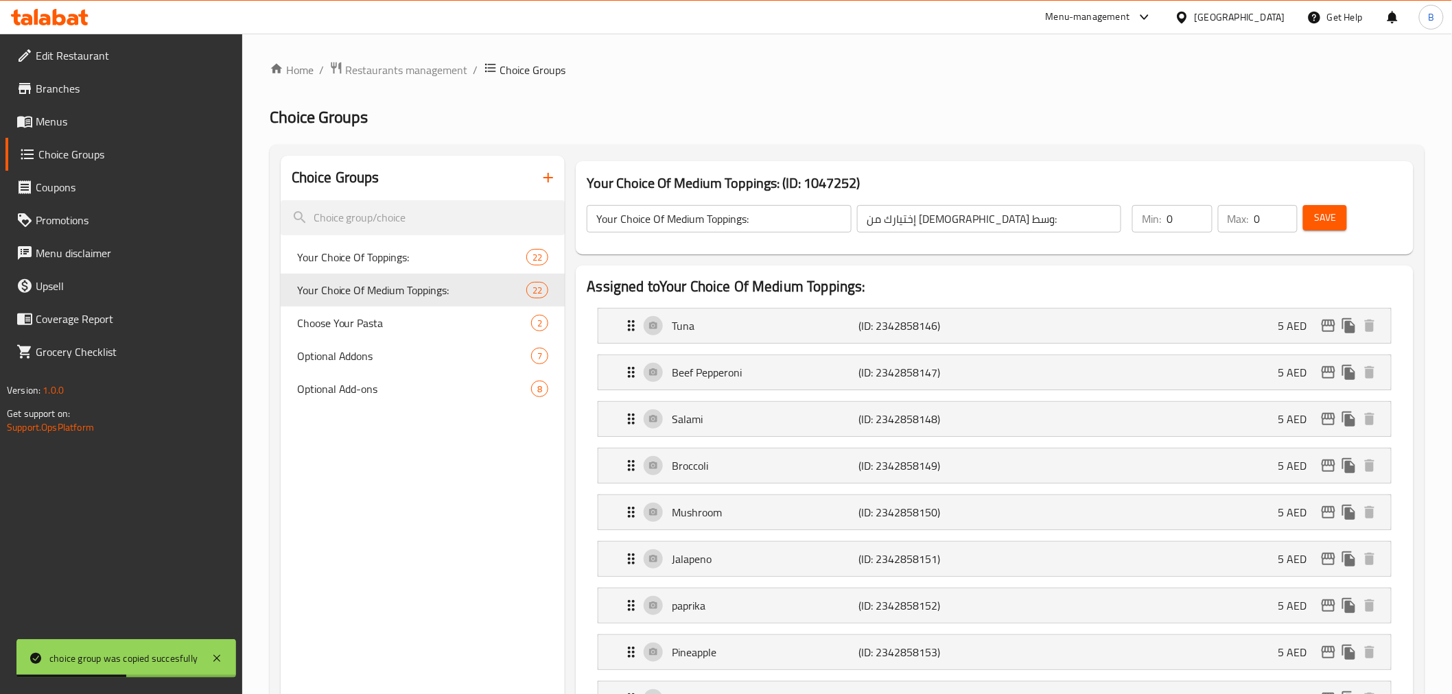
drag, startPoint x: 997, startPoint y: 321, endPoint x: 998, endPoint y: 312, distance: 9.0
click at [979, 323] on p "(ID: 2342858146)" at bounding box center [921, 326] width 125 height 16
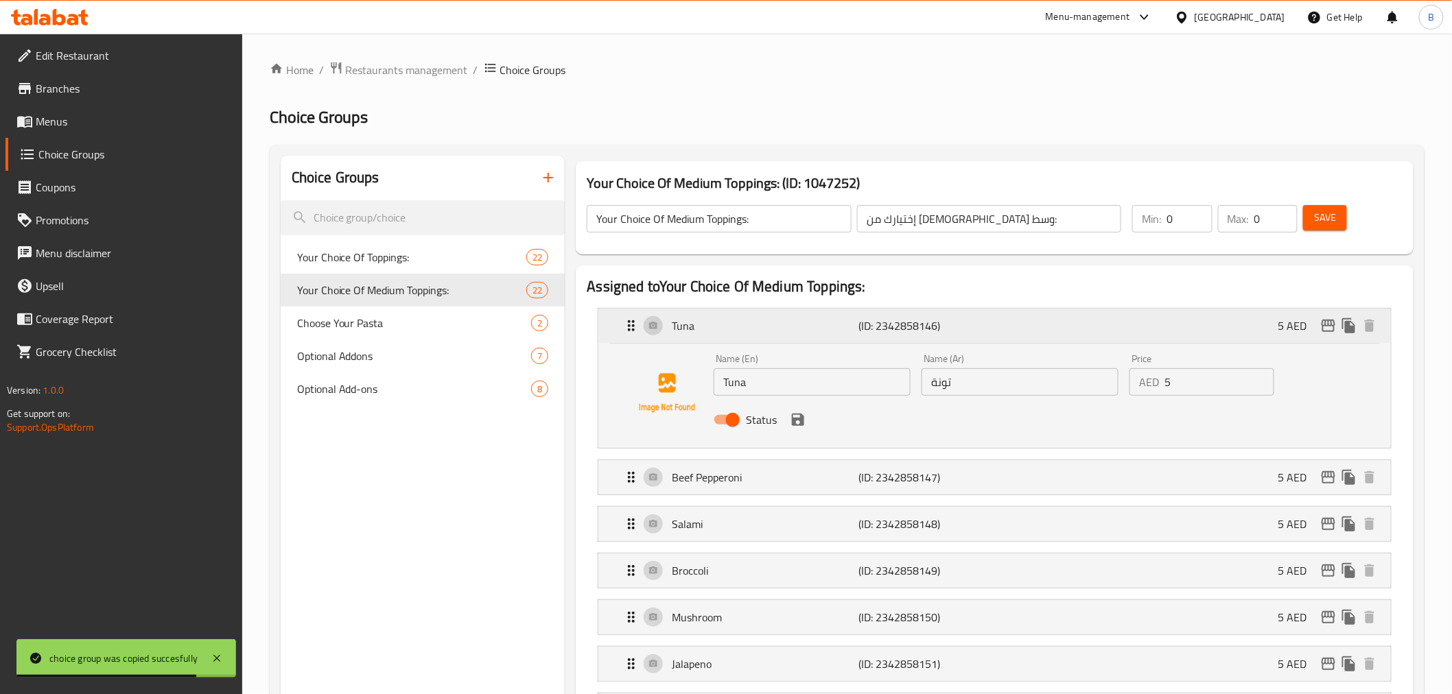
click at [1337, 314] on div "Tuna (ID: 2342858146) 5 AED" at bounding box center [998, 326] width 751 height 34
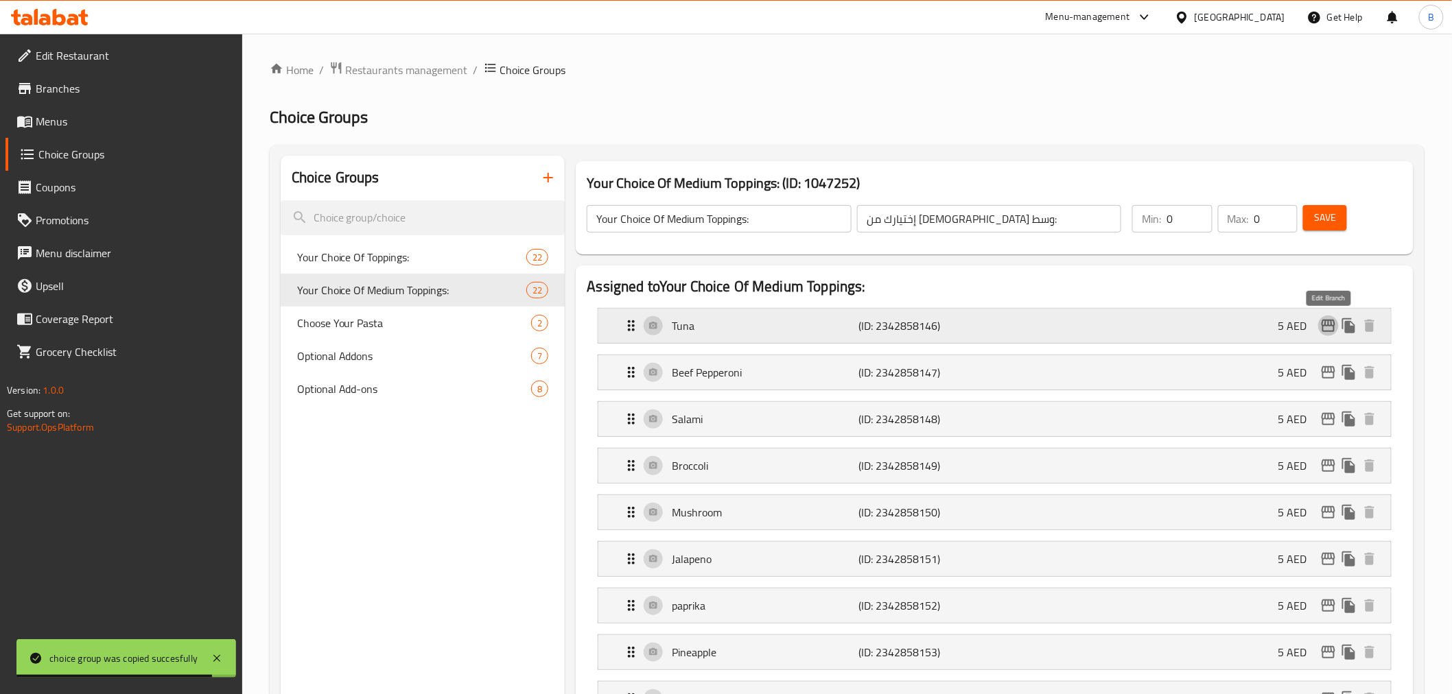
click at [1332, 330] on icon "edit" at bounding box center [1328, 326] width 16 height 16
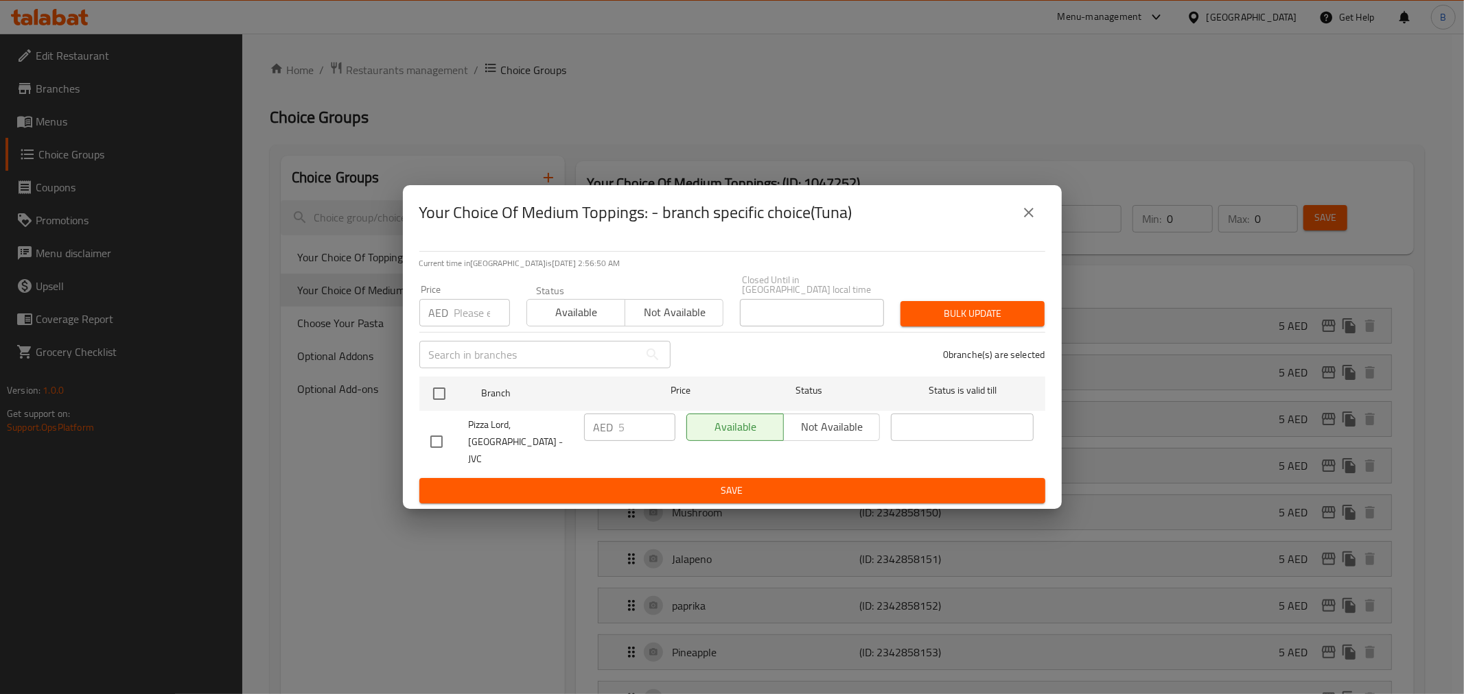
click at [1031, 220] on icon "close" at bounding box center [1028, 212] width 16 height 16
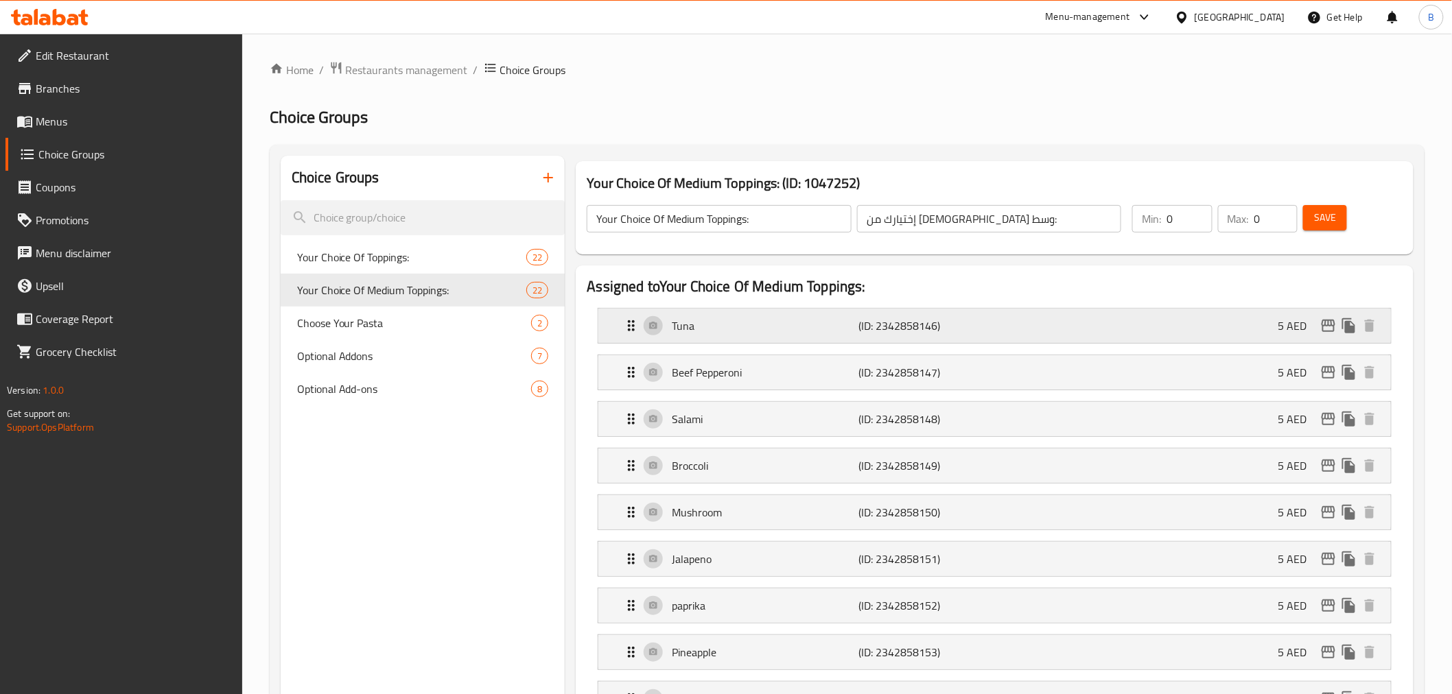
drag, startPoint x: 948, startPoint y: 357, endPoint x: 946, endPoint y: 340, distance: 17.4
click at [917, 376] on p "(ID: 2342858147)" at bounding box center [921, 372] width 125 height 16
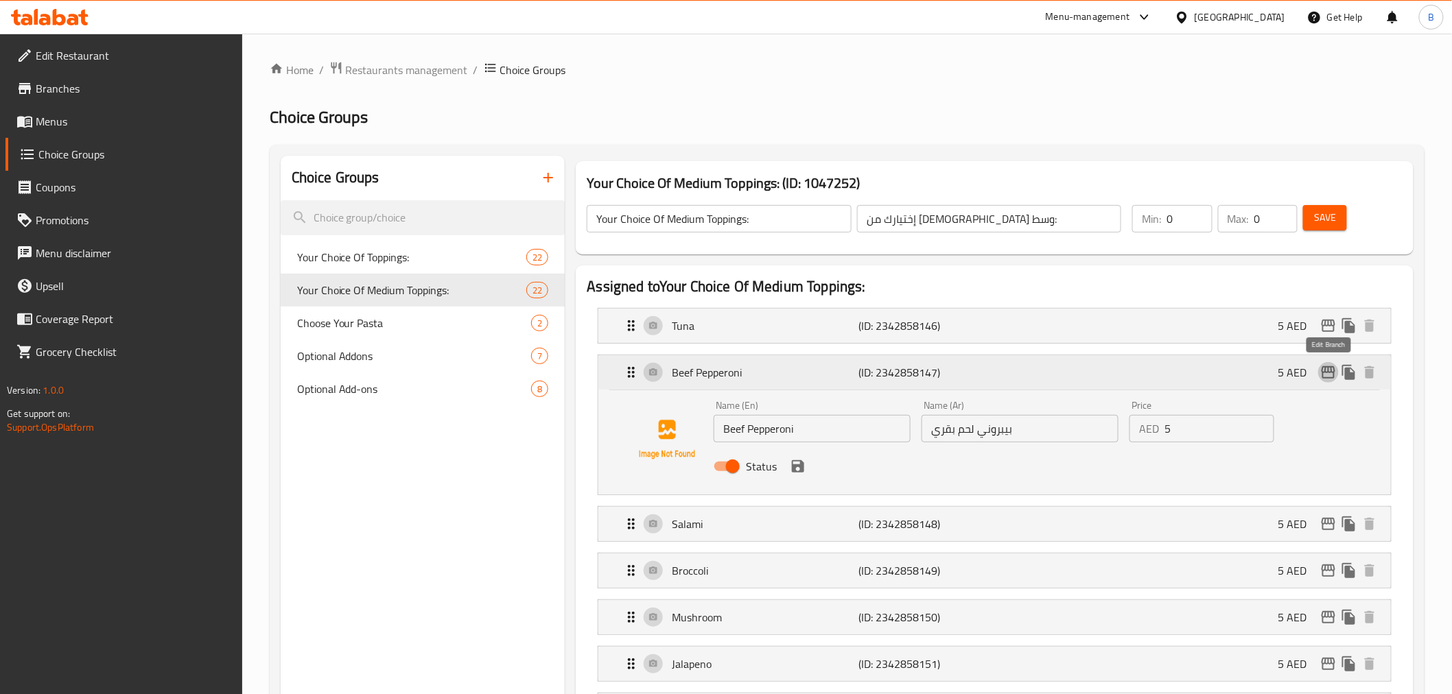
click at [1328, 375] on icon "edit" at bounding box center [1328, 372] width 16 height 16
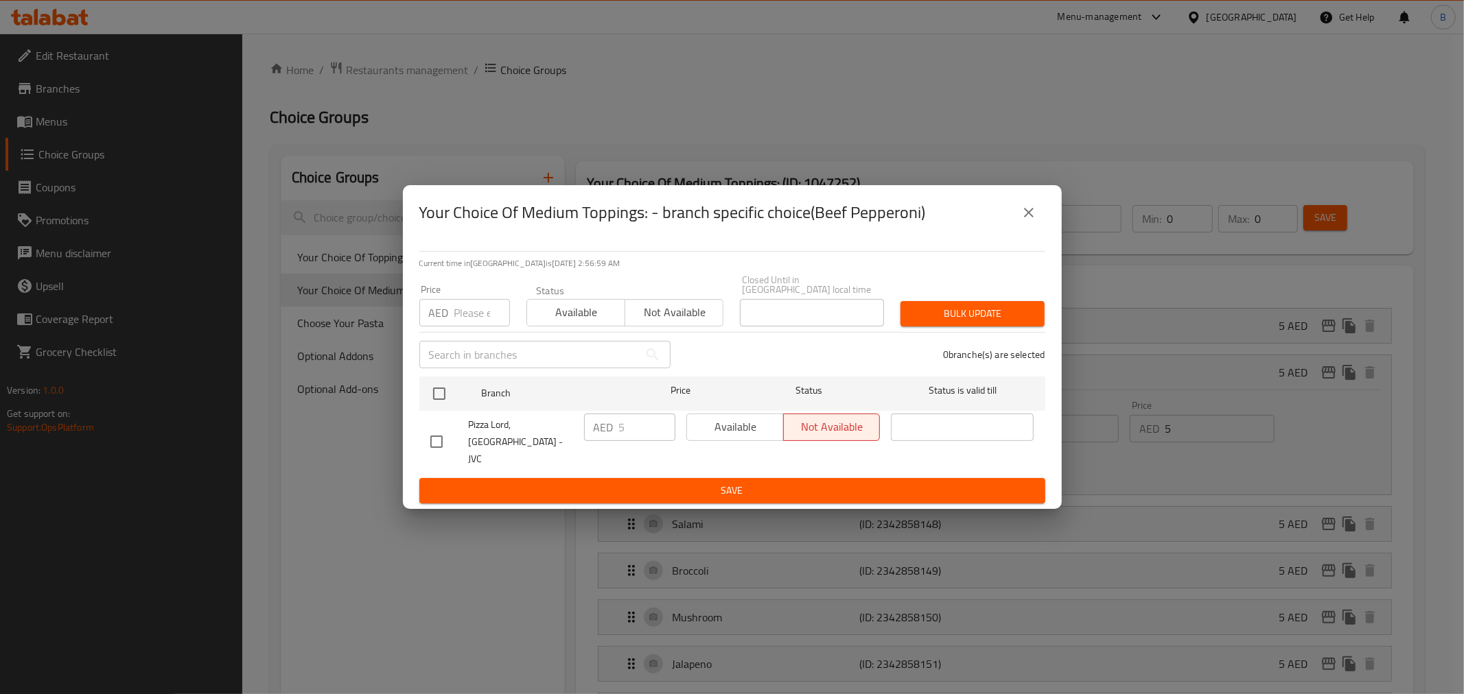
click at [1030, 218] on icon "close" at bounding box center [1029, 213] width 10 height 10
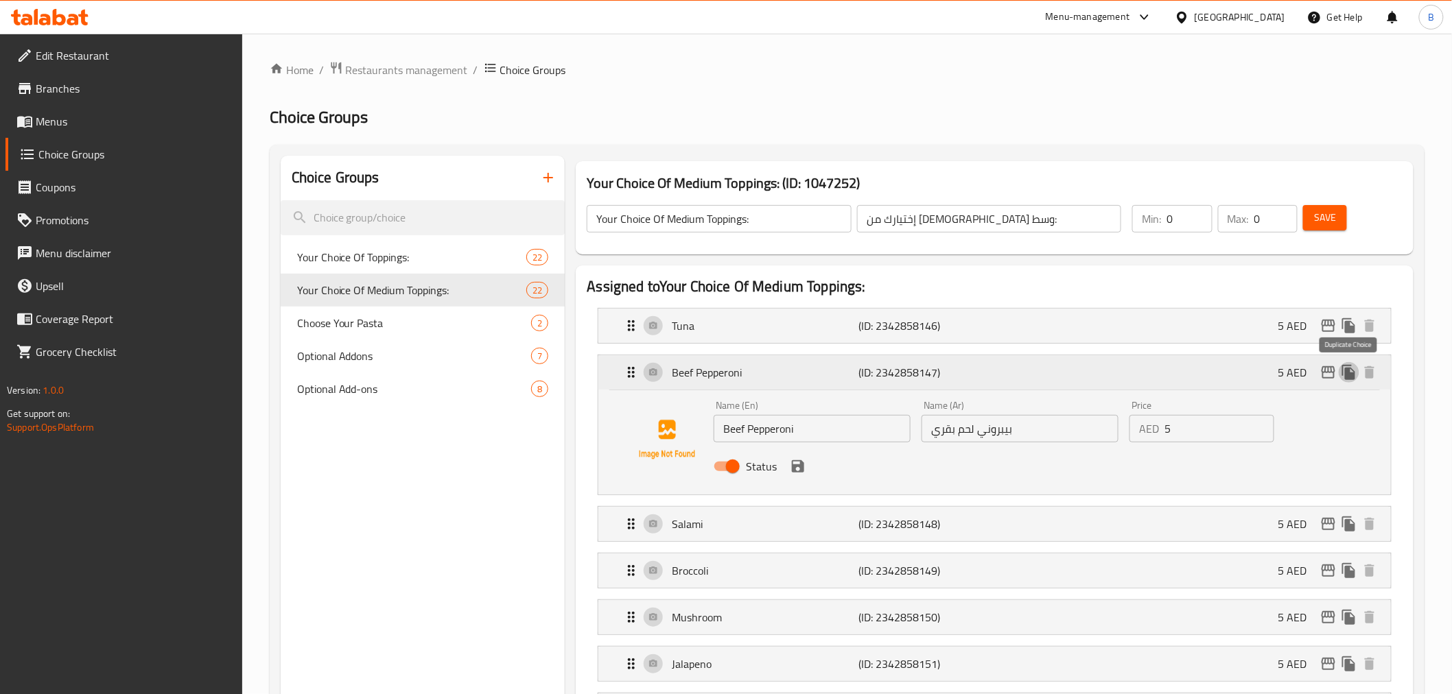
click at [1352, 372] on icon "duplicate" at bounding box center [1349, 372] width 16 height 16
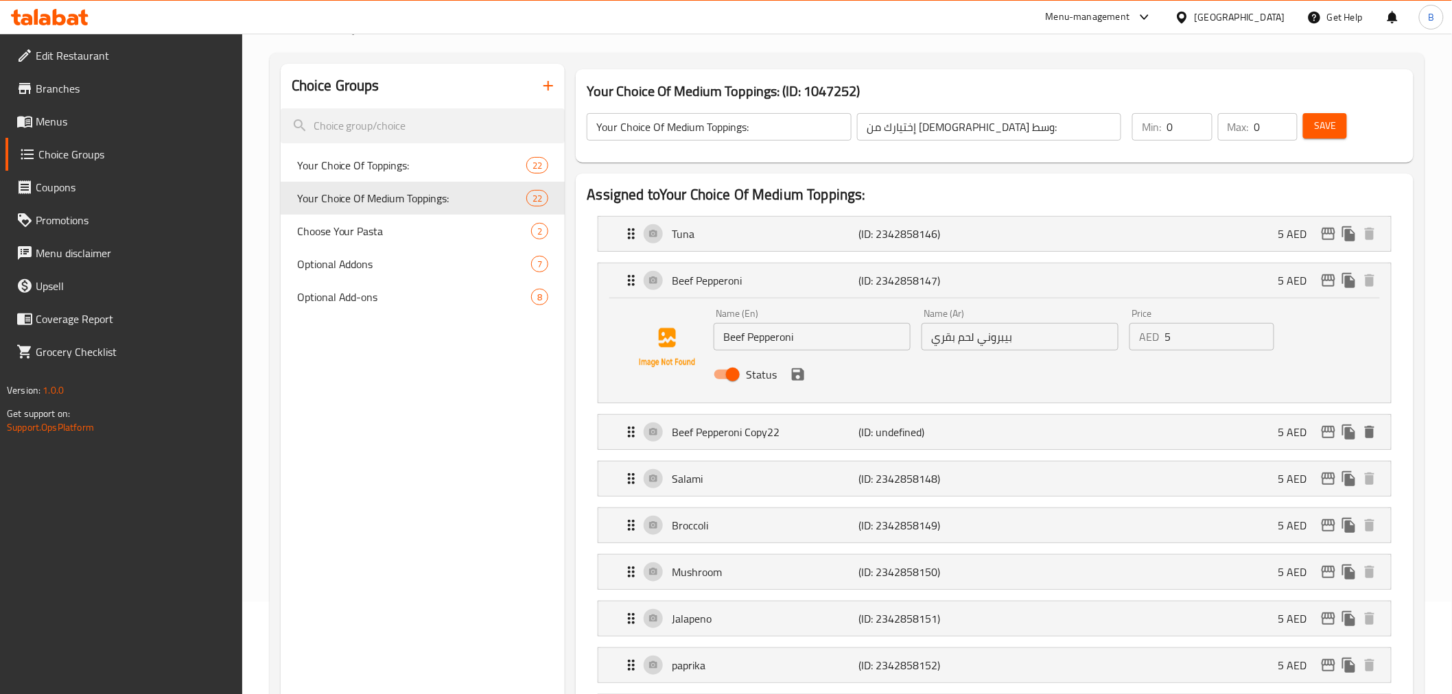
scroll to position [76, 0]
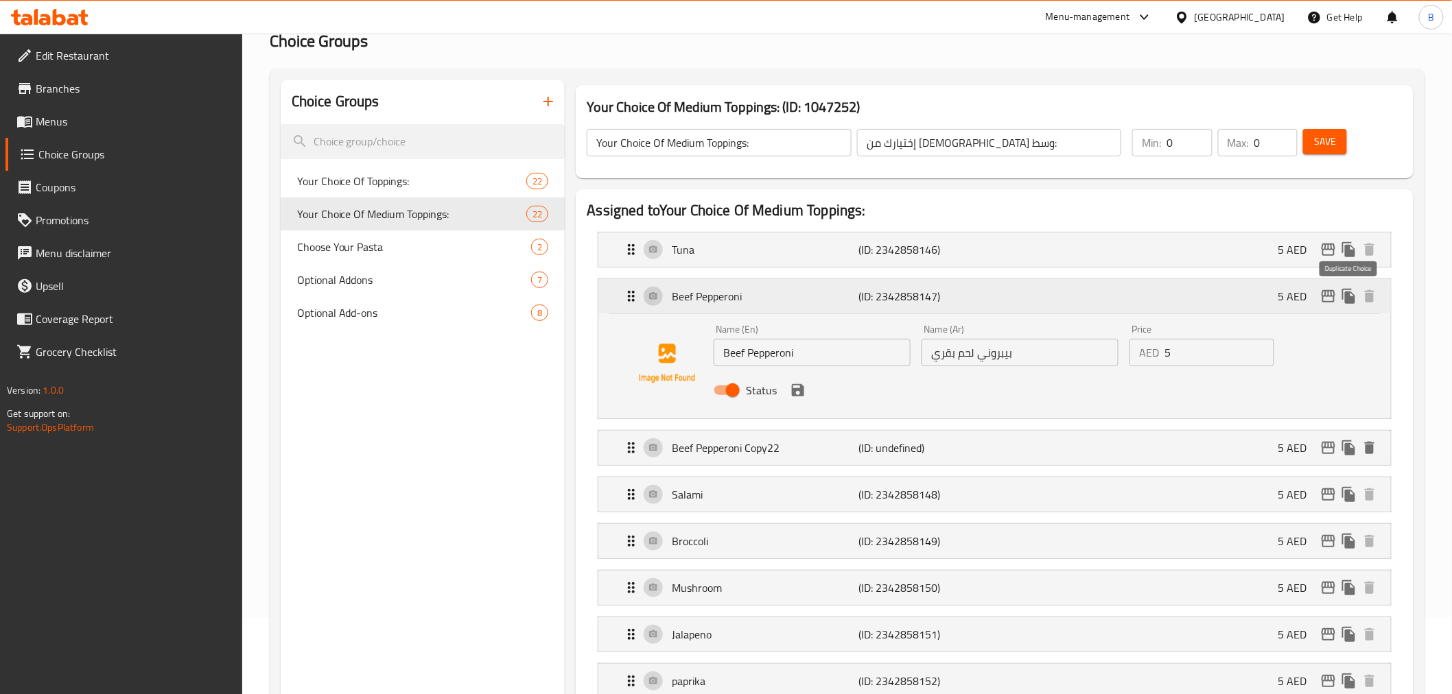
click at [1354, 300] on icon "duplicate" at bounding box center [1348, 296] width 13 height 15
click at [1366, 439] on button "delete" at bounding box center [1369, 448] width 21 height 21
click at [801, 449] on p "Beef Pepperoni Copy22" at bounding box center [765, 448] width 187 height 16
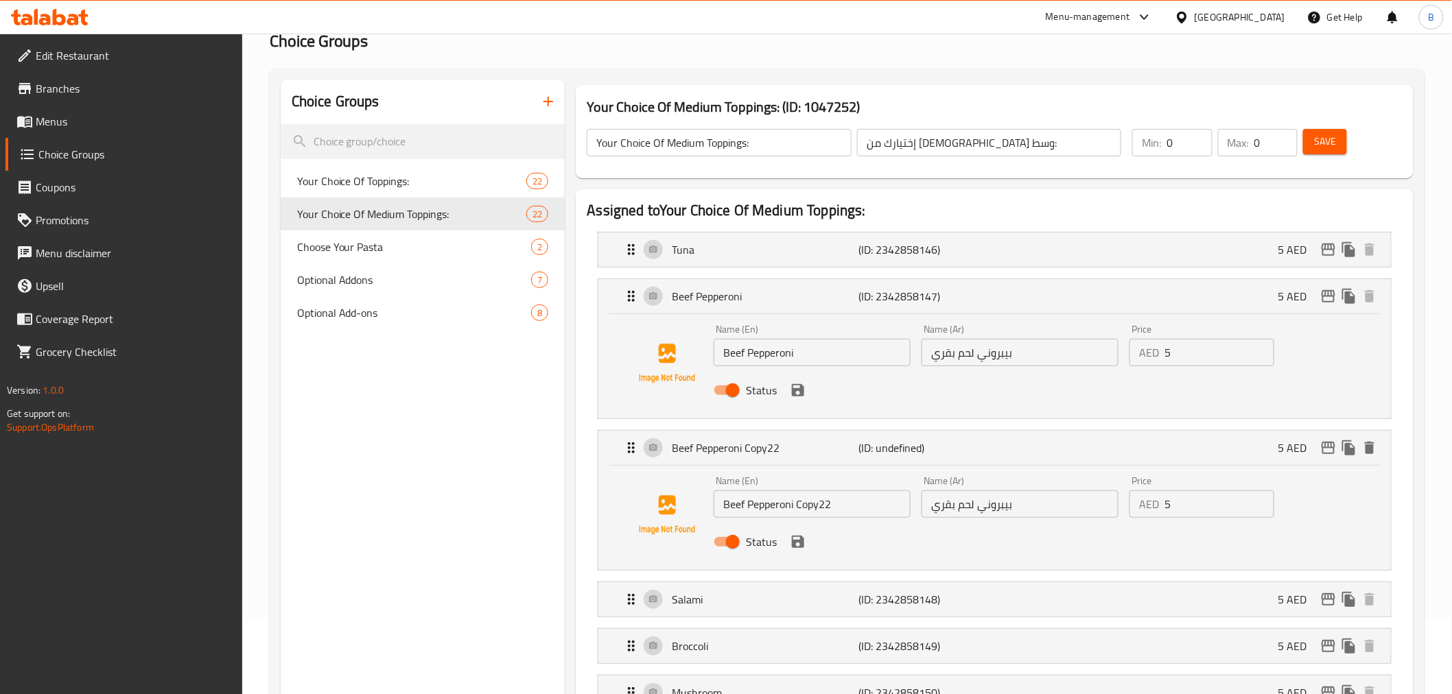
click at [753, 513] on input "Beef Pepperoni Copy22" at bounding box center [812, 504] width 197 height 27
click at [991, 516] on input "بيبروني لحم بقري" at bounding box center [1020, 504] width 197 height 27
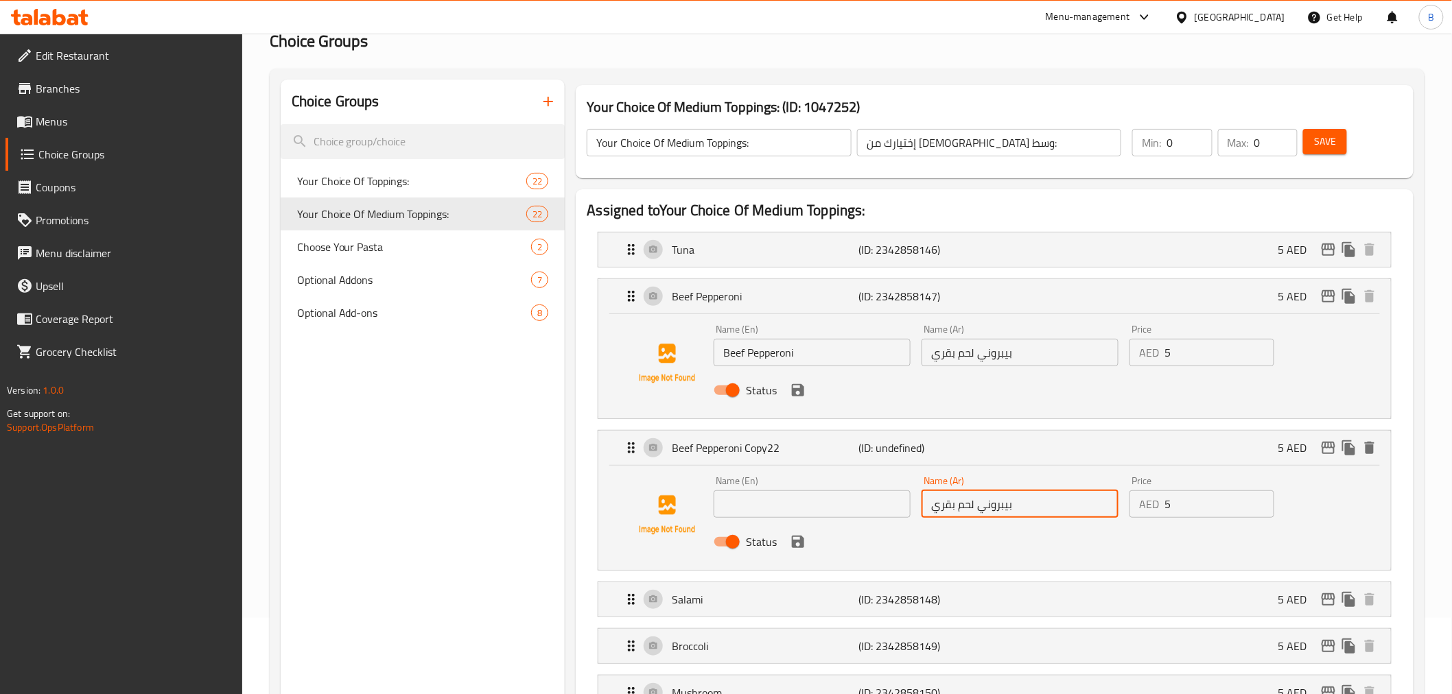
click at [991, 516] on input "بيبروني لحم بقري" at bounding box center [1020, 504] width 197 height 27
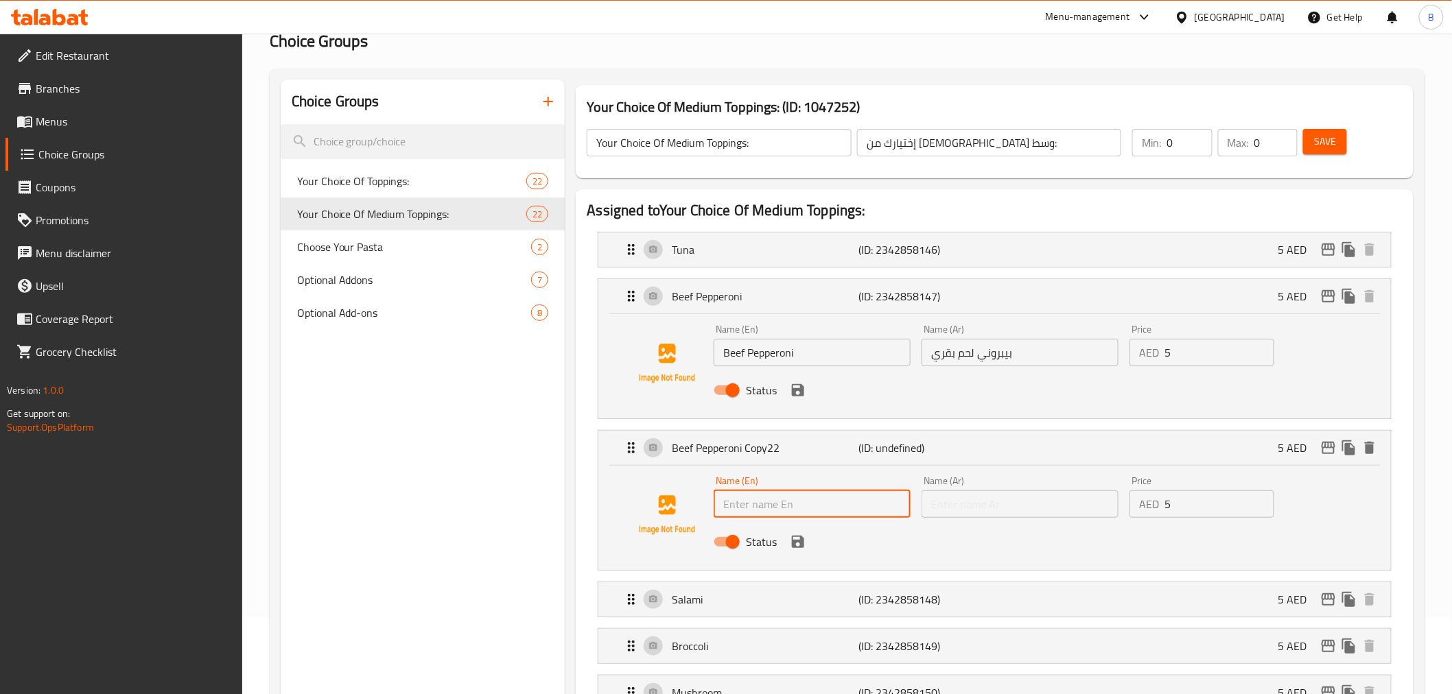
click at [828, 506] on input "text" at bounding box center [812, 504] width 197 height 27
type input "Turkey Slices"
click at [1060, 522] on div "Name (Ar) Name (Ar)" at bounding box center [1020, 497] width 208 height 53
click at [1061, 501] on input "text" at bounding box center [1020, 504] width 197 height 27
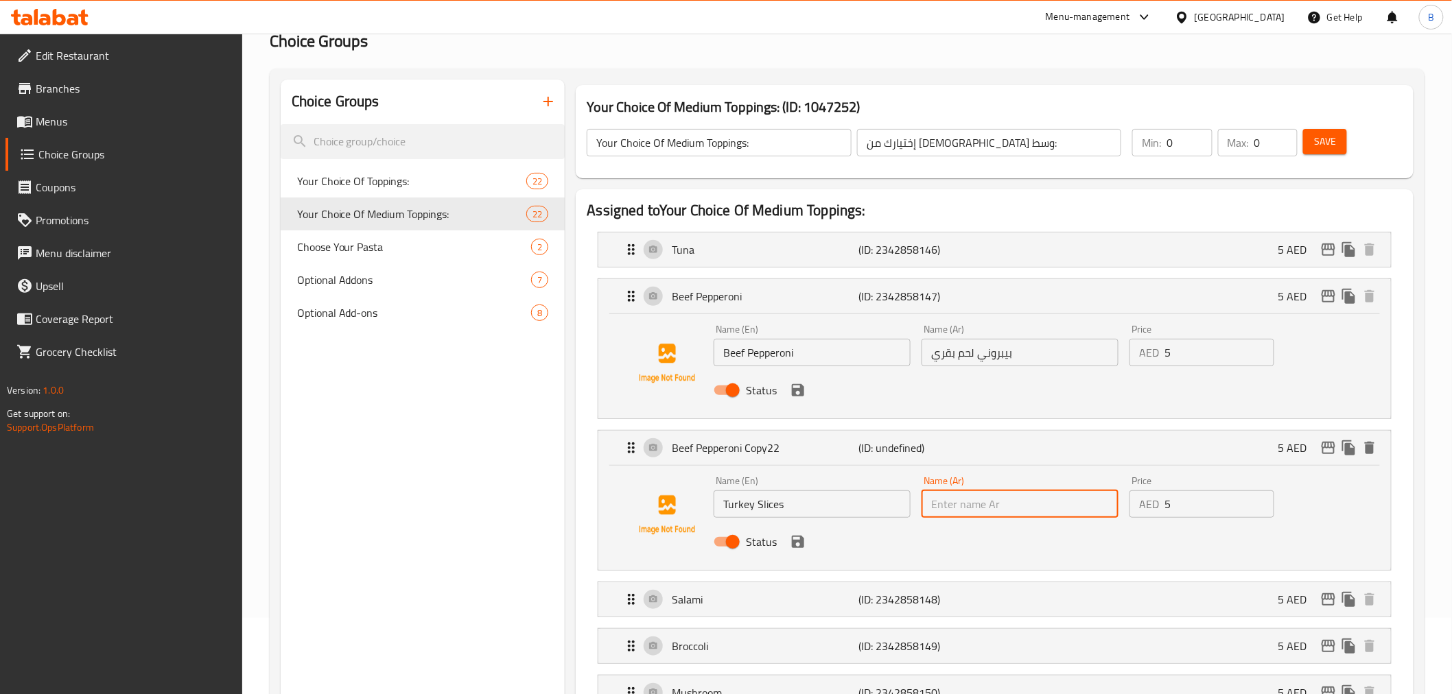
paste input "شرائح الديك الرومي"
click at [1077, 499] on input "شرائح الديك رومي" at bounding box center [1020, 504] width 197 height 27
click at [791, 543] on icon "save" at bounding box center [798, 542] width 16 height 16
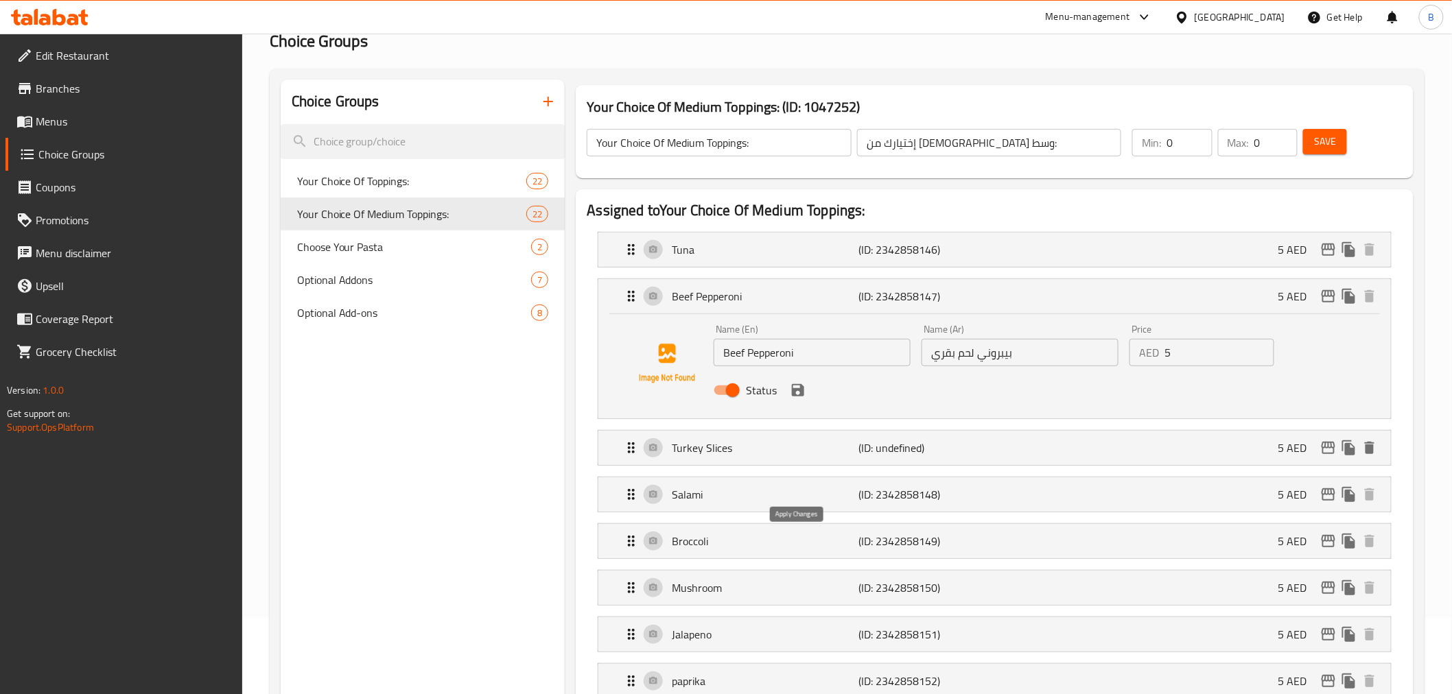
type input "شرائح ديك رومي"
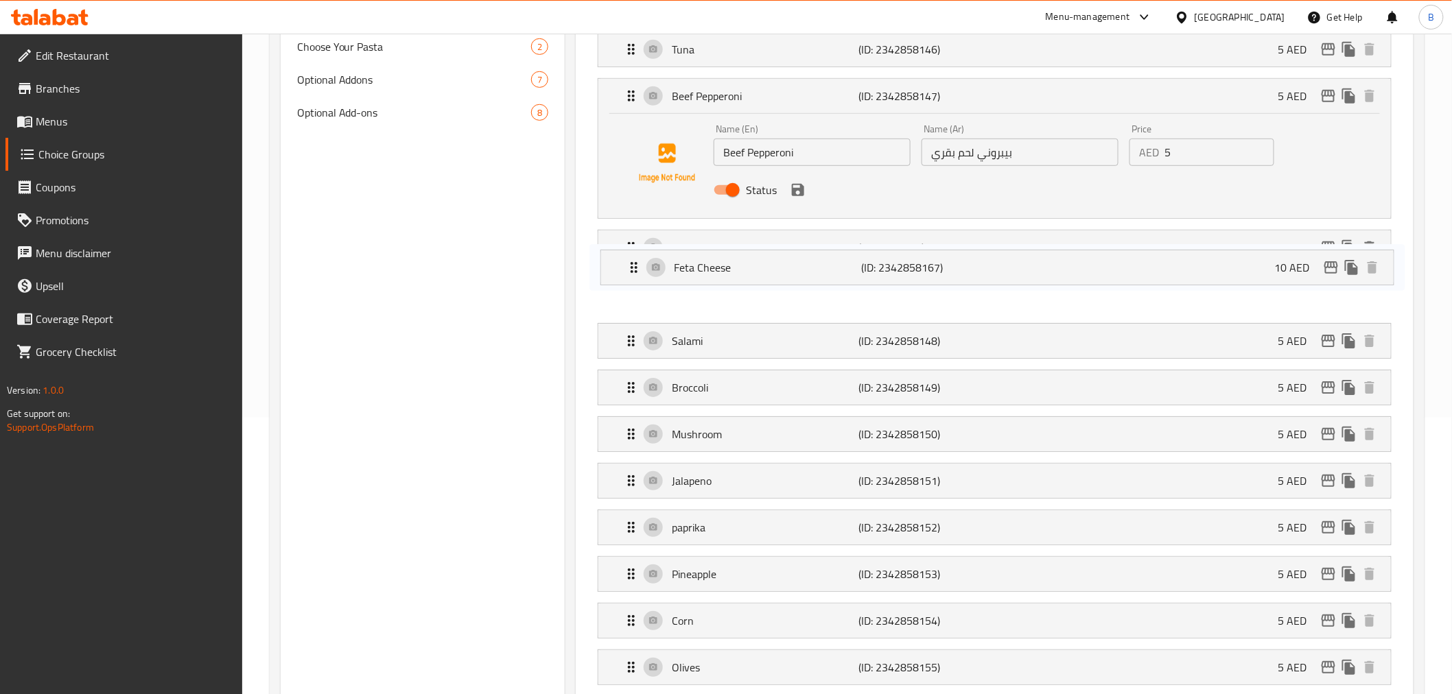
scroll to position [152, 0]
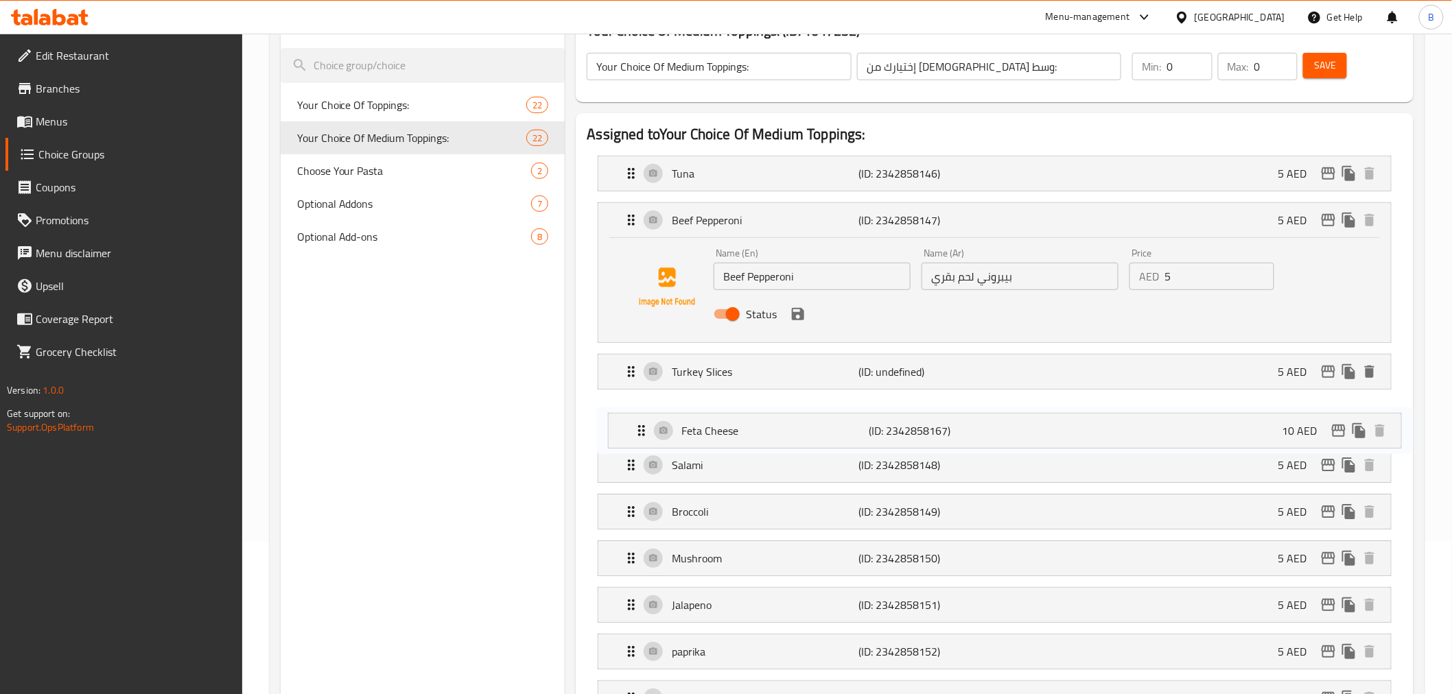
drag, startPoint x: 767, startPoint y: 309, endPoint x: 779, endPoint y: 412, distance: 104.4
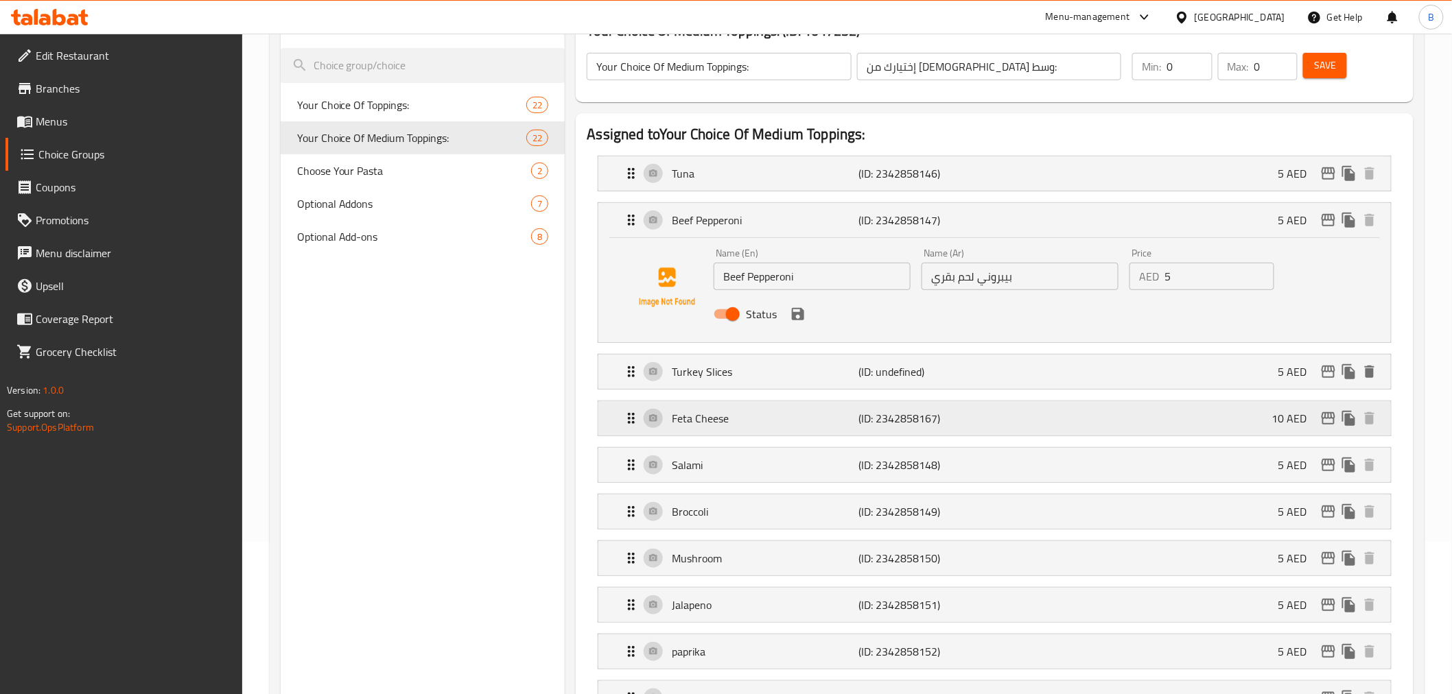
click at [1114, 412] on div "Feta Cheese (ID: 2342858167) 10 AED" at bounding box center [998, 418] width 751 height 34
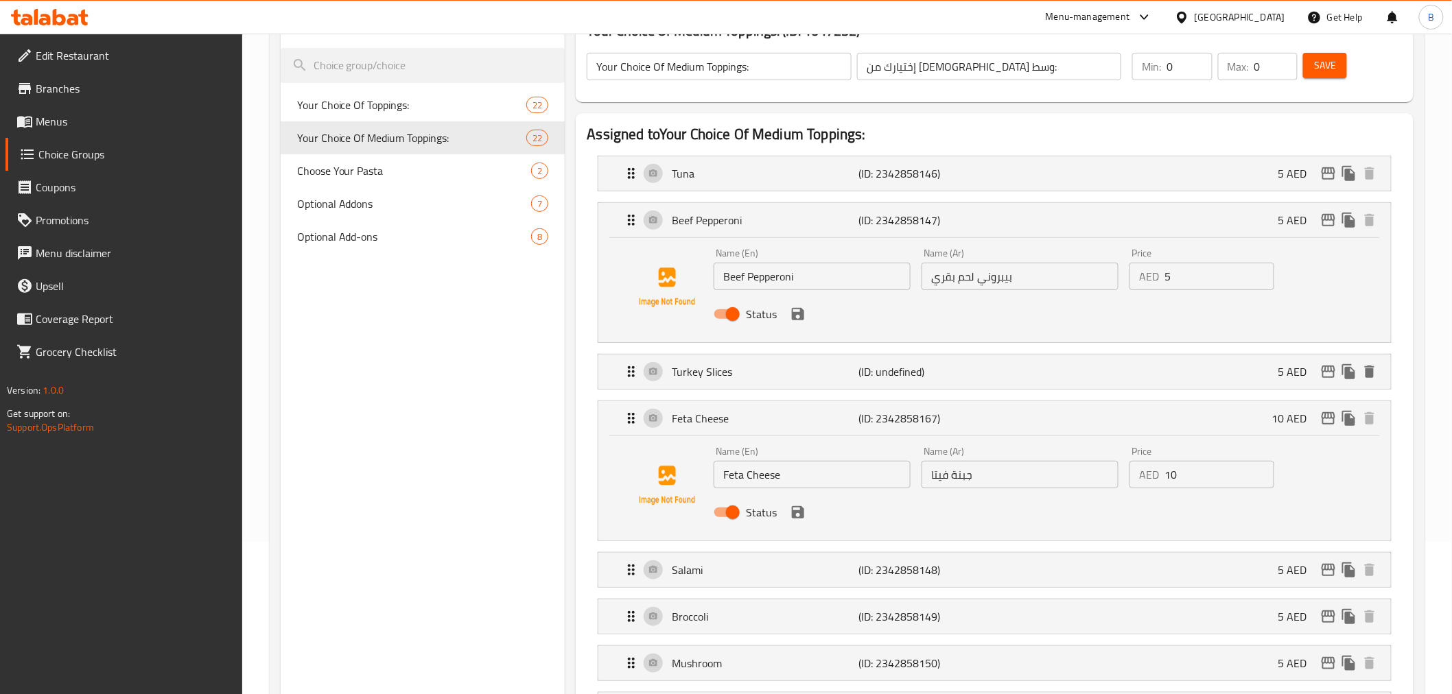
click at [1223, 482] on input "10" at bounding box center [1220, 474] width 110 height 27
click at [1178, 472] on input "5" at bounding box center [1220, 474] width 110 height 27
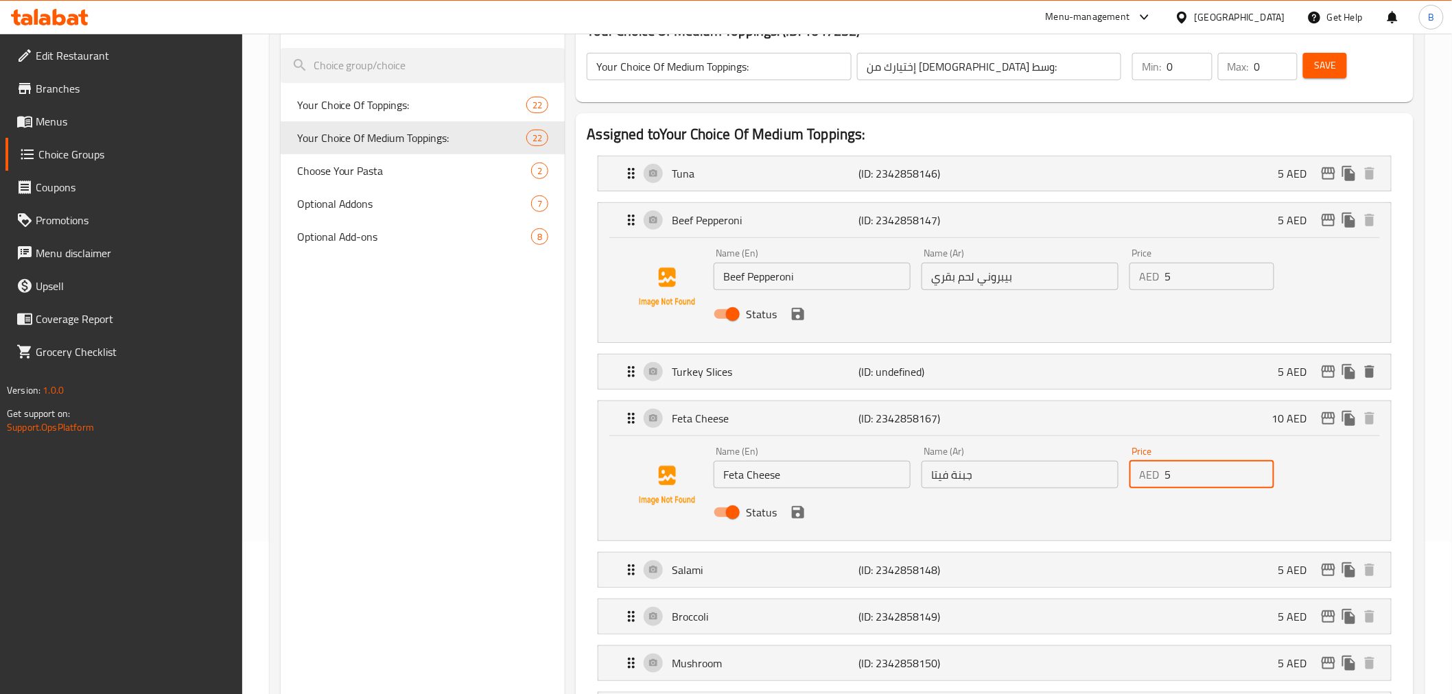
click at [1178, 472] on input "5" at bounding box center [1220, 474] width 110 height 27
type input "10"
click at [780, 385] on div "Turkey Slices (ID: undefined) 5 AED" at bounding box center [998, 372] width 751 height 34
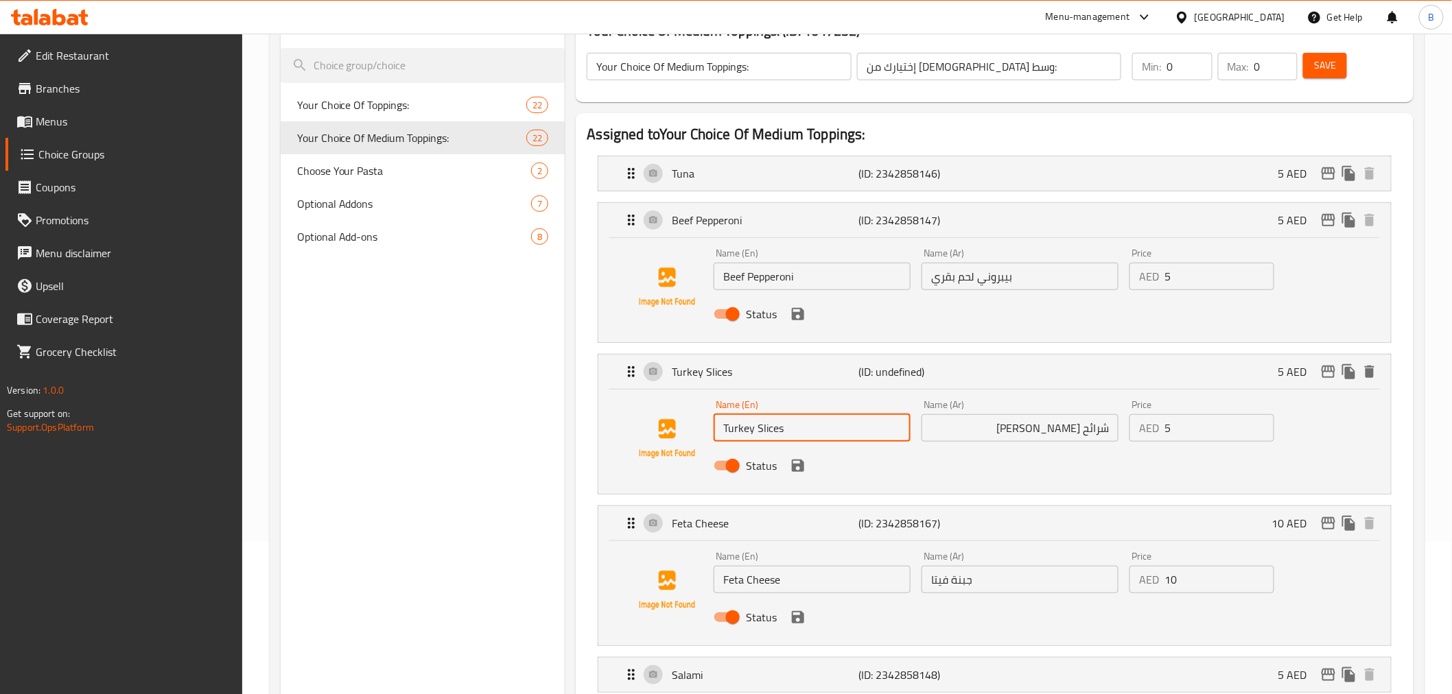
click at [799, 424] on input "Turkey Slices" at bounding box center [812, 427] width 197 height 27
click at [971, 422] on input "شرائح ديك رومي" at bounding box center [1020, 427] width 197 height 27
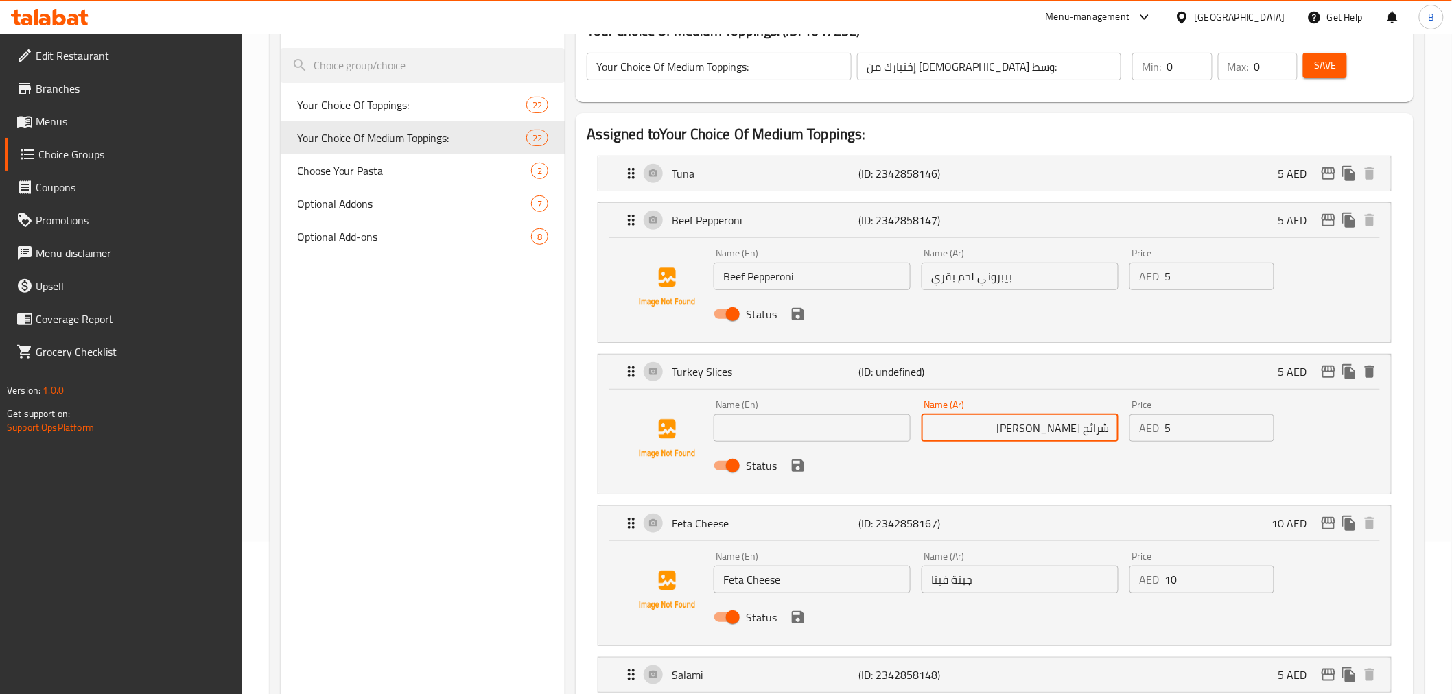
click at [974, 427] on input "شرائح ديك رومي" at bounding box center [1020, 427] width 197 height 27
click at [405, 106] on span "Your Choice Of Toppings:" at bounding box center [391, 105] width 189 height 16
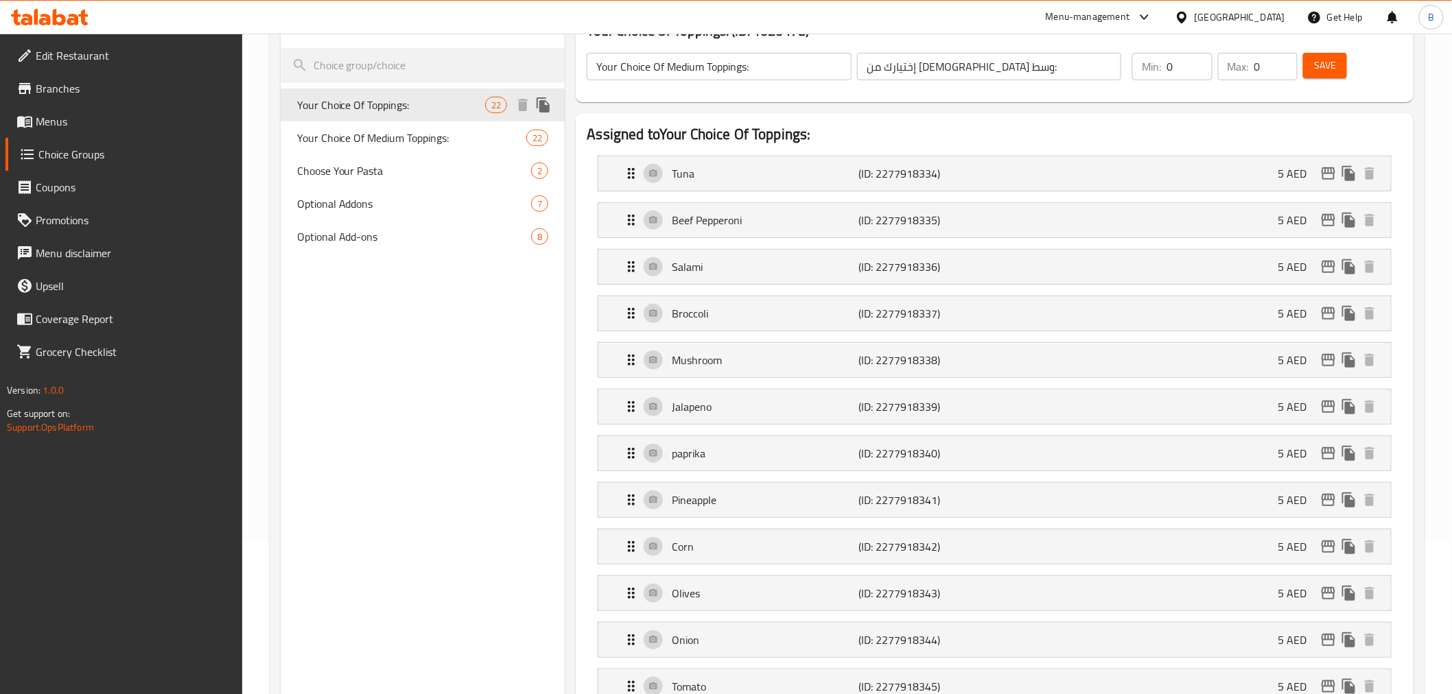
type input "Your Choice Of Toppings:"
type input "إختيارك من الإضافات:"
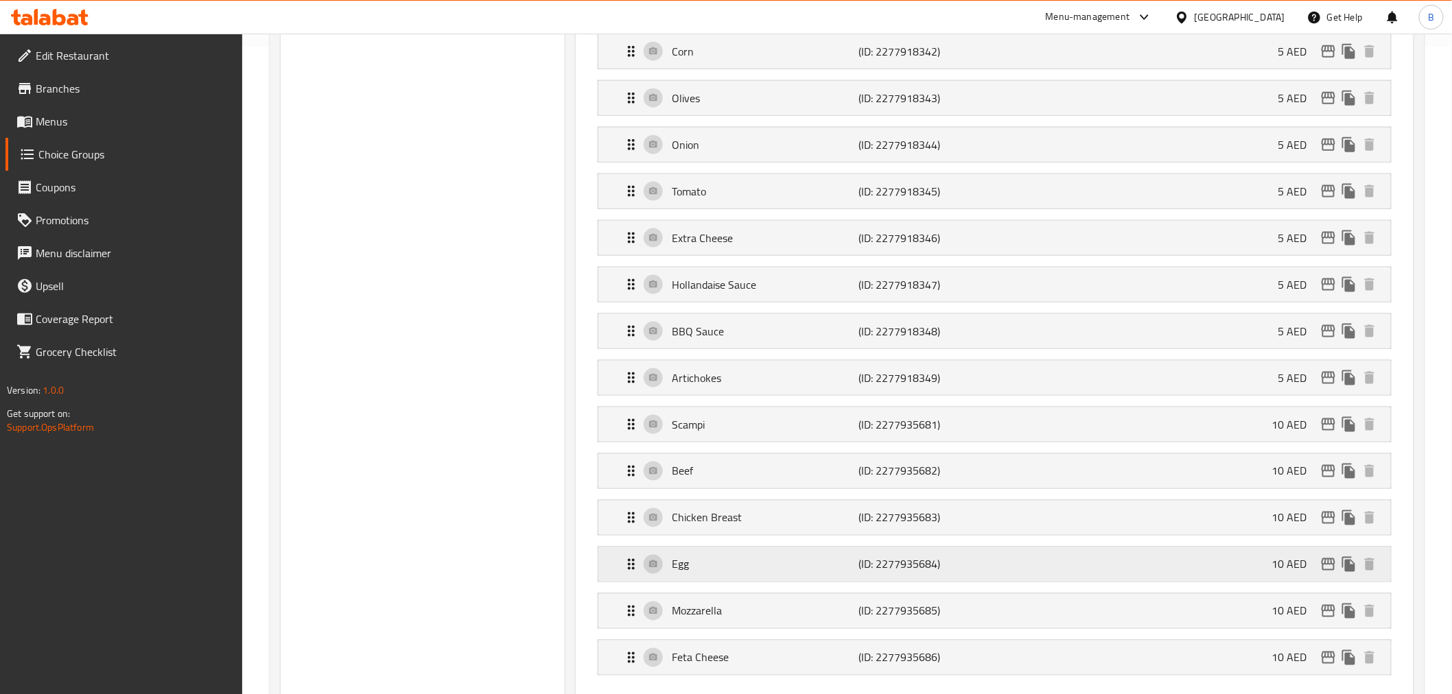
scroll to position [762, 0]
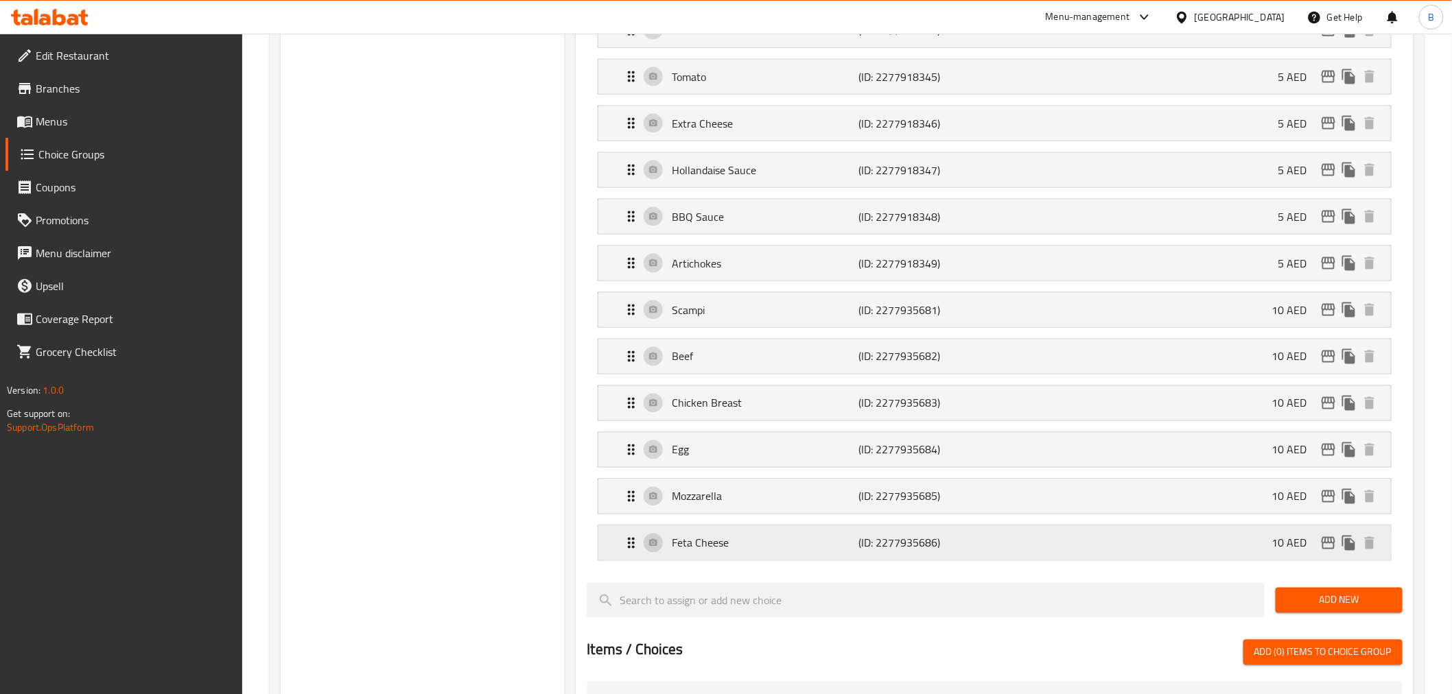
drag, startPoint x: 738, startPoint y: 570, endPoint x: 743, endPoint y: 545, distance: 25.2
click at [737, 563] on nav "Tuna (ID: 2277918334) 5 AED Name (En) Tuna Name (En) Name (Ar) تونة Name (Ar) P…" at bounding box center [994, 54] width 815 height 1038
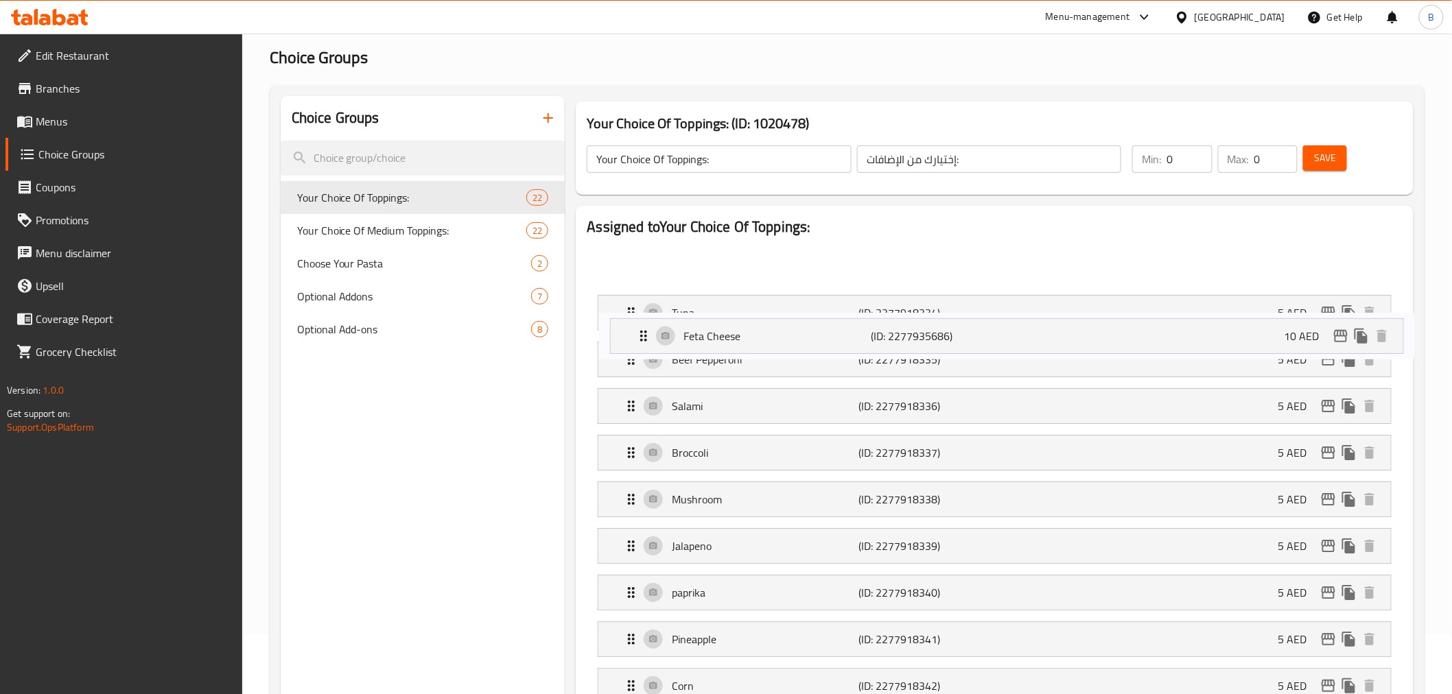
scroll to position [0, 0]
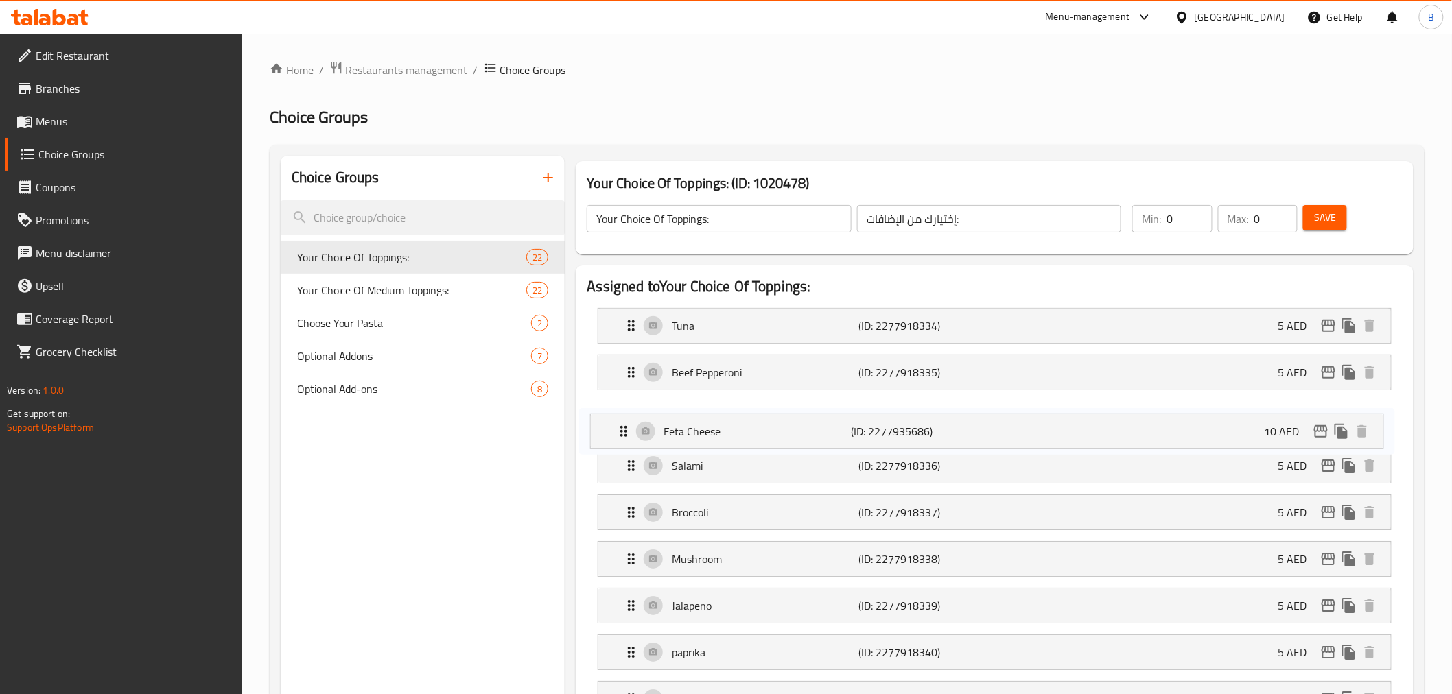
drag, startPoint x: 743, startPoint y: 545, endPoint x: 735, endPoint y: 417, distance: 128.6
drag, startPoint x: 736, startPoint y: 277, endPoint x: 732, endPoint y: 415, distance: 138.0
drag, startPoint x: 774, startPoint y: 471, endPoint x: 771, endPoint y: 415, distance: 55.7
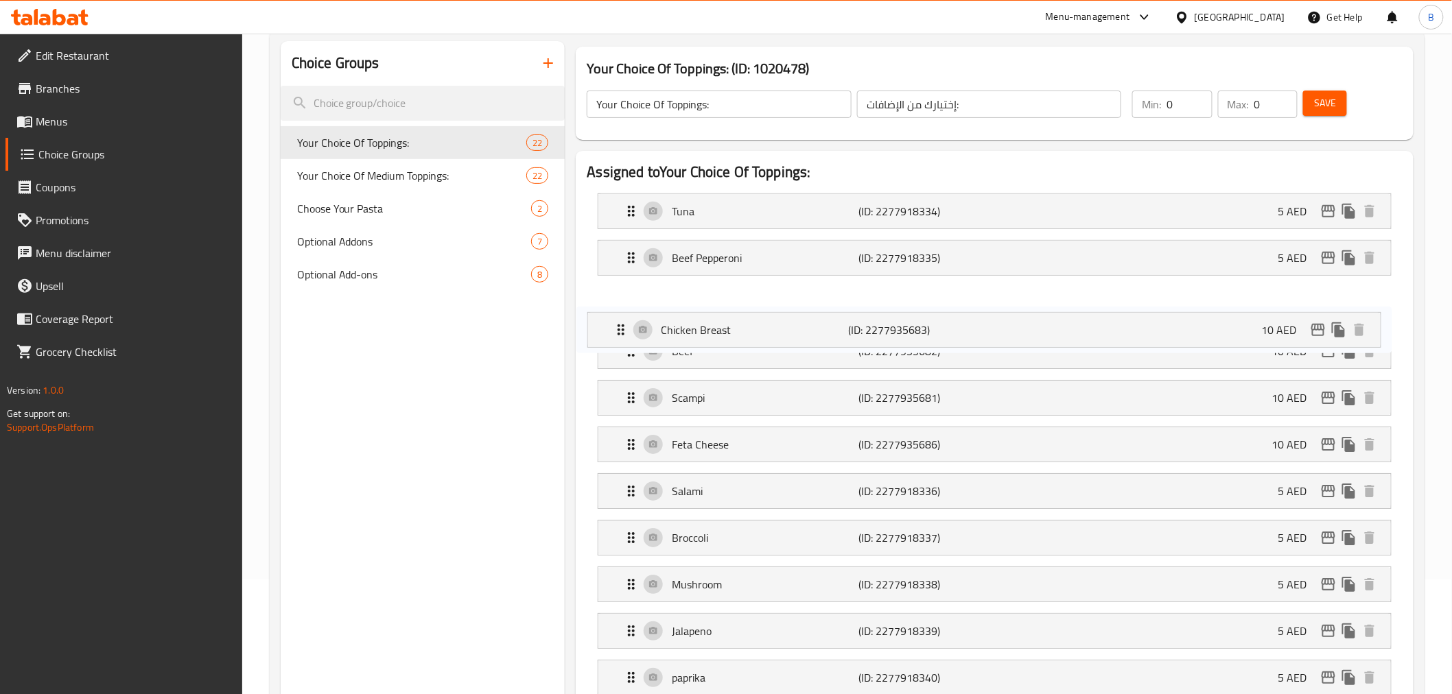
scroll to position [76, 0]
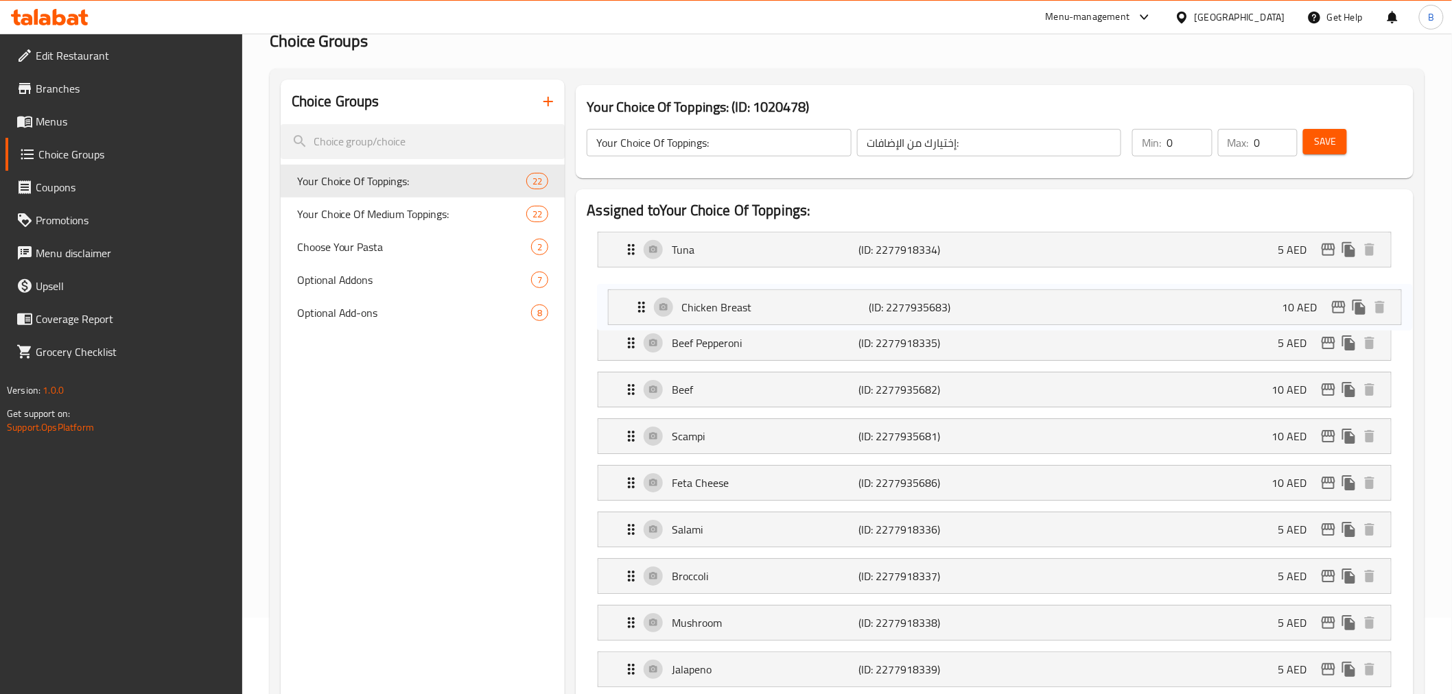
drag, startPoint x: 772, startPoint y: 378, endPoint x: 780, endPoint y: 293, distance: 85.5
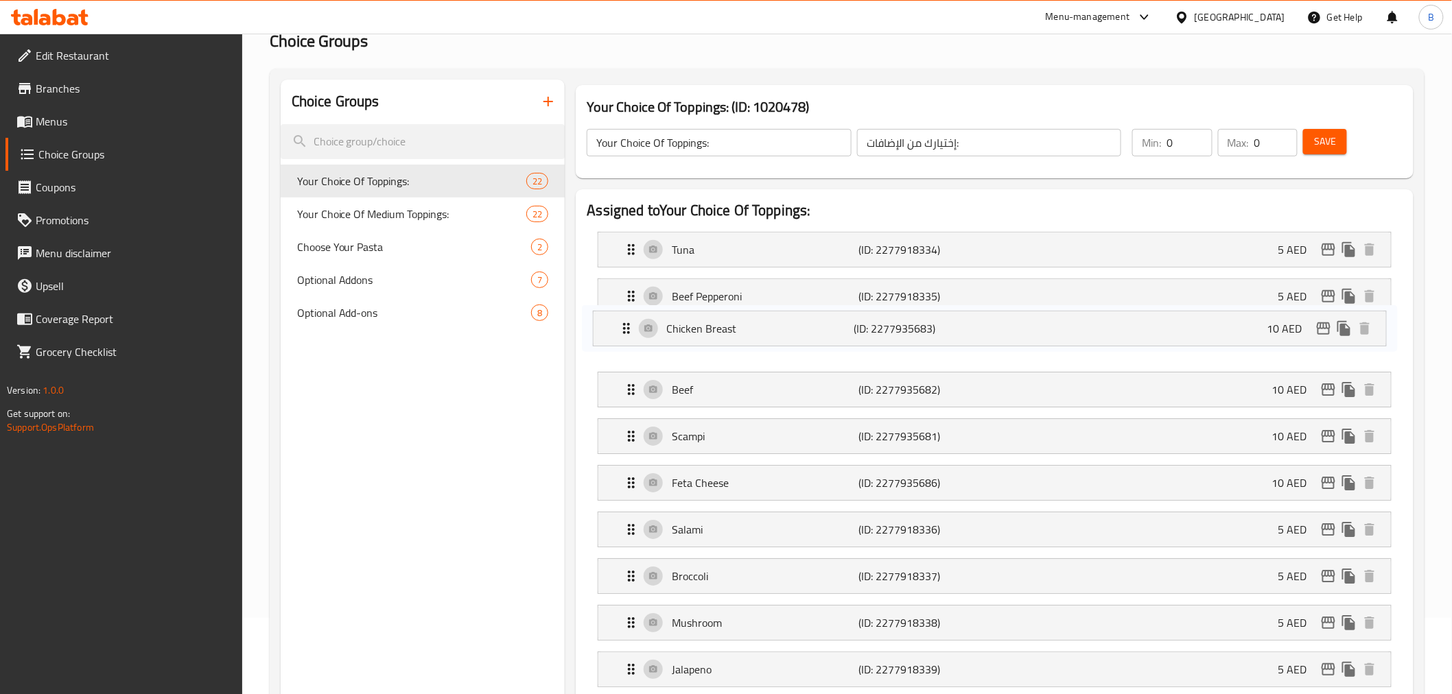
drag, startPoint x: 659, startPoint y: 290, endPoint x: 654, endPoint y: 326, distance: 36.8
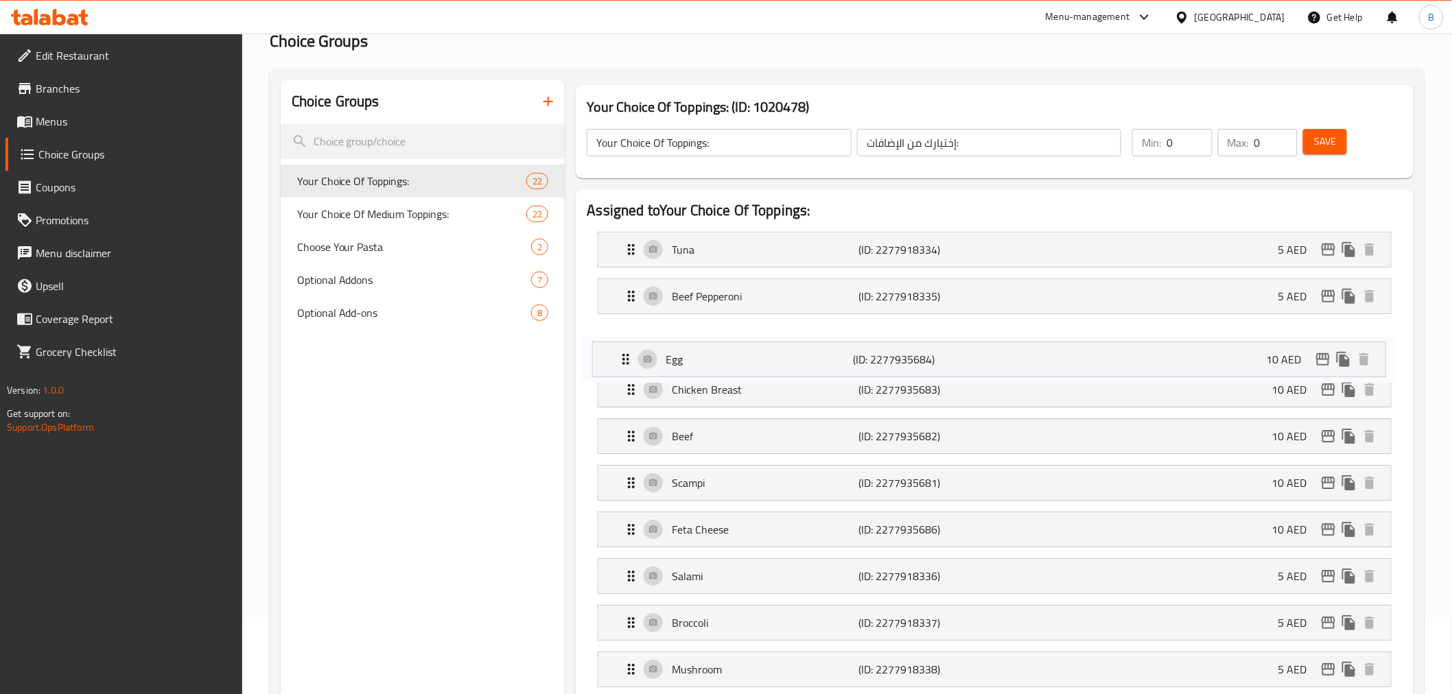
drag, startPoint x: 764, startPoint y: 420, endPoint x: 758, endPoint y: 351, distance: 68.9
drag, startPoint x: 739, startPoint y: 506, endPoint x: 738, endPoint y: 357, distance: 149.6
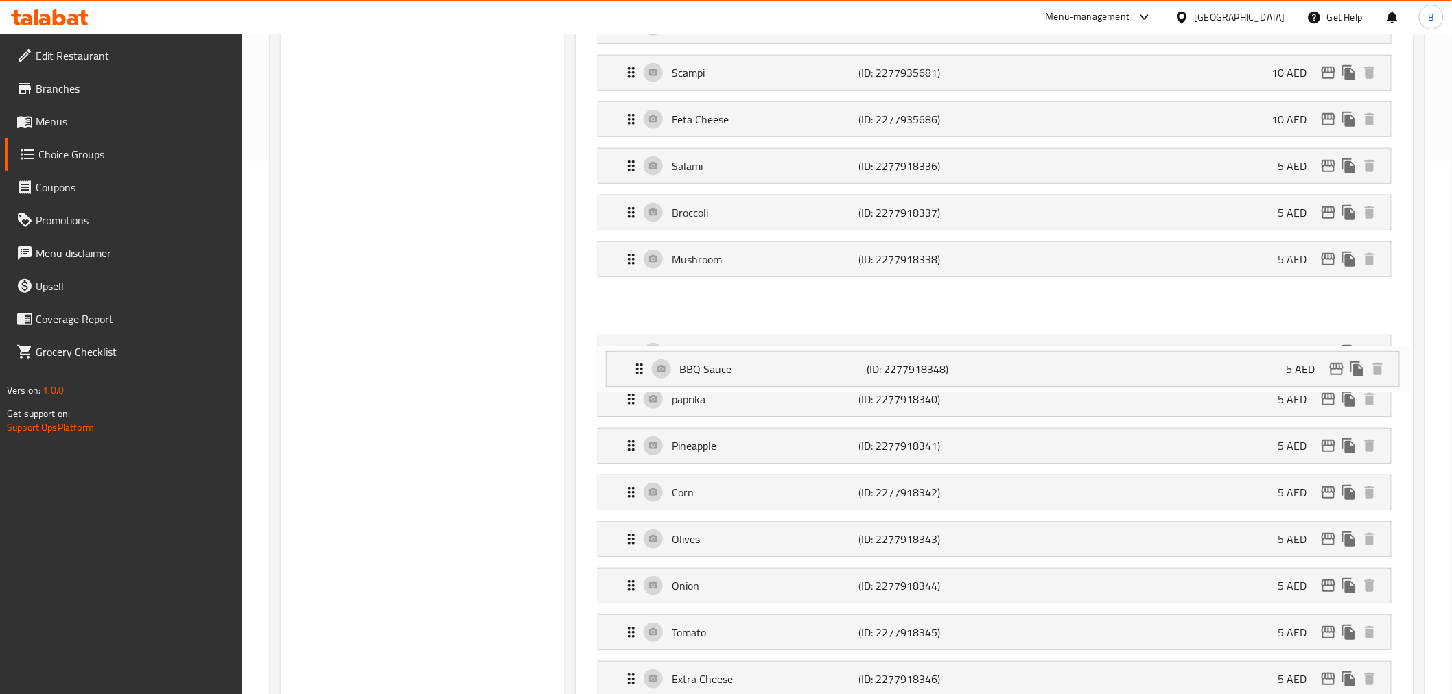
scroll to position [152, 0]
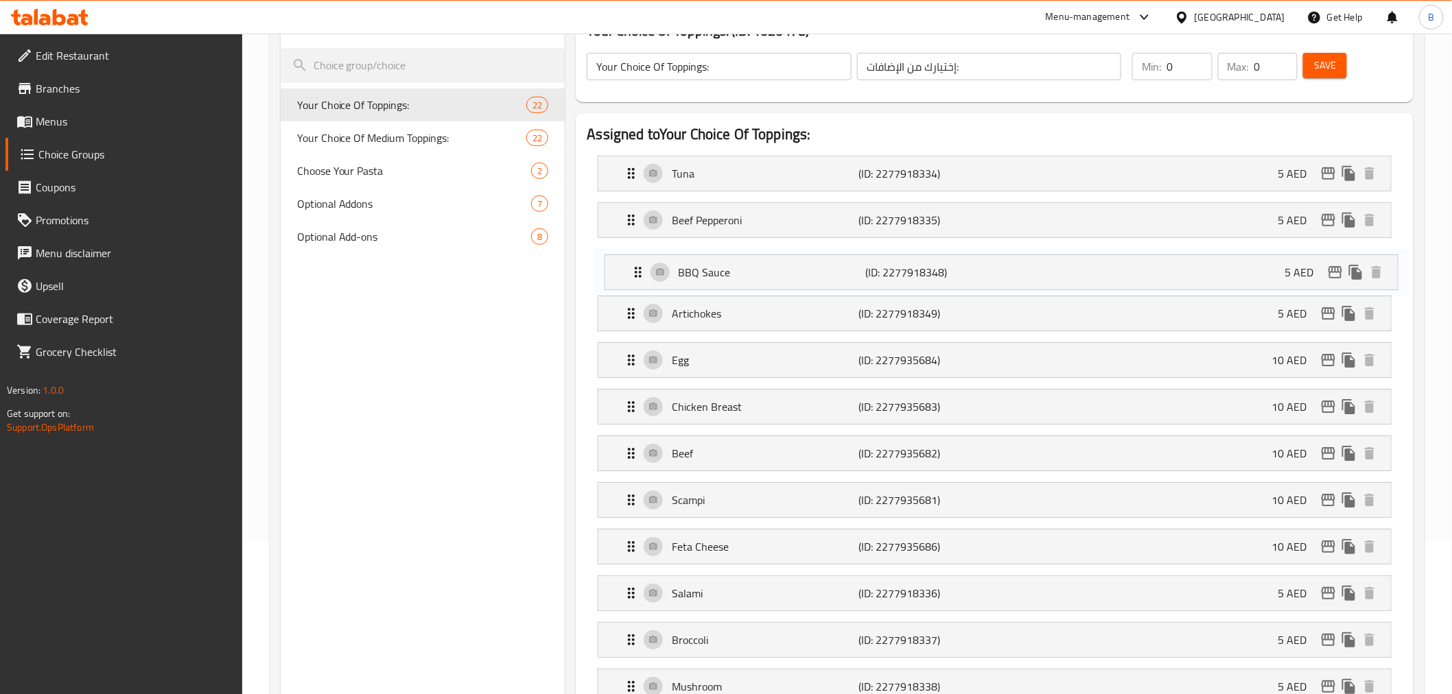
drag, startPoint x: 780, startPoint y: 425, endPoint x: 786, endPoint y: 268, distance: 158.0
click at [786, 268] on nav "Tuna (ID: 2277918334) 5 AED Name (En) Tuna Name (En) Name (Ar) تونة Name (Ar) P…" at bounding box center [994, 664] width 815 height 1038
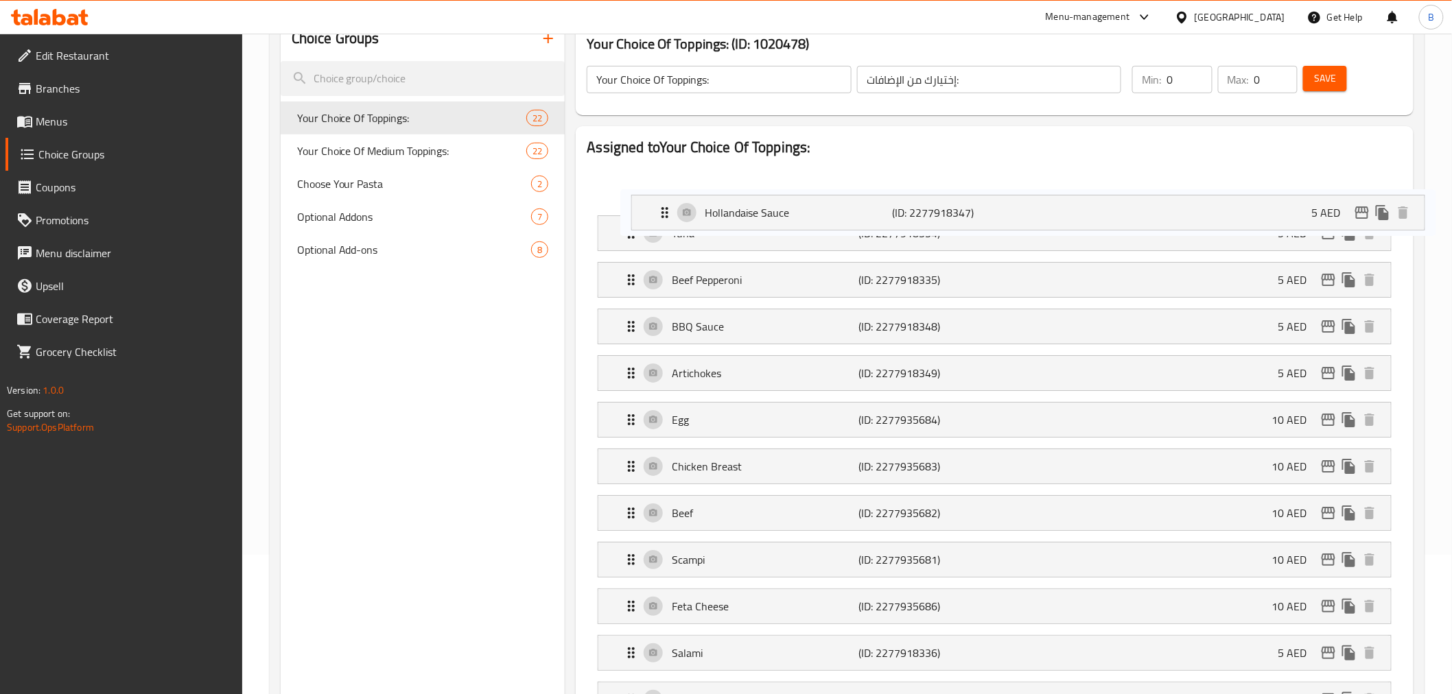
scroll to position [117, 0]
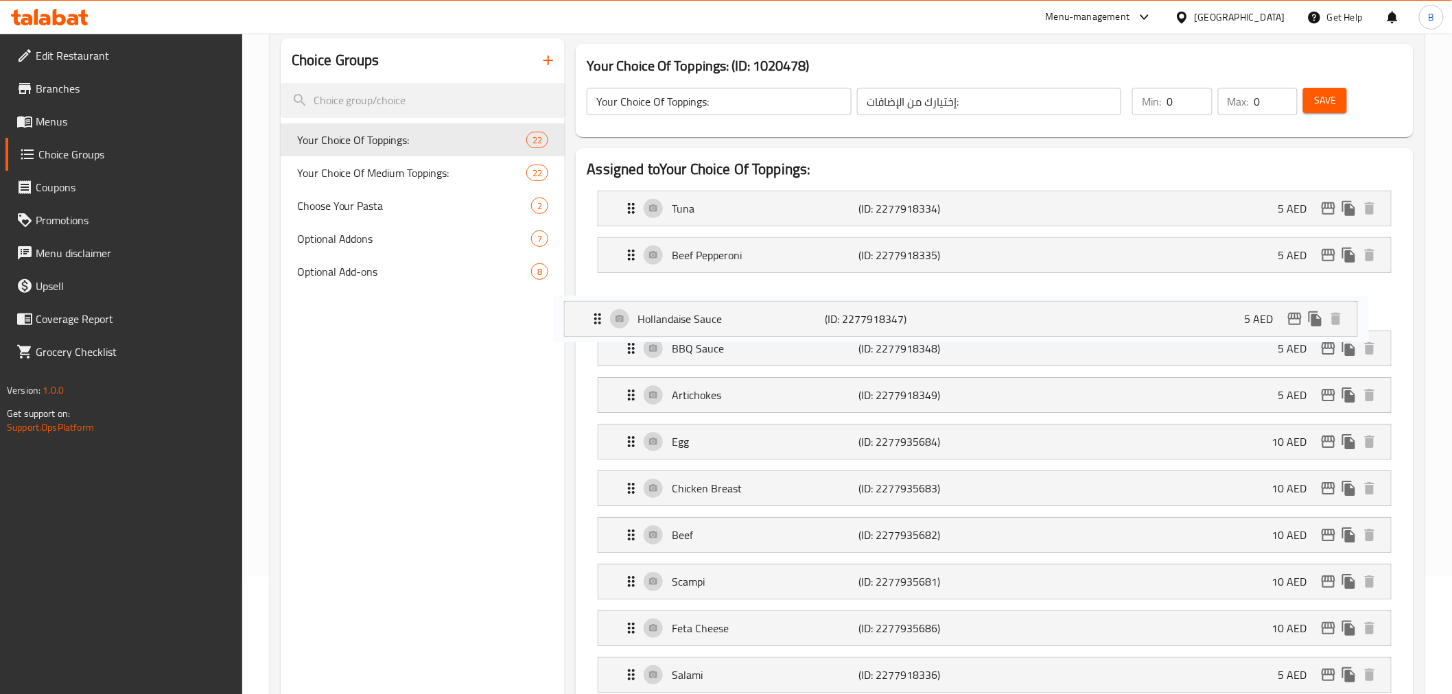
drag, startPoint x: 797, startPoint y: 412, endPoint x: 763, endPoint y: 297, distance: 120.3
click at [763, 297] on nav "Tuna (ID: 2277918334) 5 AED Name (En) Tuna Name (En) Name (Ar) تونة Name (Ar) P…" at bounding box center [994, 699] width 815 height 1038
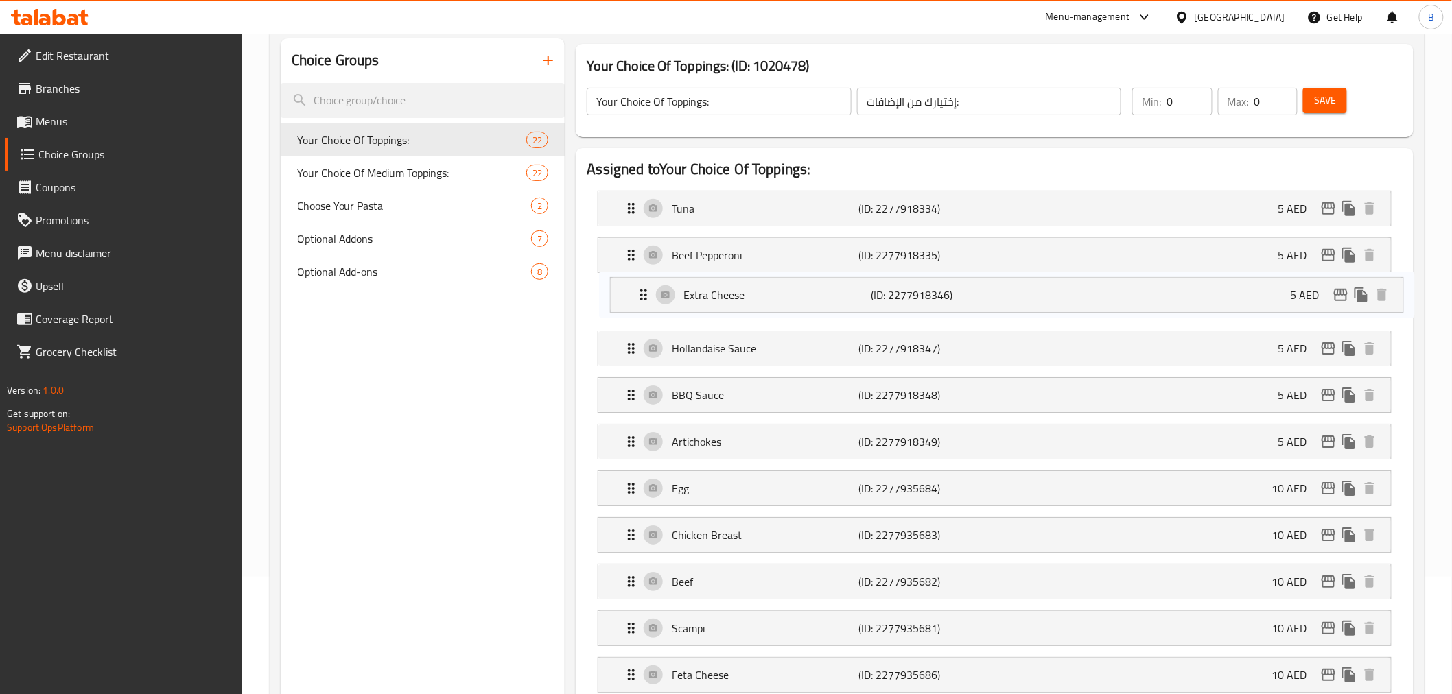
drag, startPoint x: 767, startPoint y: 307, endPoint x: 782, endPoint y: 292, distance: 21.4
click at [782, 292] on nav "Tuna (ID: 2277918334) 5 AED Name (En) Tuna Name (En) Name (Ar) تونة Name (Ar) P…" at bounding box center [994, 699] width 815 height 1038
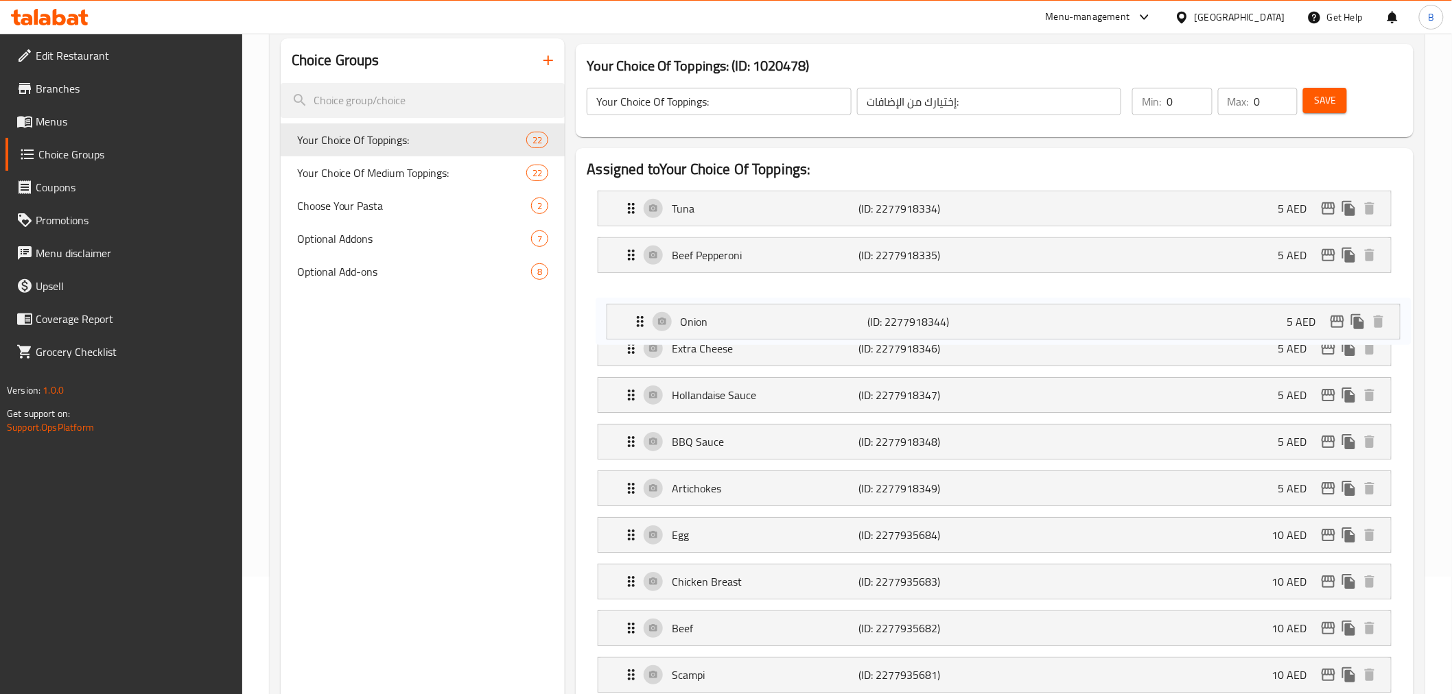
drag, startPoint x: 795, startPoint y: 248, endPoint x: 799, endPoint y: 307, distance: 58.5
click at [799, 307] on nav "Tuna (ID: 2277918334) 5 AED Name (En) Tuna Name (En) Name (Ar) تونة Name (Ar) P…" at bounding box center [994, 699] width 815 height 1038
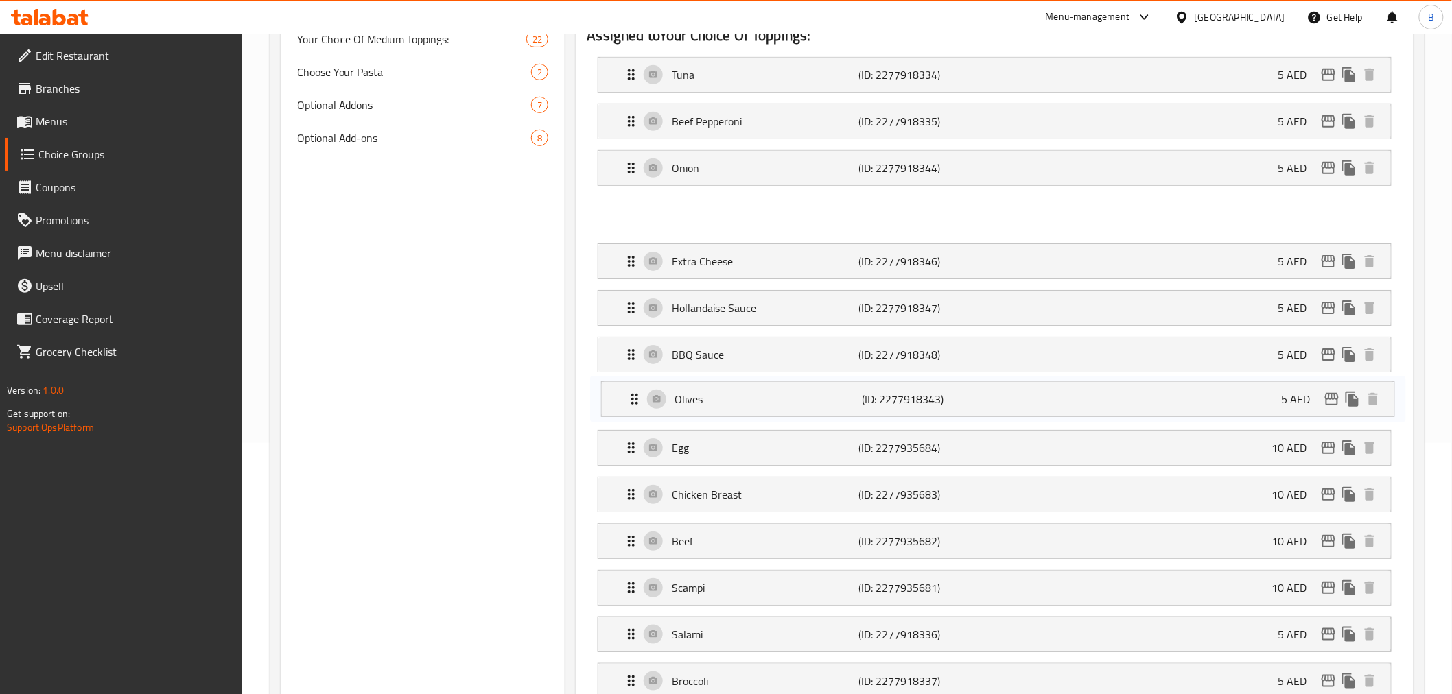
scroll to position [41, 0]
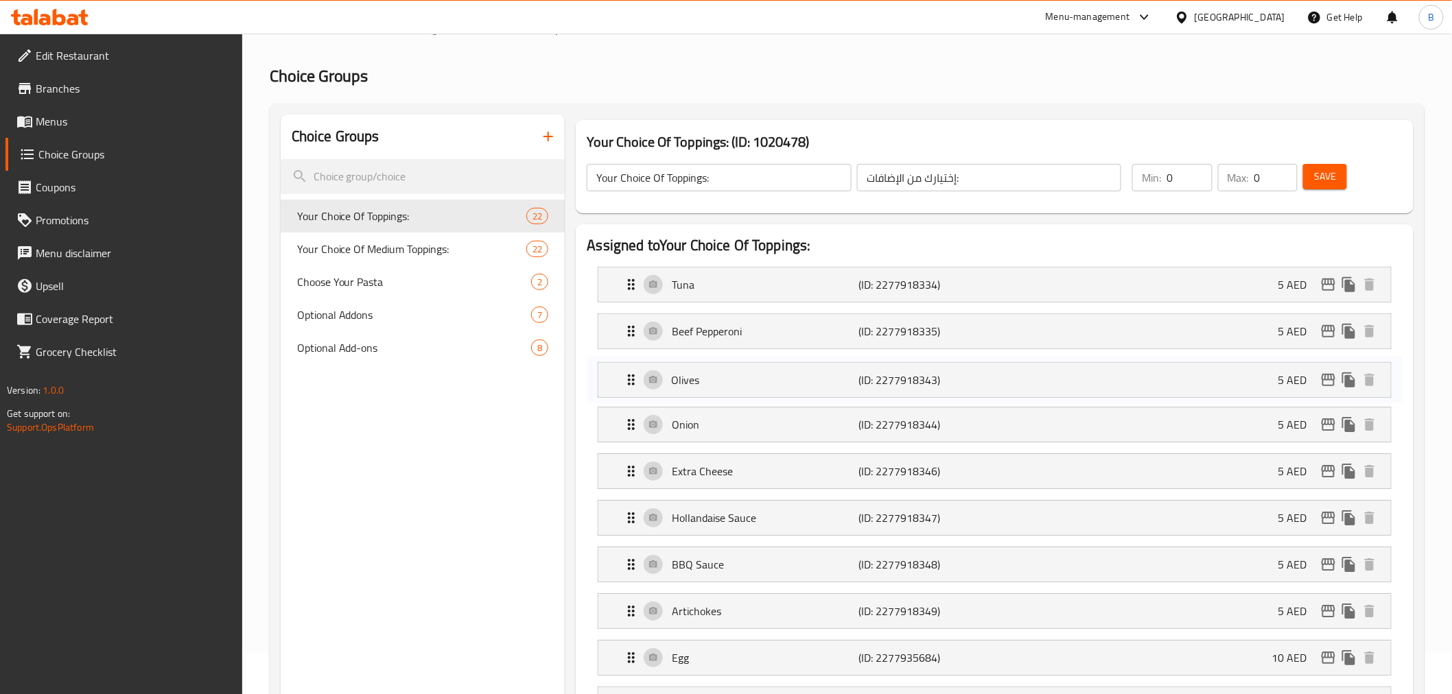
drag, startPoint x: 753, startPoint y: 489, endPoint x: 755, endPoint y: 369, distance: 120.1
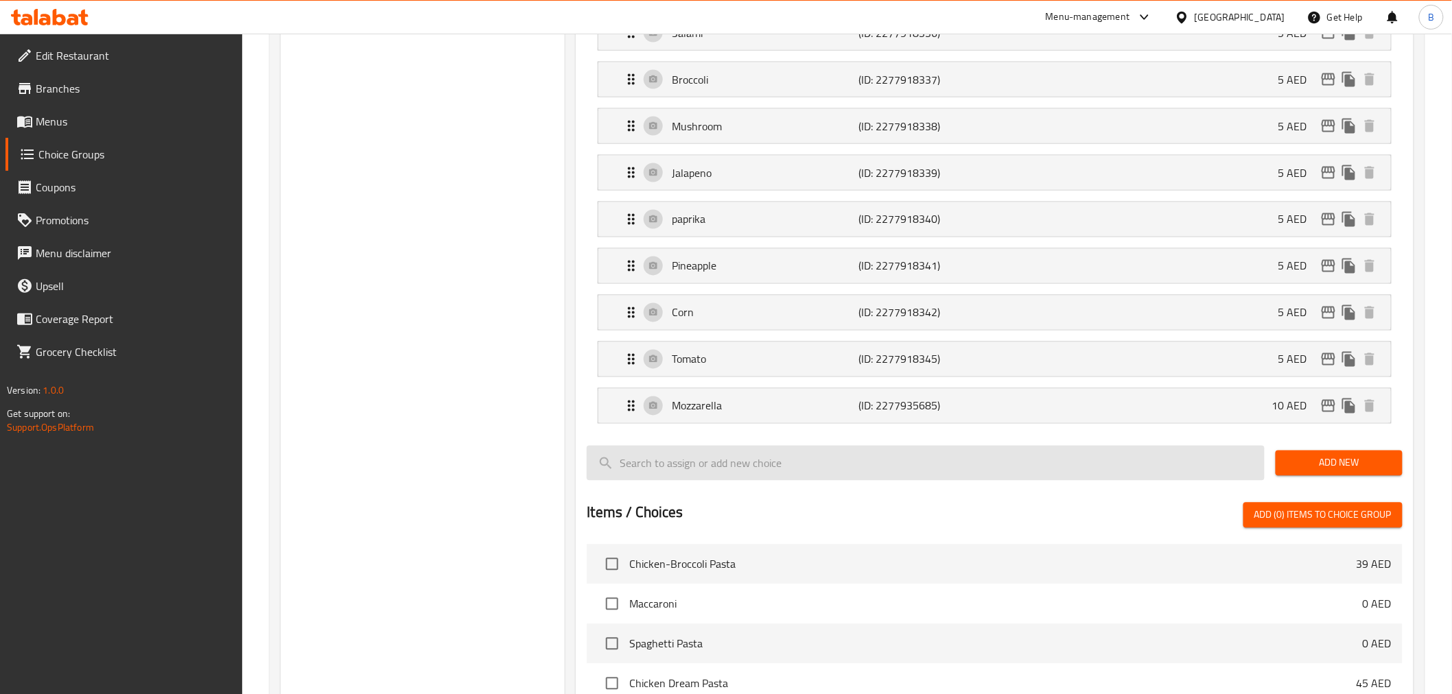
scroll to position [804, 0]
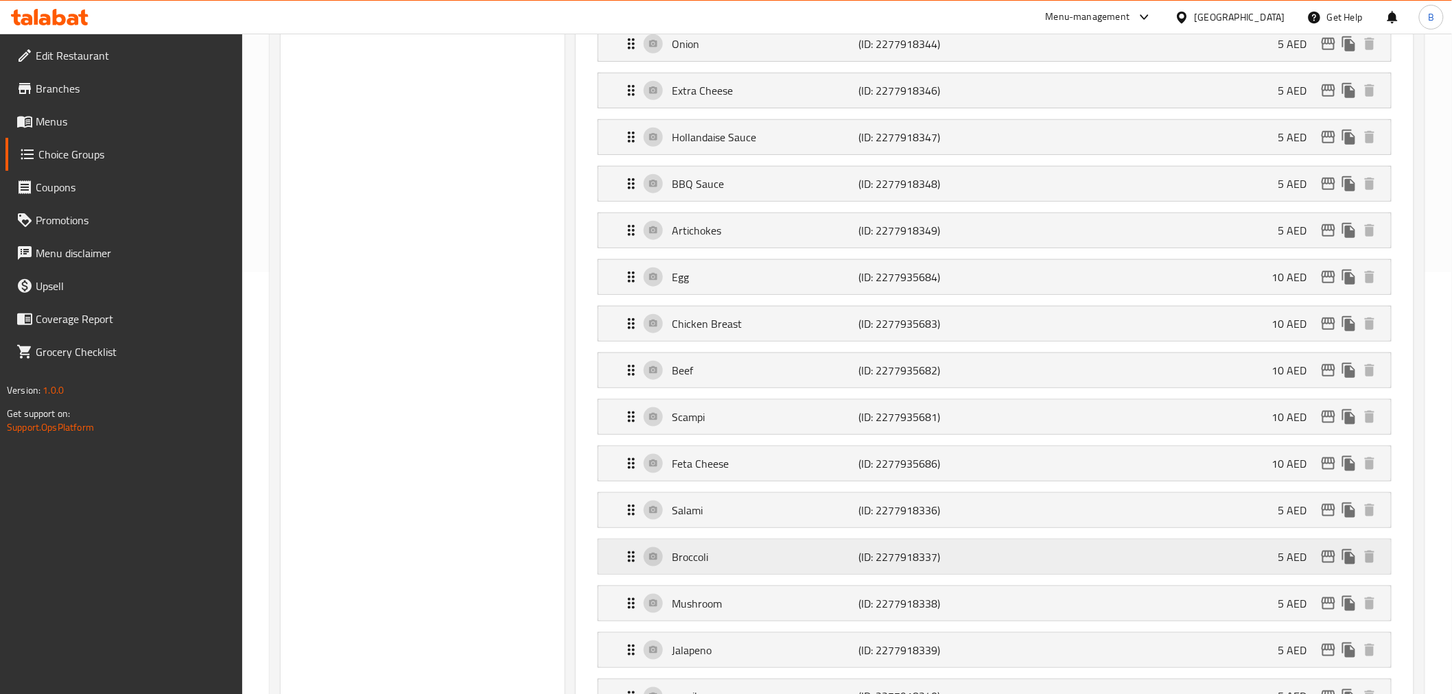
drag, startPoint x: 762, startPoint y: 325, endPoint x: 757, endPoint y: 551, distance: 225.8
click at [757, 551] on nav "Tuna (ID: 2277918334) 5 AED Name (En) Tuna Name (En) Name (Ar) تونة Name (Ar) P…" at bounding box center [994, 394] width 815 height 1038
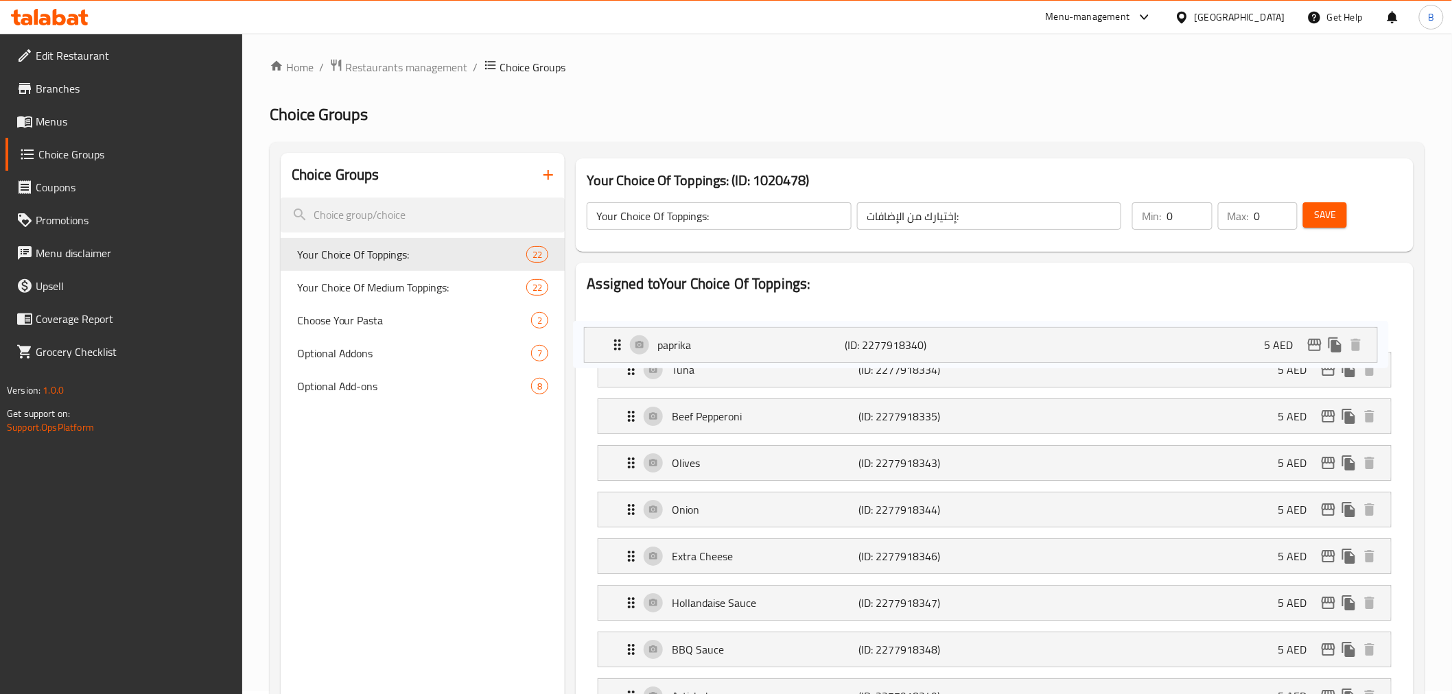
scroll to position [0, 0]
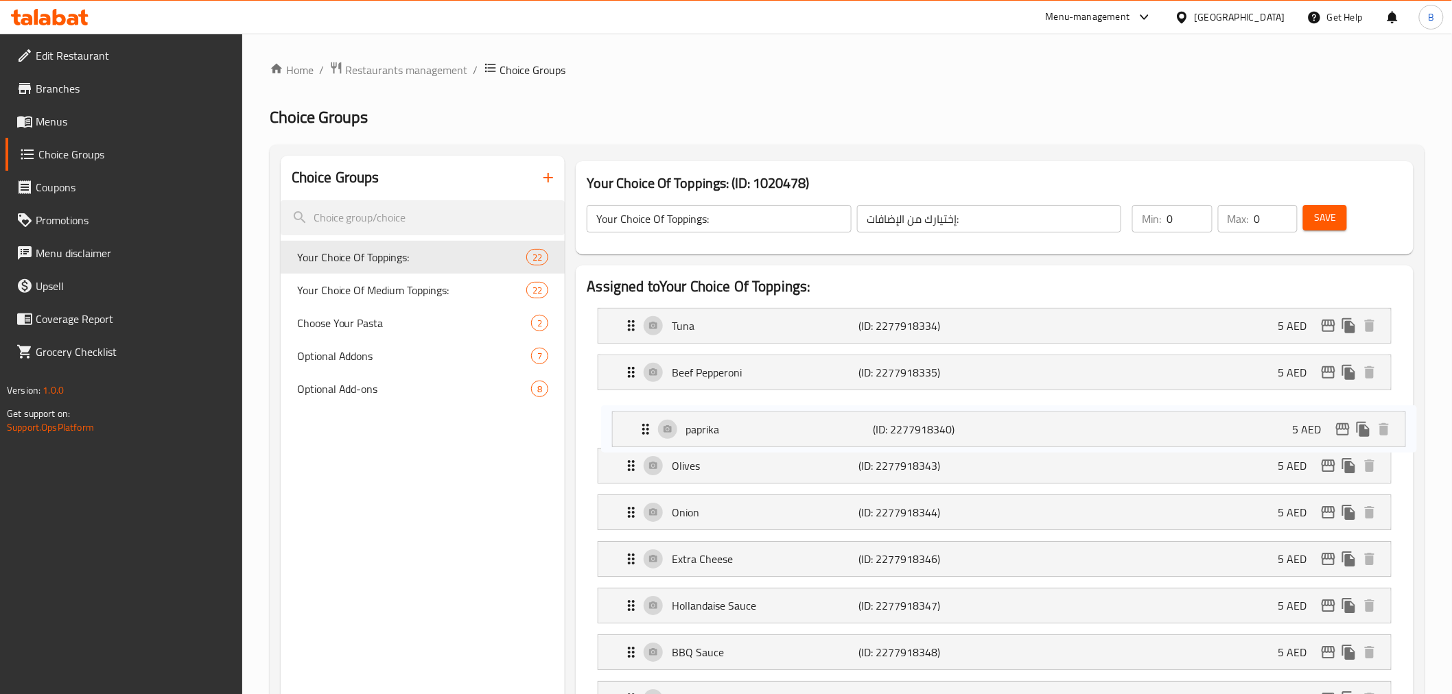
drag, startPoint x: 710, startPoint y: 482, endPoint x: 723, endPoint y: 437, distance: 46.7
drag, startPoint x: 749, startPoint y: 412, endPoint x: 778, endPoint y: 419, distance: 30.3
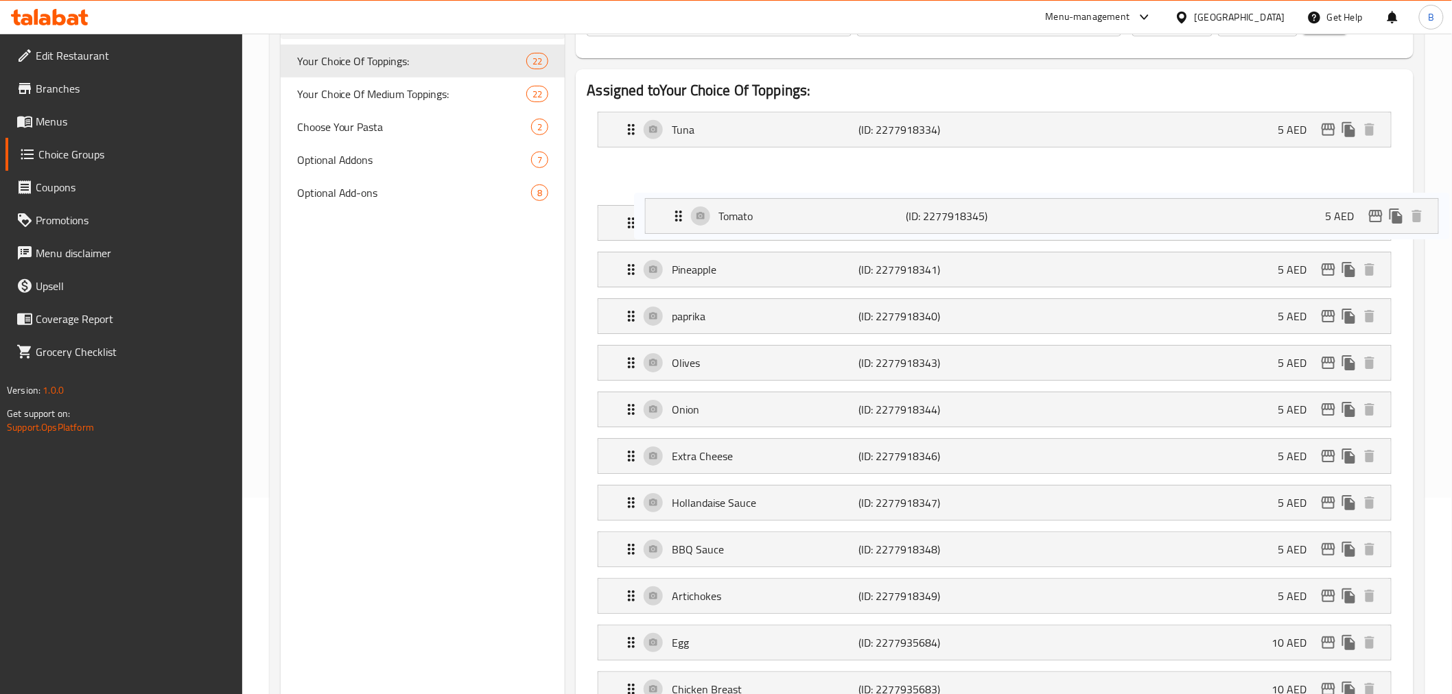
scroll to position [152, 0]
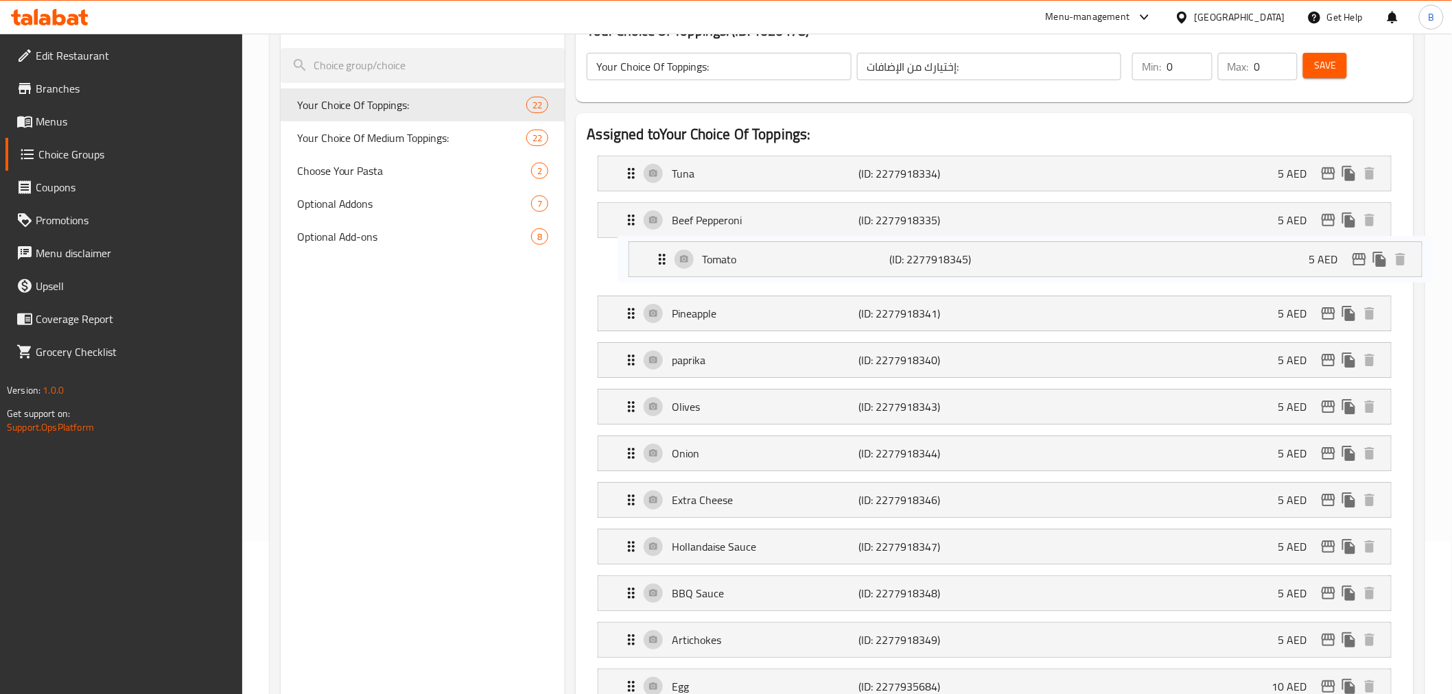
drag, startPoint x: 796, startPoint y: 499, endPoint x: 826, endPoint y: 252, distance: 248.9
click at [826, 252] on nav "Tuna (ID: 2277918334) 5 AED Name (En) Tuna Name (En) Name (Ar) تونة Name (Ar) P…" at bounding box center [994, 664] width 815 height 1038
drag, startPoint x: 788, startPoint y: 454, endPoint x: 799, endPoint y: 259, distance: 195.2
click at [799, 259] on nav "Tuna (ID: 2277918334) 5 AED Name (En) Tuna Name (En) Name (Ar) تونة Name (Ar) P…" at bounding box center [994, 664] width 815 height 1038
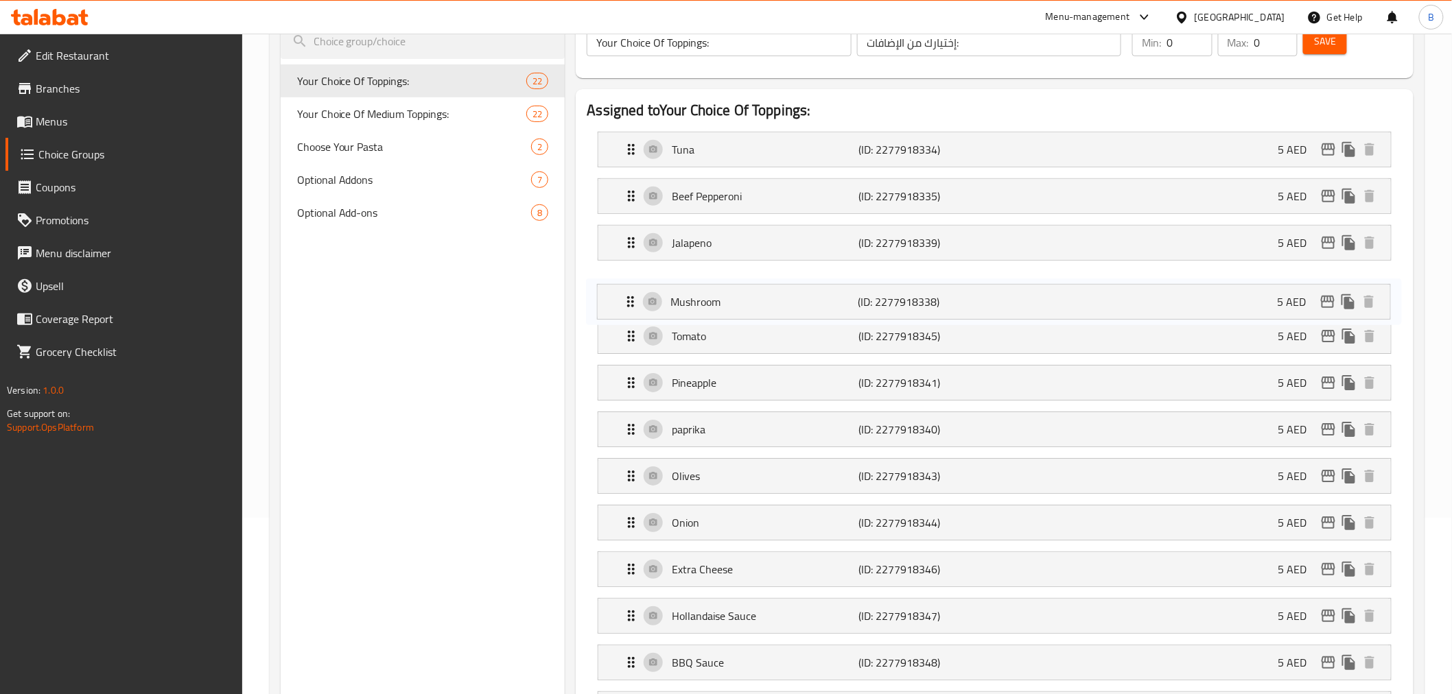
scroll to position [76, 0]
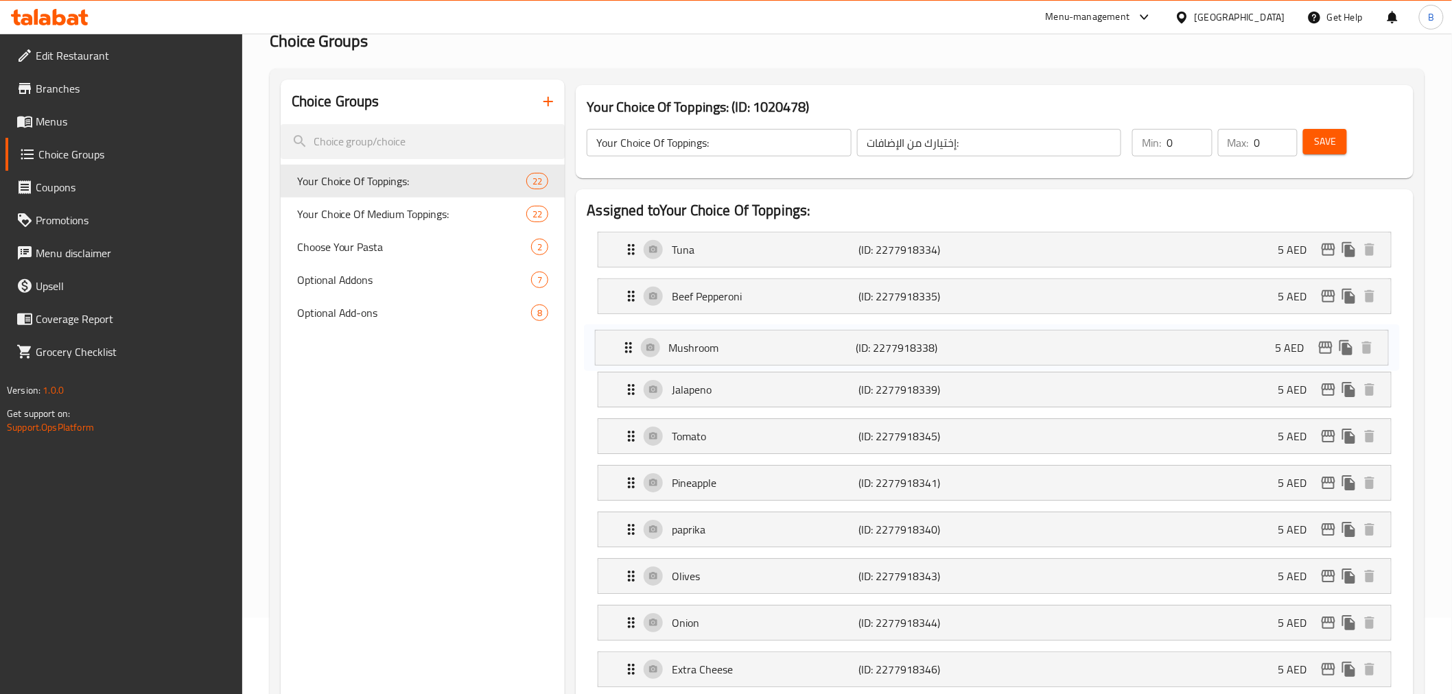
drag, startPoint x: 825, startPoint y: 384, endPoint x: 820, endPoint y: 343, distance: 41.5
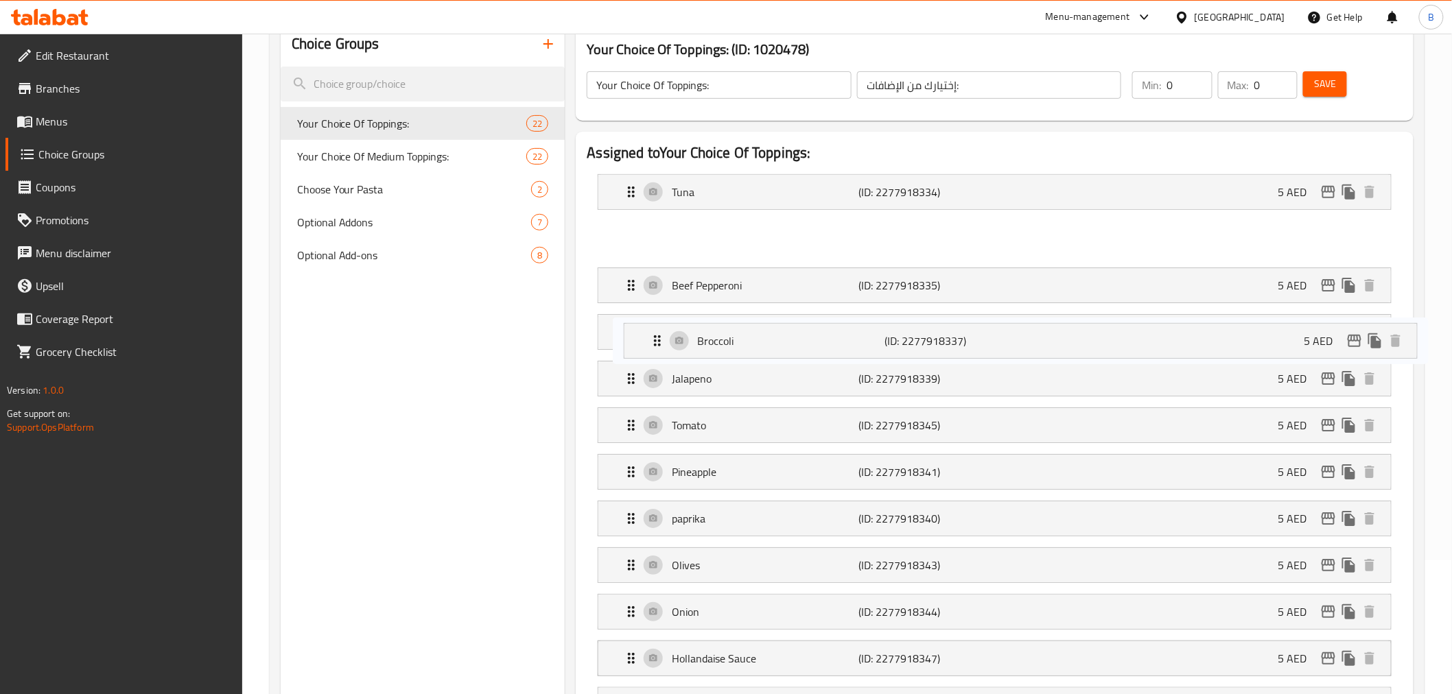
scroll to position [1, 0]
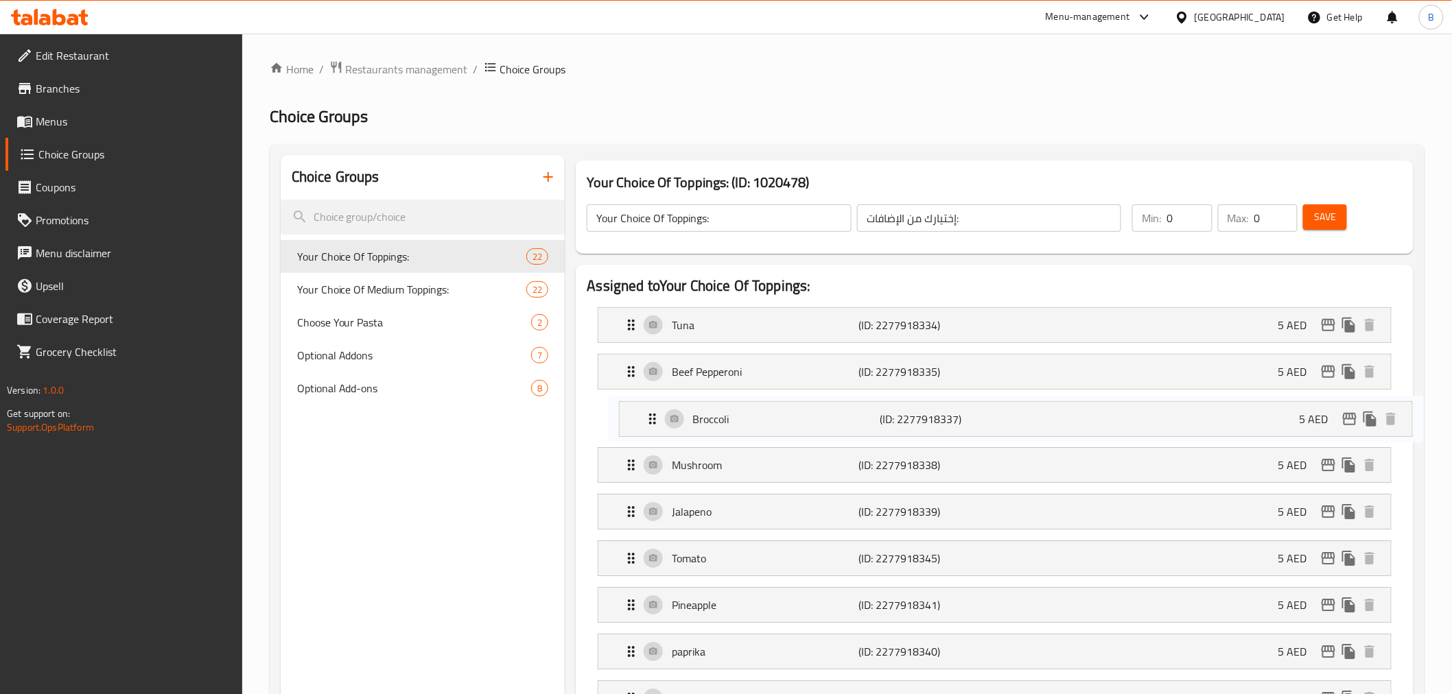
drag, startPoint x: 788, startPoint y: 535, endPoint x: 810, endPoint y: 415, distance: 122.1
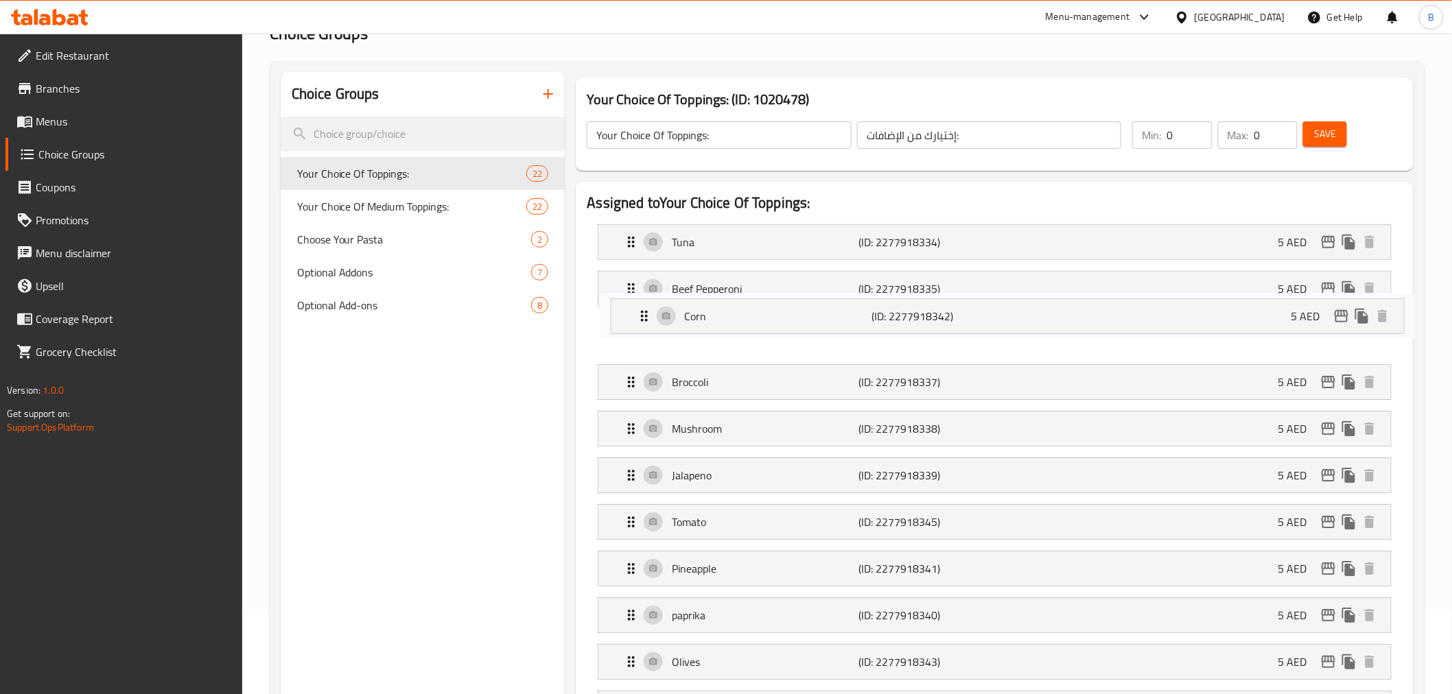
scroll to position [77, 0]
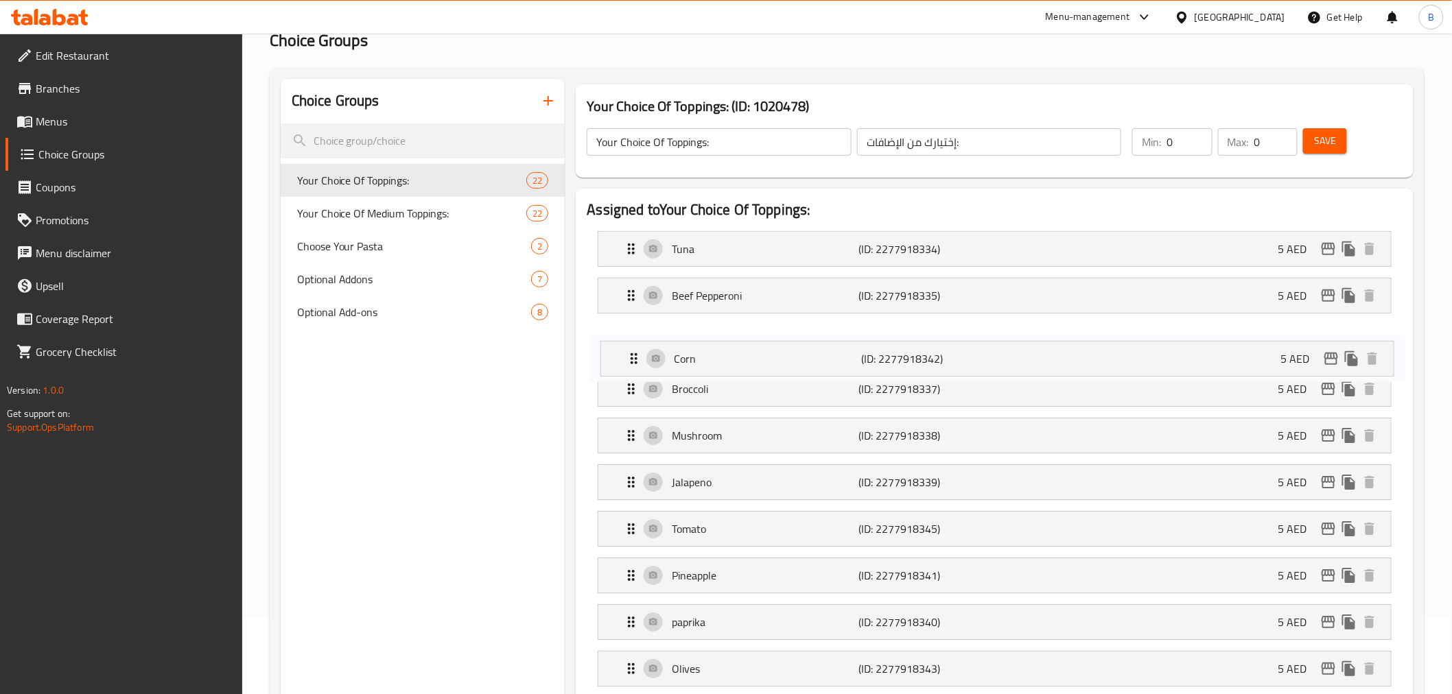
drag, startPoint x: 733, startPoint y: 505, endPoint x: 735, endPoint y: 361, distance: 144.1
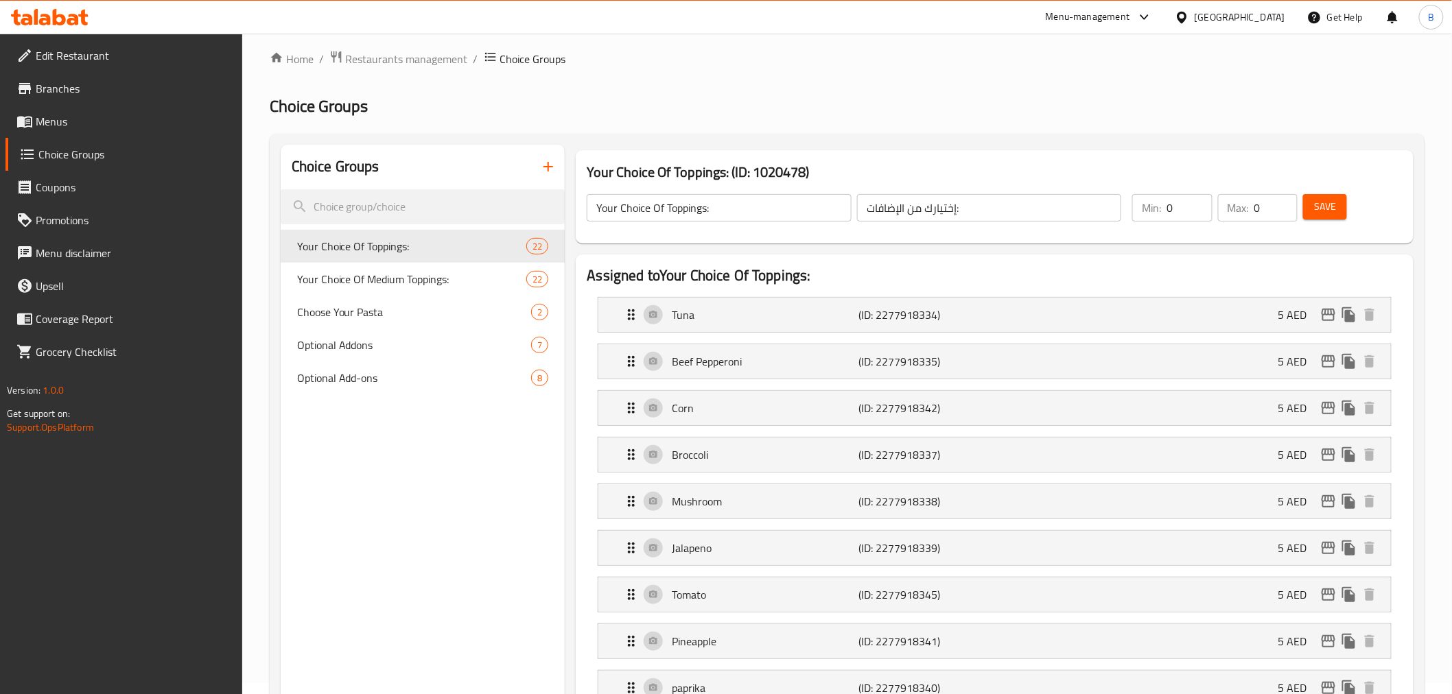
scroll to position [0, 0]
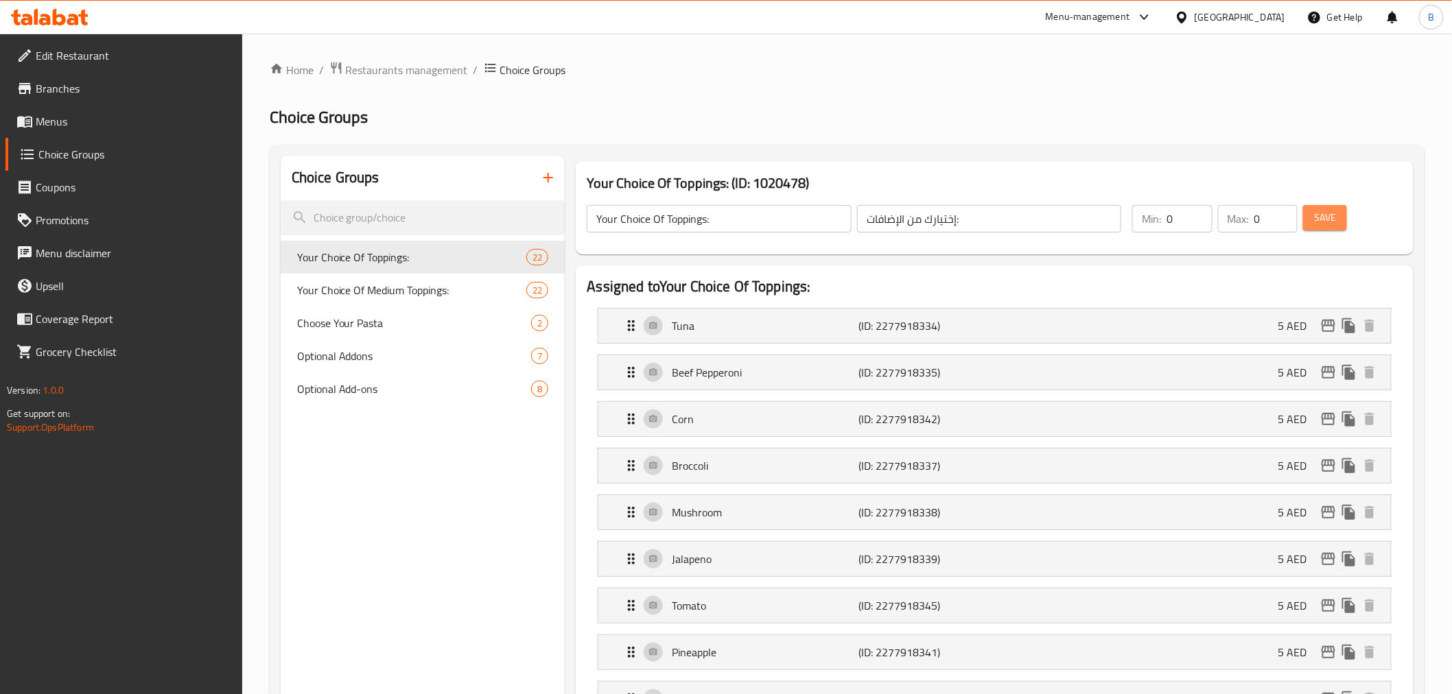
click at [1321, 205] on button "Save" at bounding box center [1325, 217] width 44 height 25
